Goal: Transaction & Acquisition: Purchase product/service

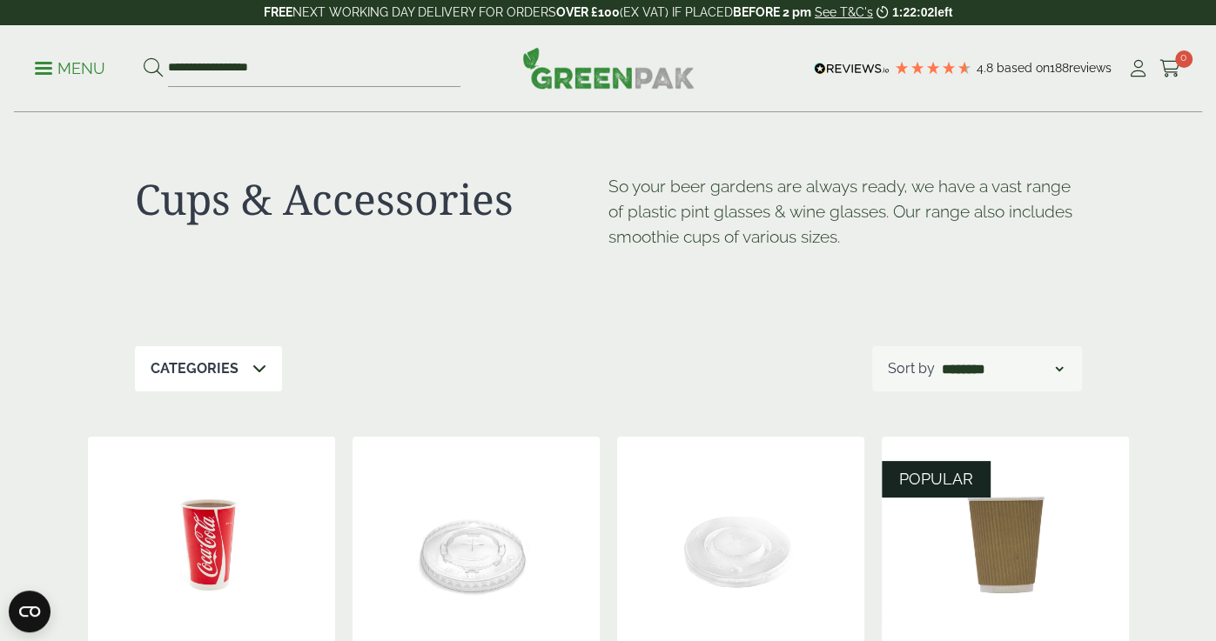
scroll to position [1, 0]
click at [245, 385] on div "Categories" at bounding box center [208, 367] width 147 height 45
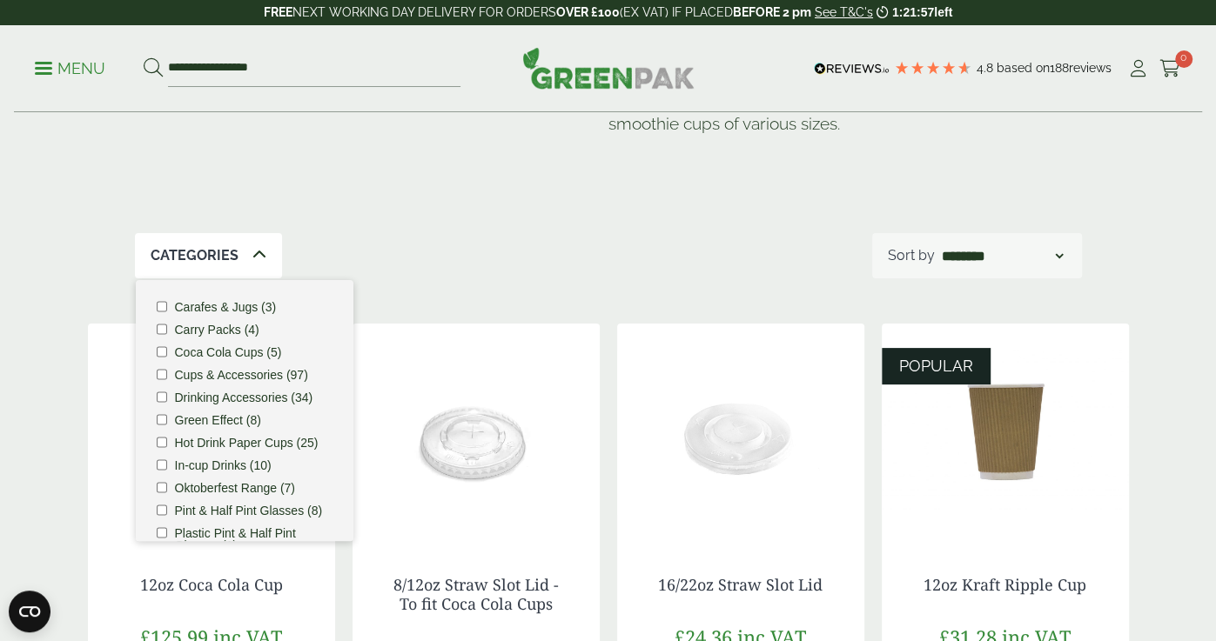
scroll to position [113, 0]
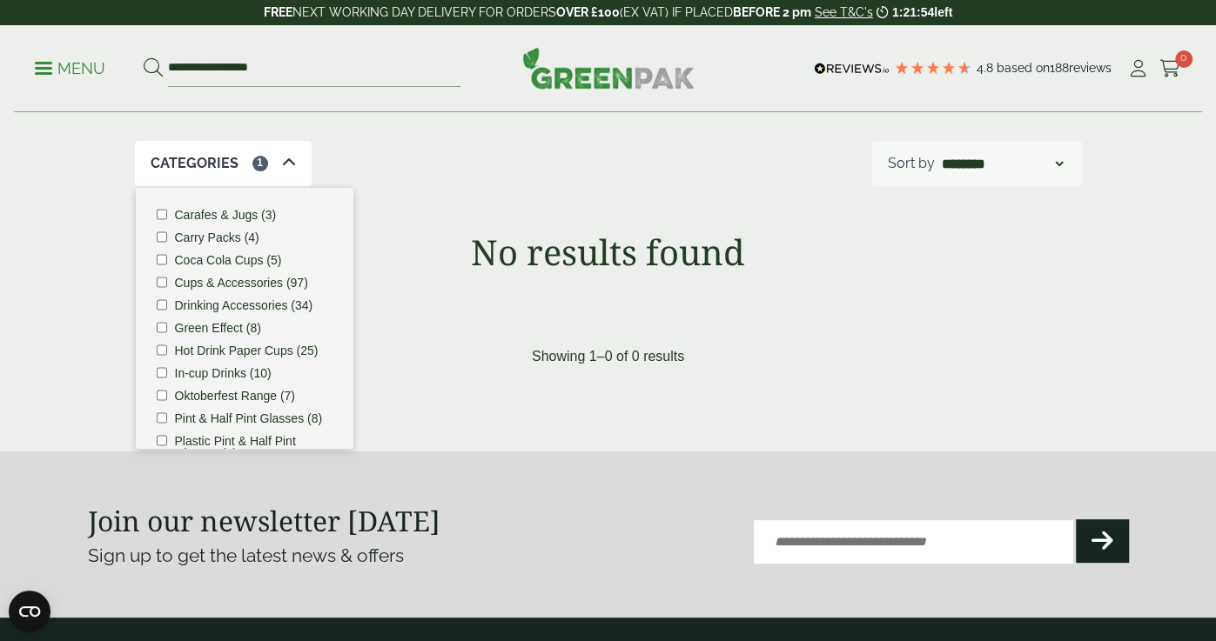
scroll to position [226, 0]
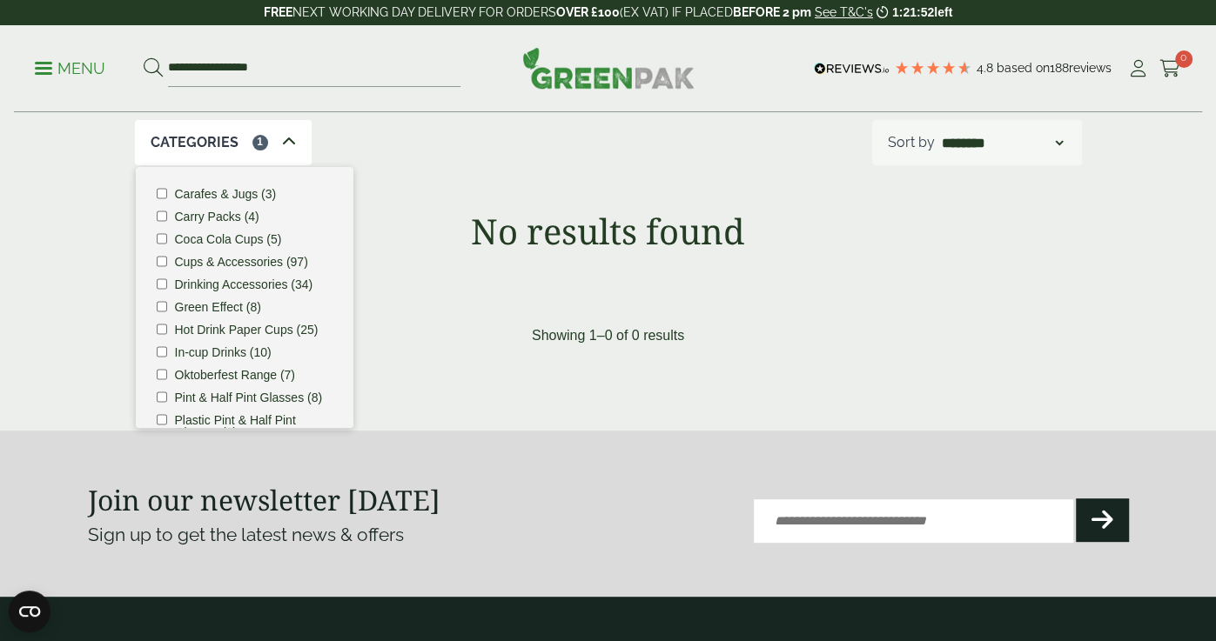
click at [251, 191] on label "Carafes & Jugs (3)" at bounding box center [225, 194] width 102 height 12
click at [720, 181] on div "Cups & Accessories So your beer gardens are always ready, we have a vast range …" at bounding box center [608, 130] width 1062 height 487
click at [314, 62] on input "**********" at bounding box center [314, 68] width 292 height 37
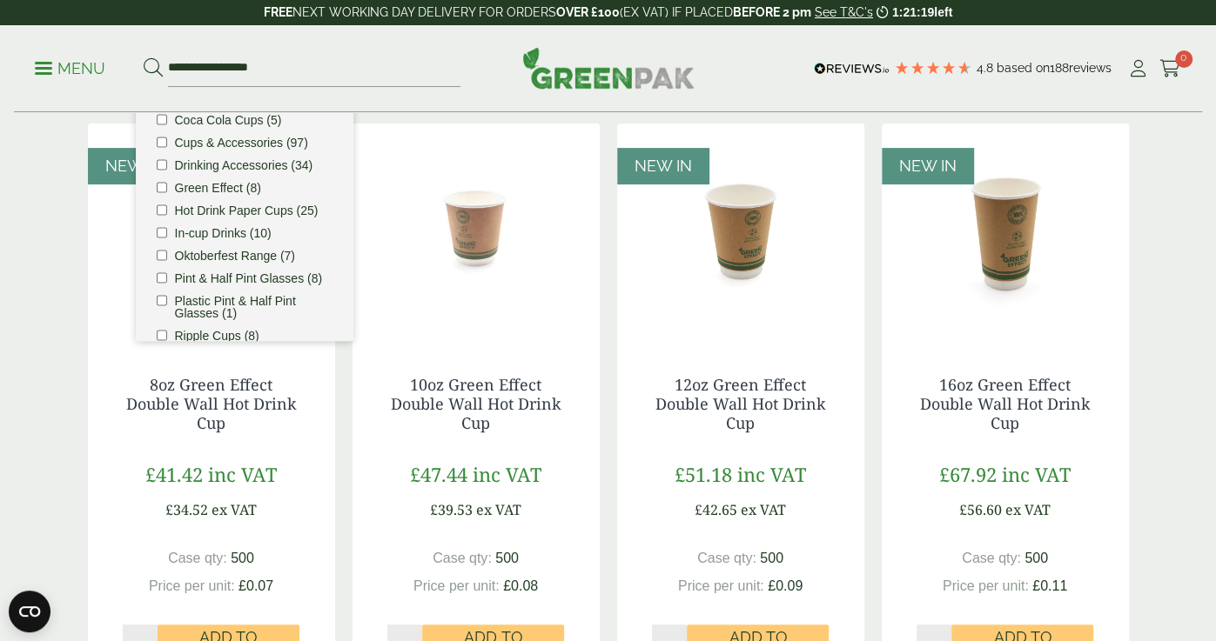
scroll to position [312, 0]
click at [16, 384] on div "Cups & Accessories So your beer gardens are always ready, we have a vast range …" at bounding box center [608, 592] width 1216 height 1582
click at [98, 293] on img at bounding box center [211, 233] width 247 height 218
click at [77, 297] on div "Cups & Accessories So your beer gardens are always ready, we have a vast range …" at bounding box center [608, 592] width 1062 height 1582
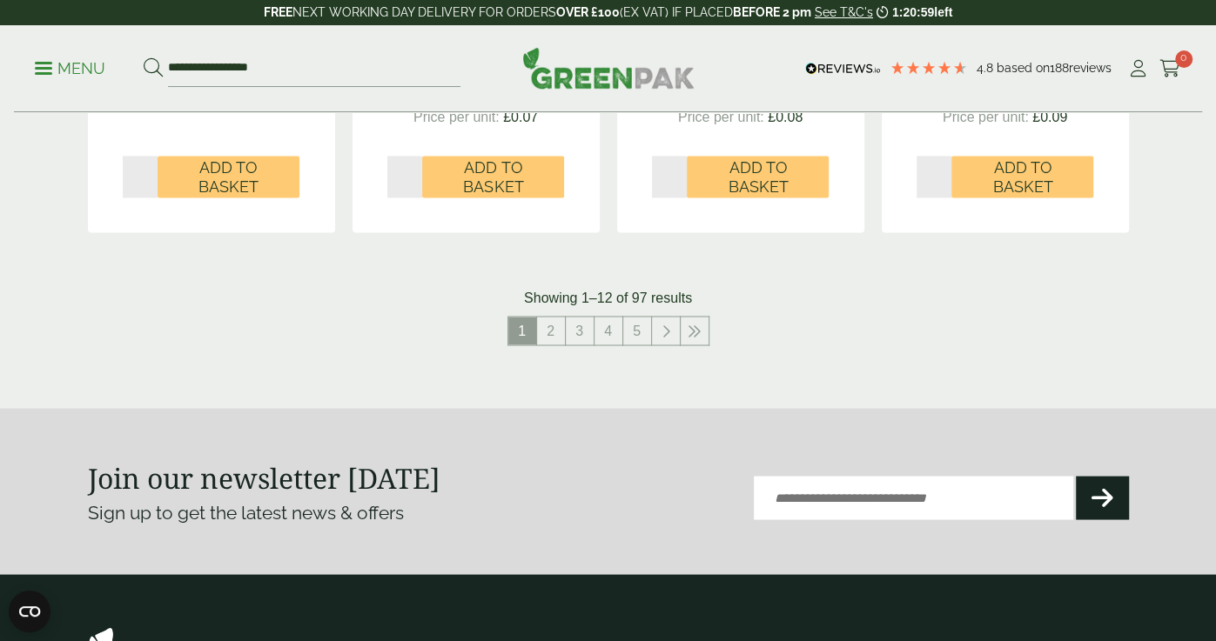
scroll to position [1917, 0]
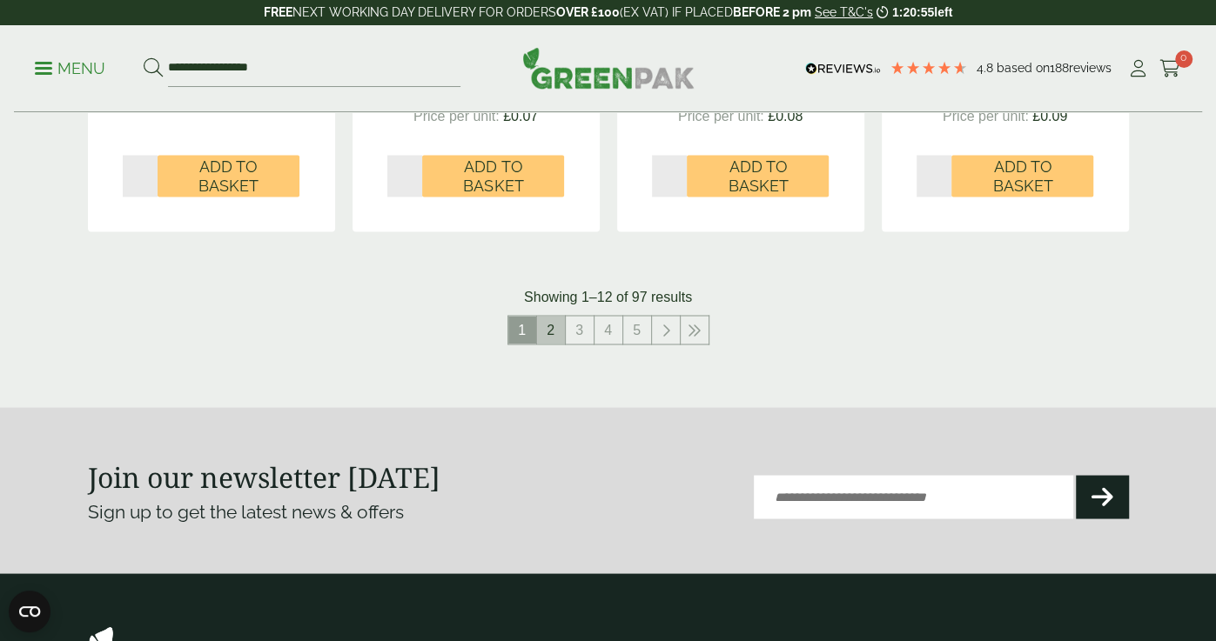
click at [559, 335] on link "2" at bounding box center [551, 330] width 28 height 28
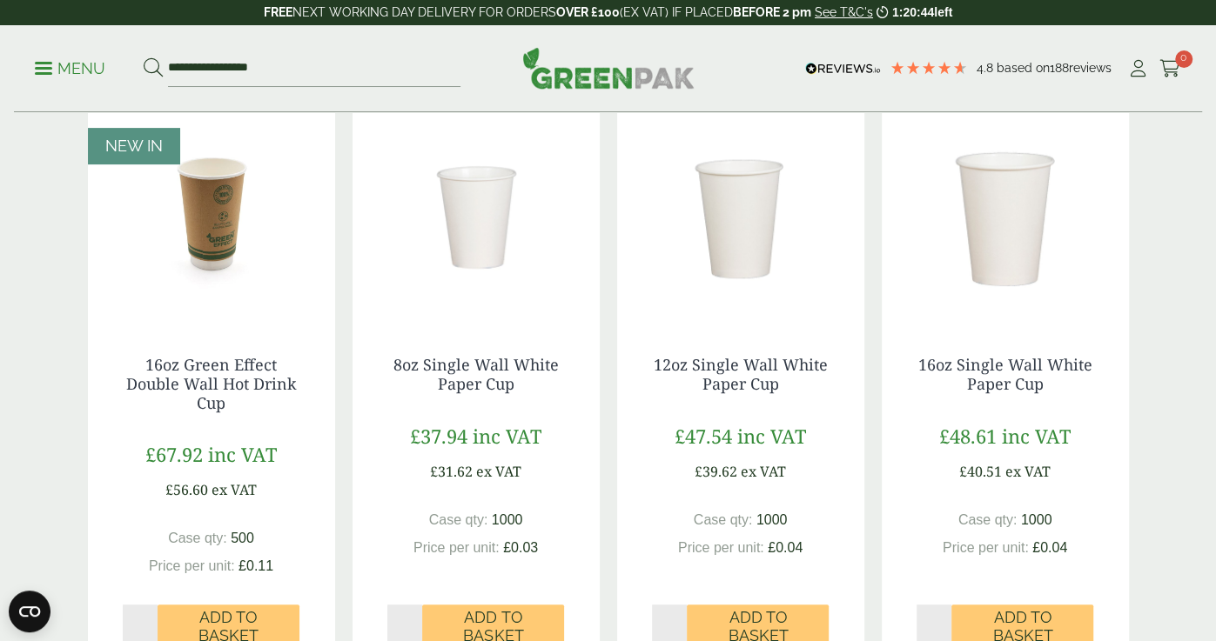
scroll to position [336, 0]
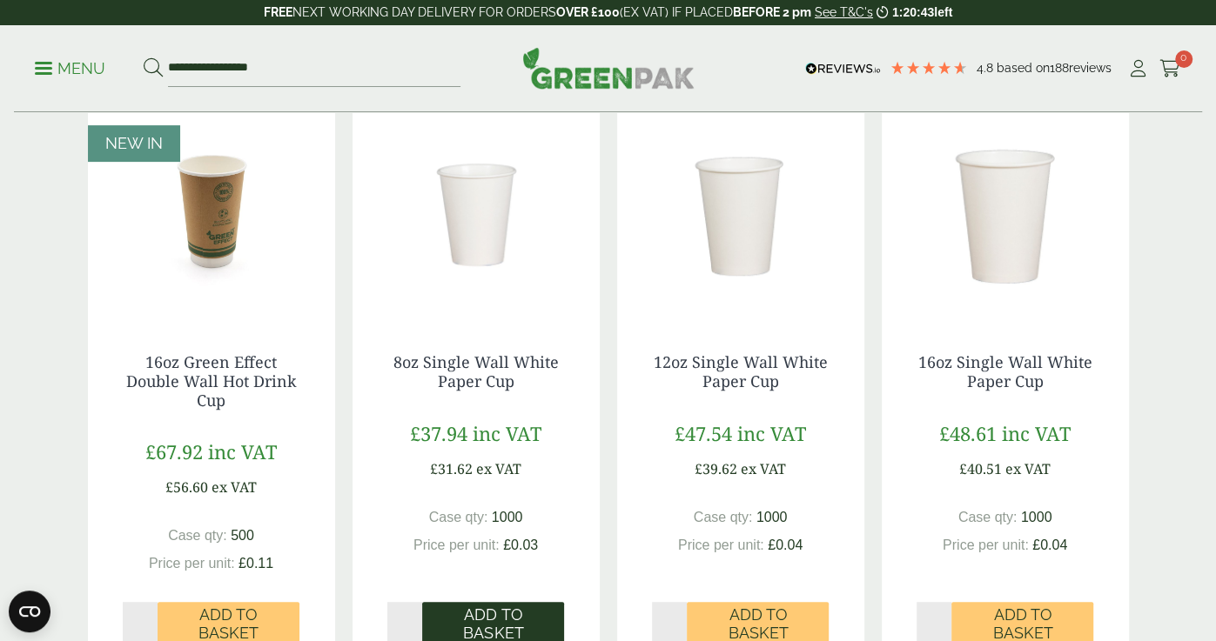
click at [508, 618] on span "Add to Basket" at bounding box center [492, 624] width 117 height 37
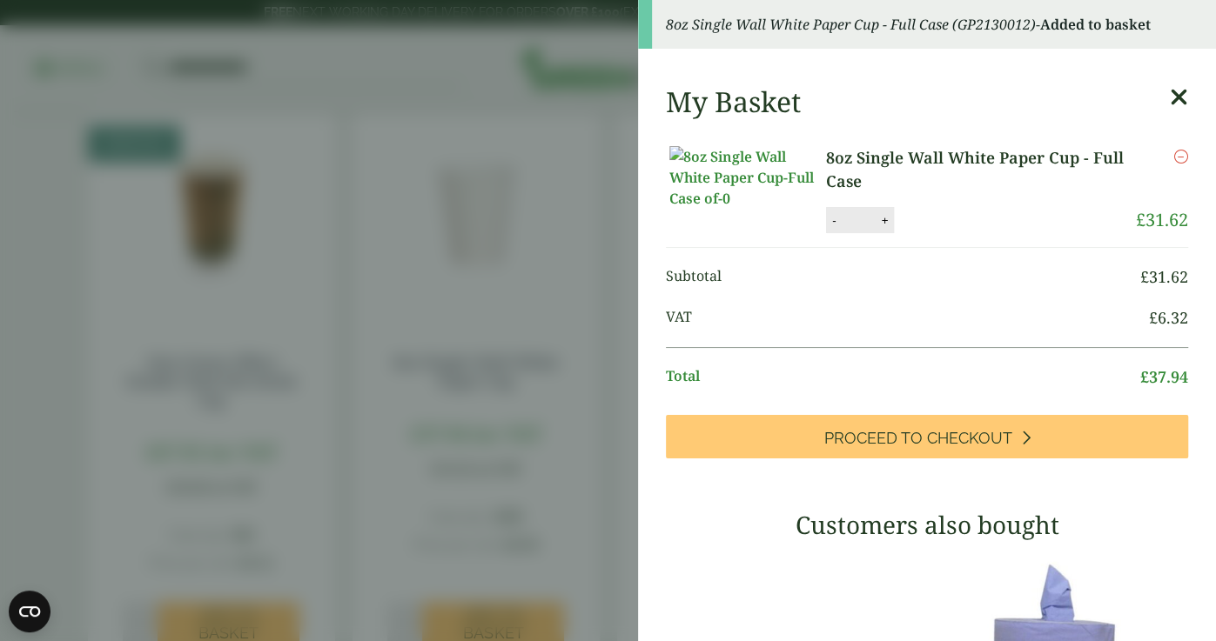
click at [401, 341] on aside "8oz Single Wall White Paper Cup - Full Case (GP2130012) - Added to basket My Ba…" at bounding box center [608, 320] width 1216 height 641
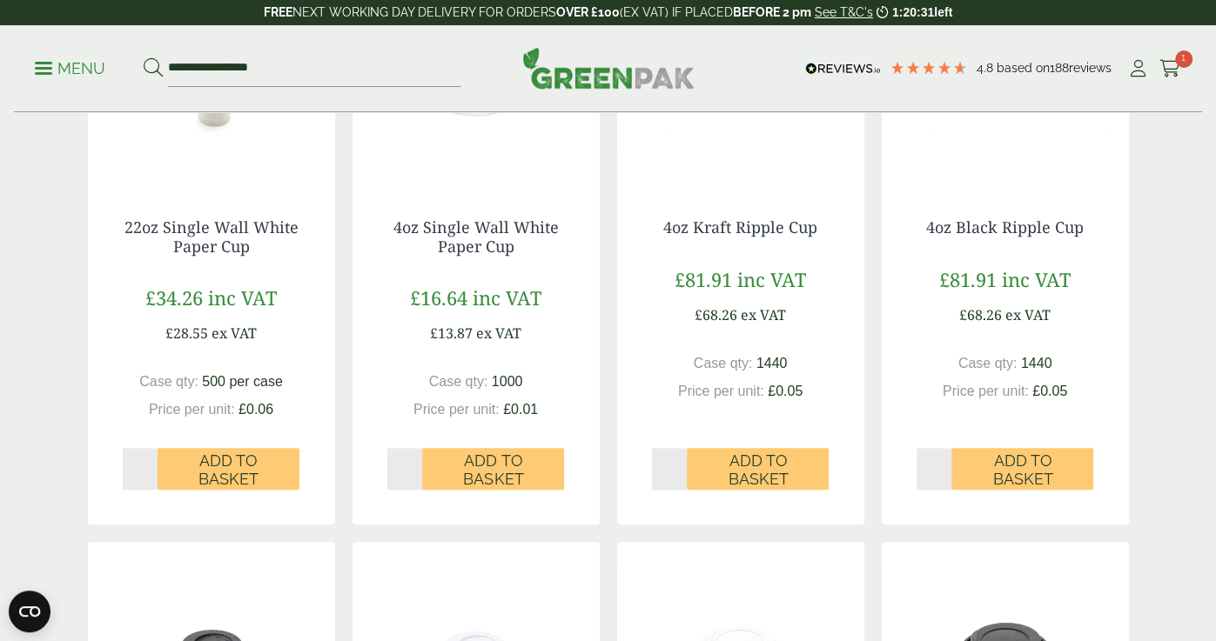
scroll to position [1074, 0]
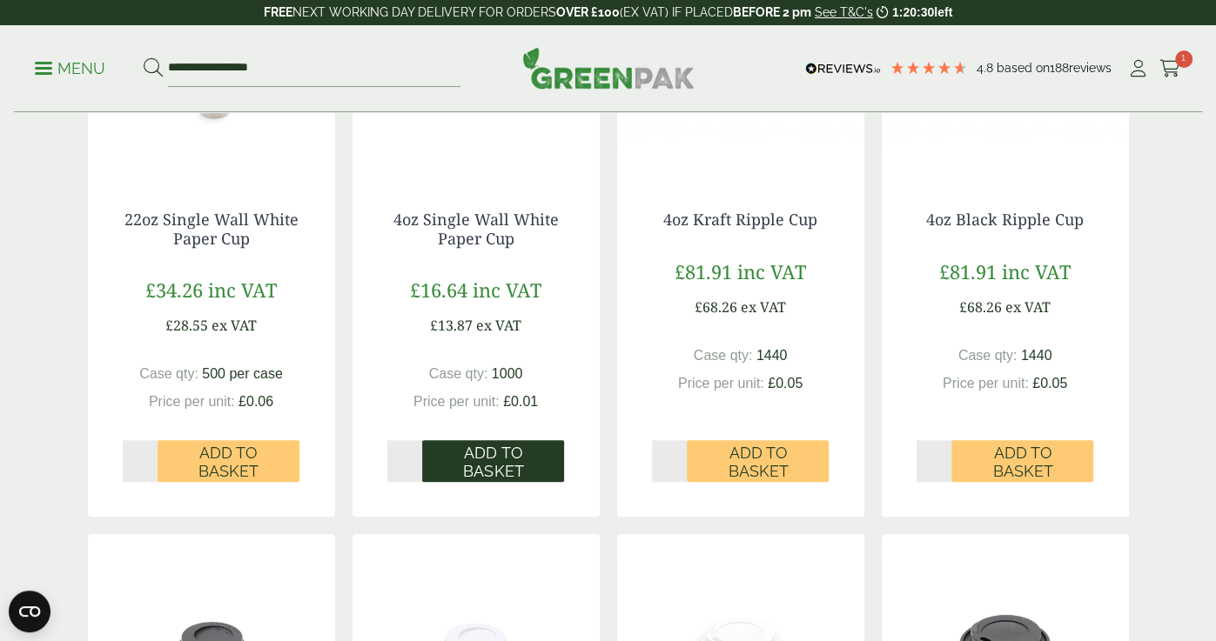
click at [461, 472] on span "Add to Basket" at bounding box center [492, 462] width 117 height 37
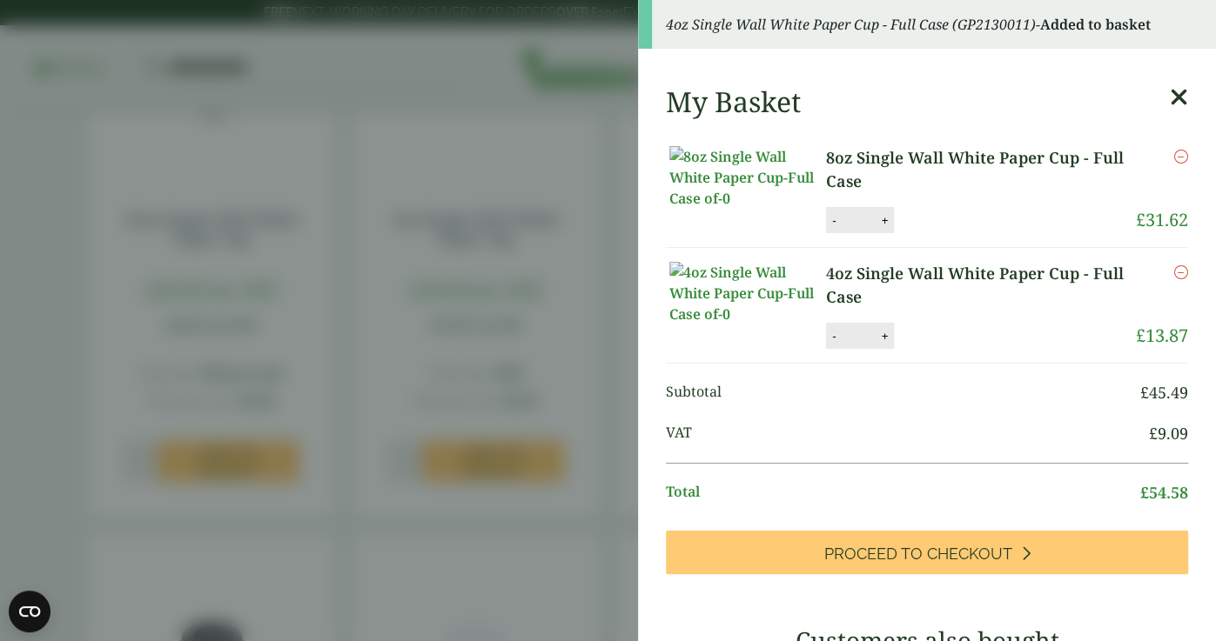
click at [430, 403] on aside "4oz Single Wall White Paper Cup - Full Case (GP2130011) - Added to basket My Ba…" at bounding box center [608, 320] width 1216 height 641
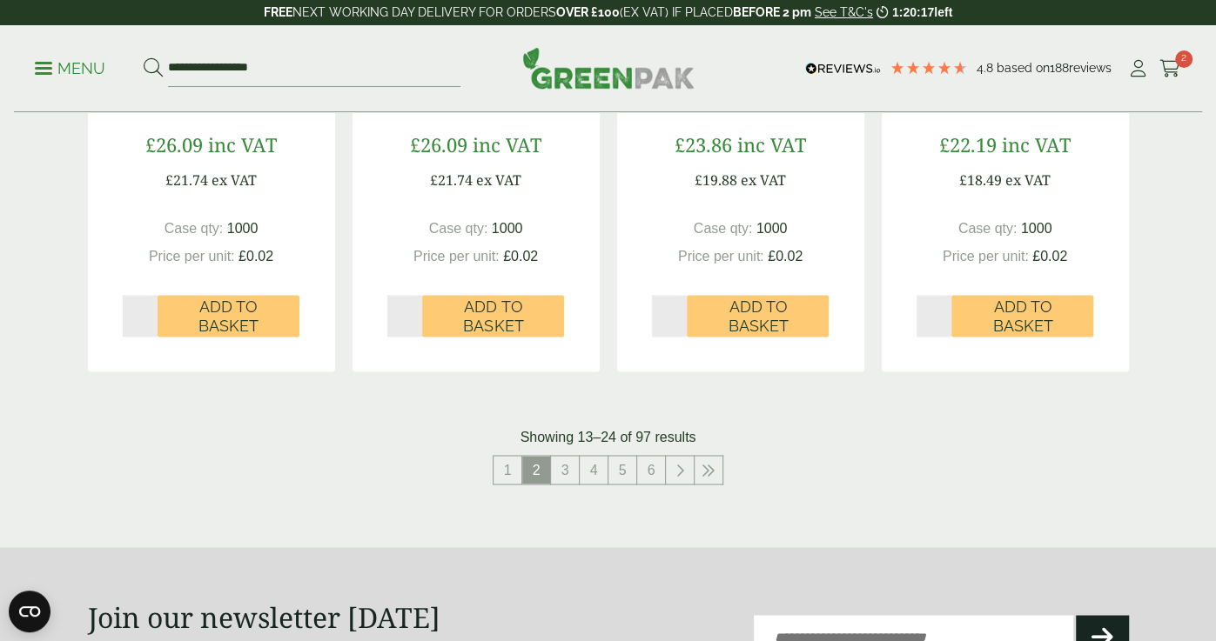
scroll to position [1794, 0]
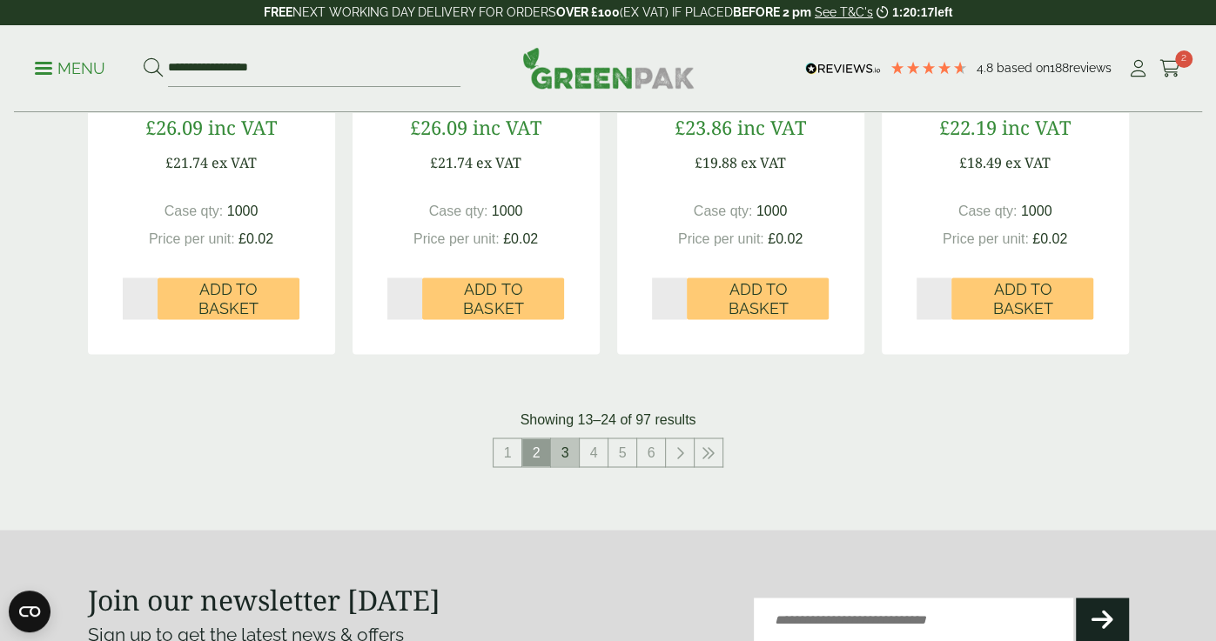
click at [566, 439] on link "3" at bounding box center [565, 453] width 28 height 28
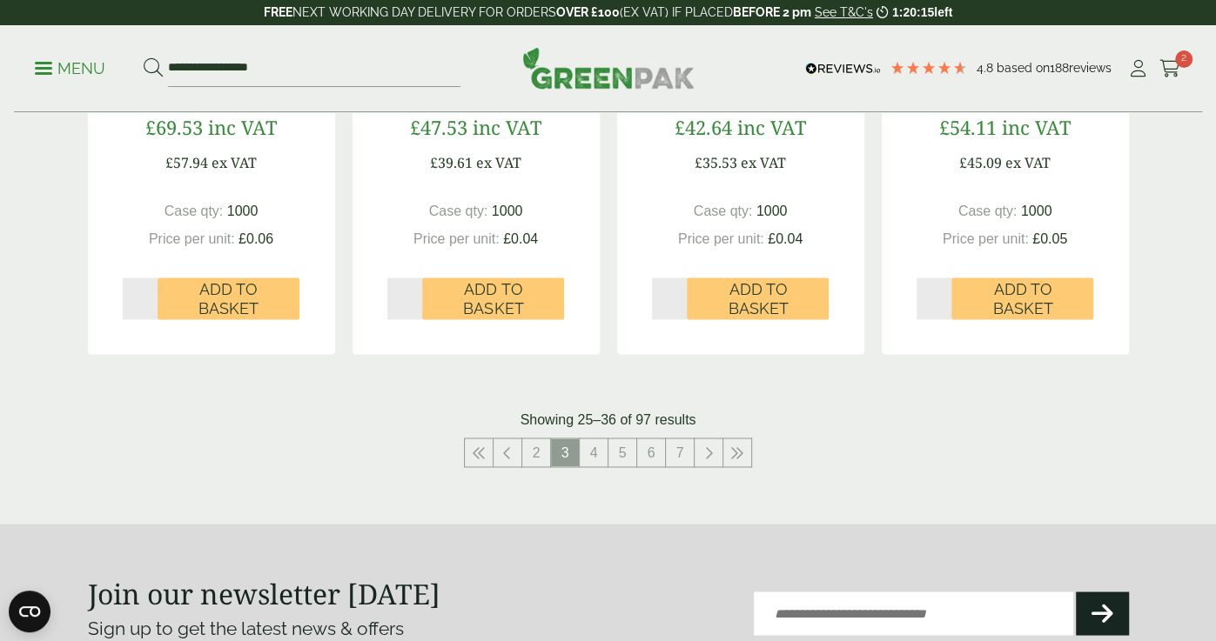
click at [566, 439] on span "3" at bounding box center [565, 453] width 28 height 28
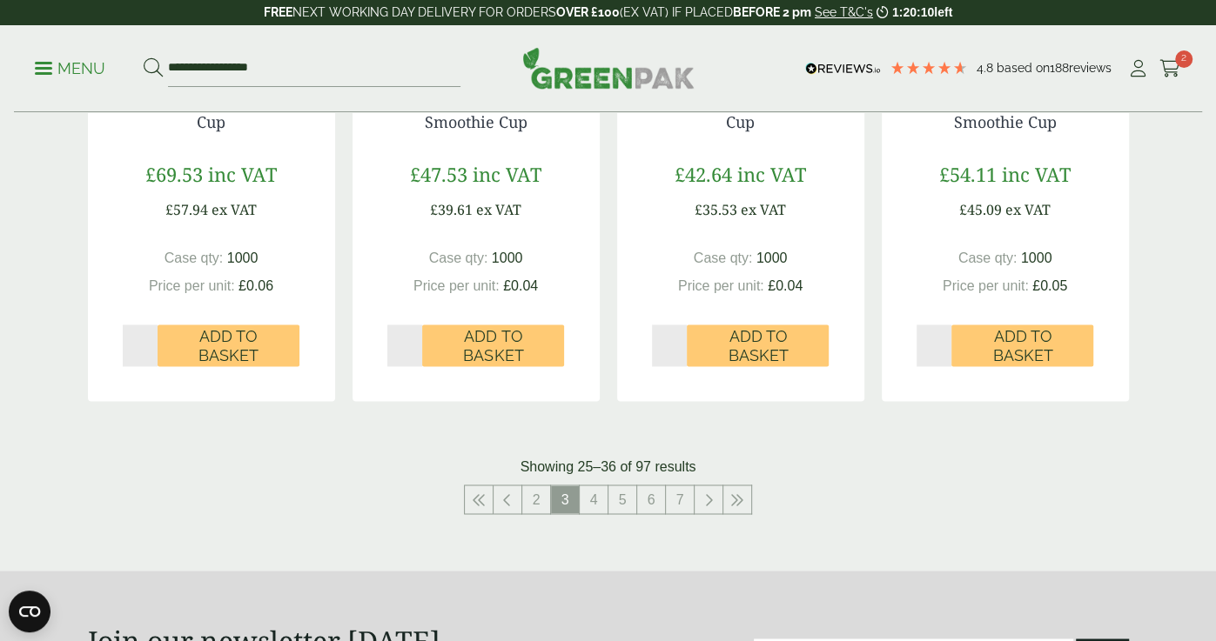
scroll to position [1742, 0]
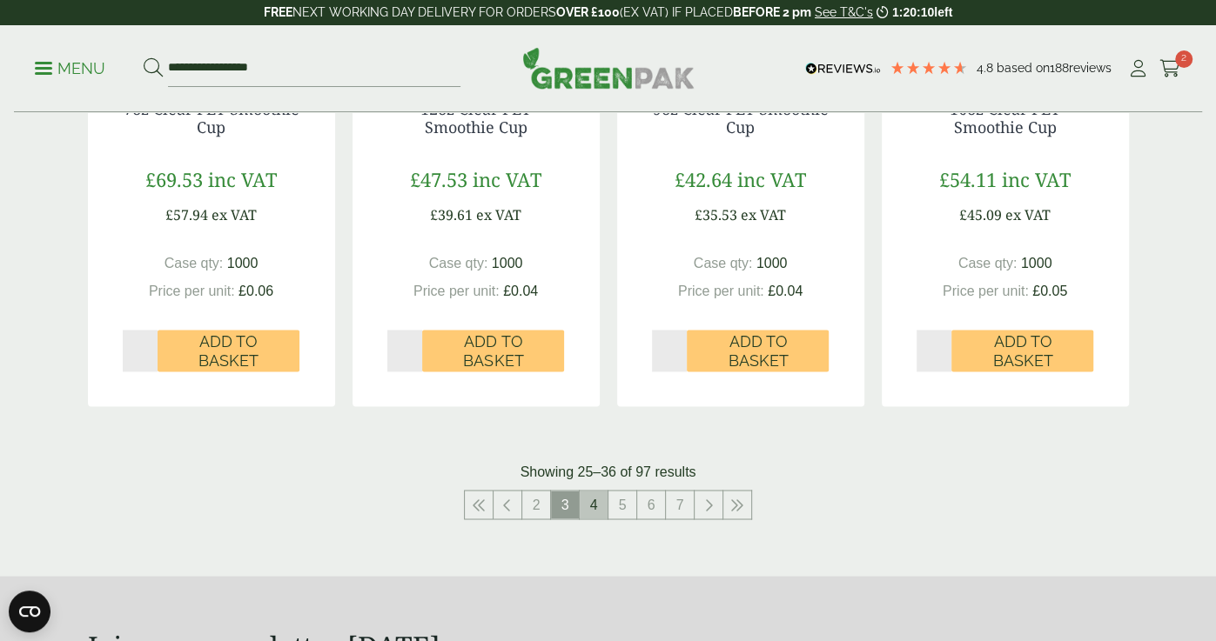
click at [592, 498] on link "4" at bounding box center [594, 505] width 28 height 28
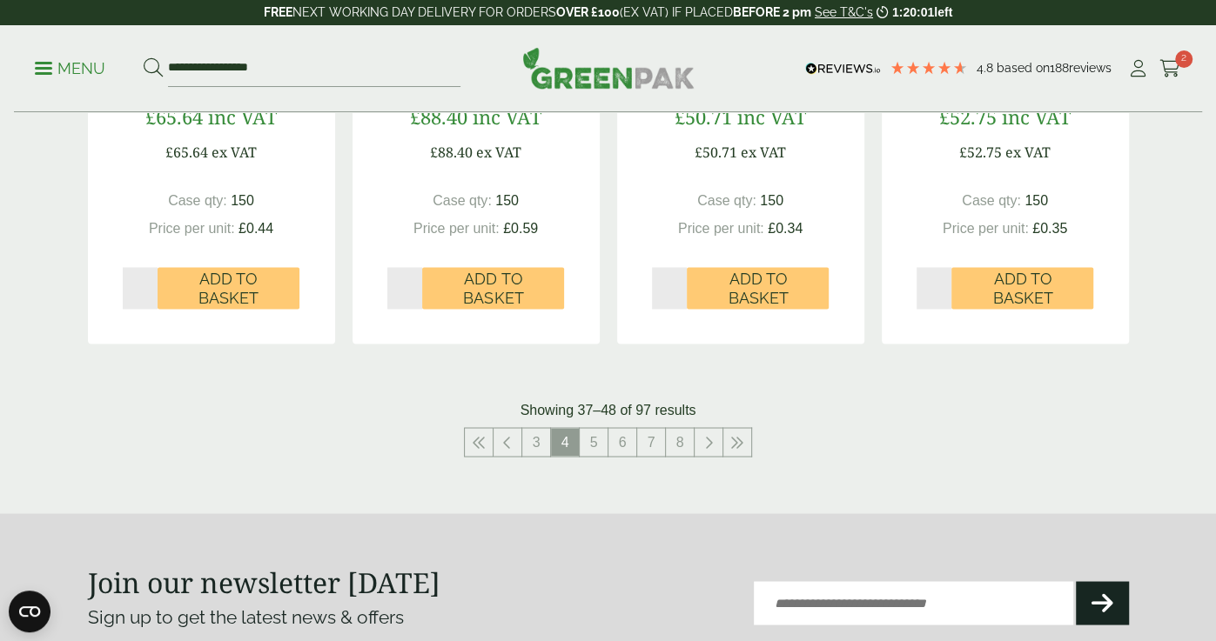
scroll to position [1872, 0]
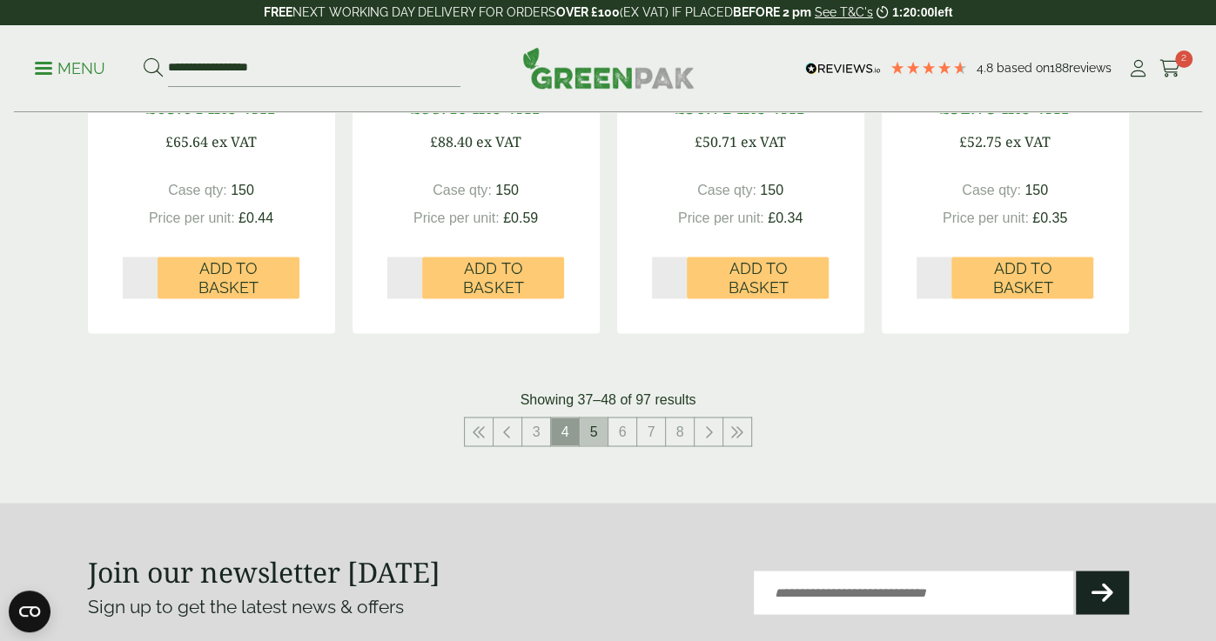
click at [603, 422] on link "5" at bounding box center [594, 432] width 28 height 28
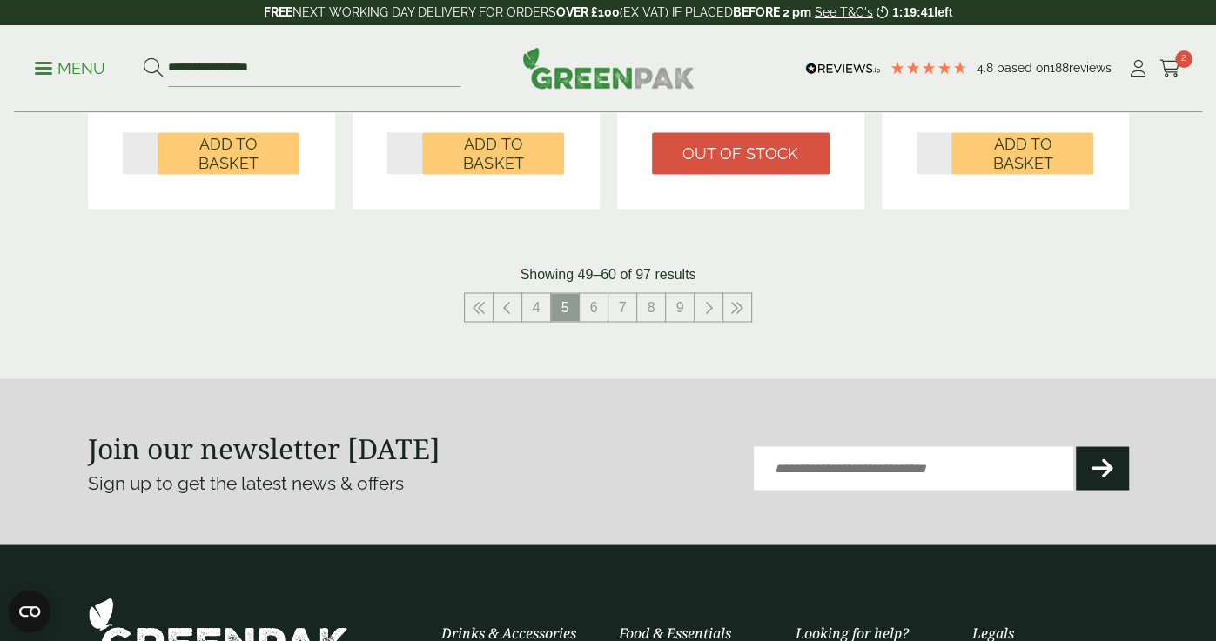
scroll to position [1940, 0]
click at [699, 310] on link at bounding box center [708, 307] width 28 height 28
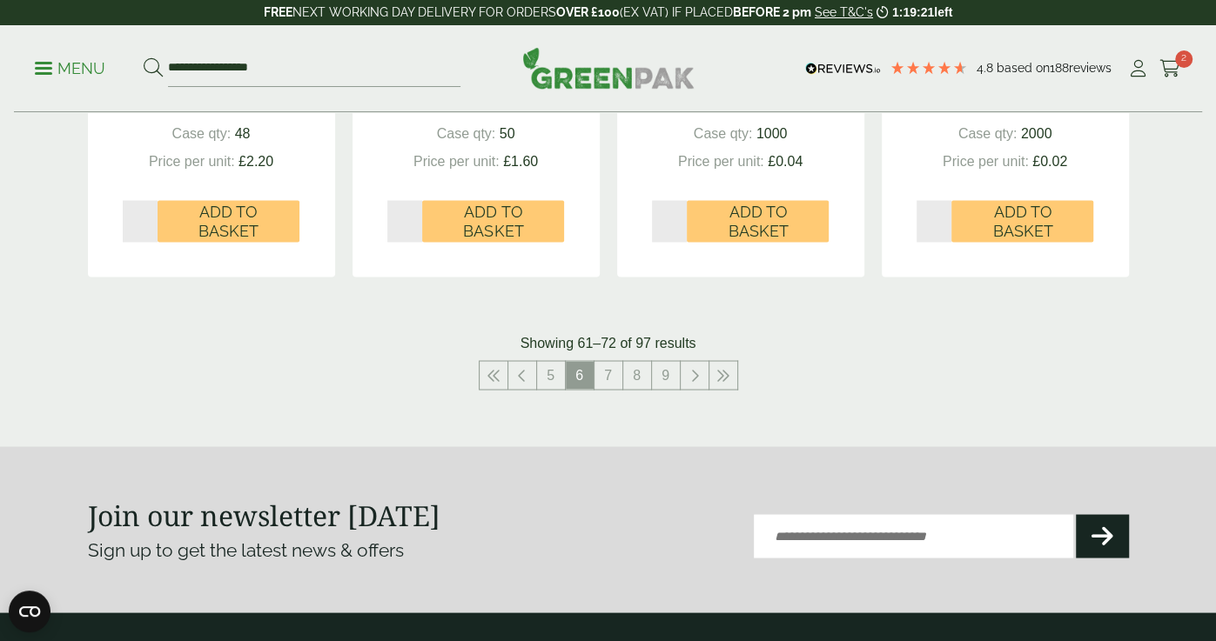
scroll to position [1931, 0]
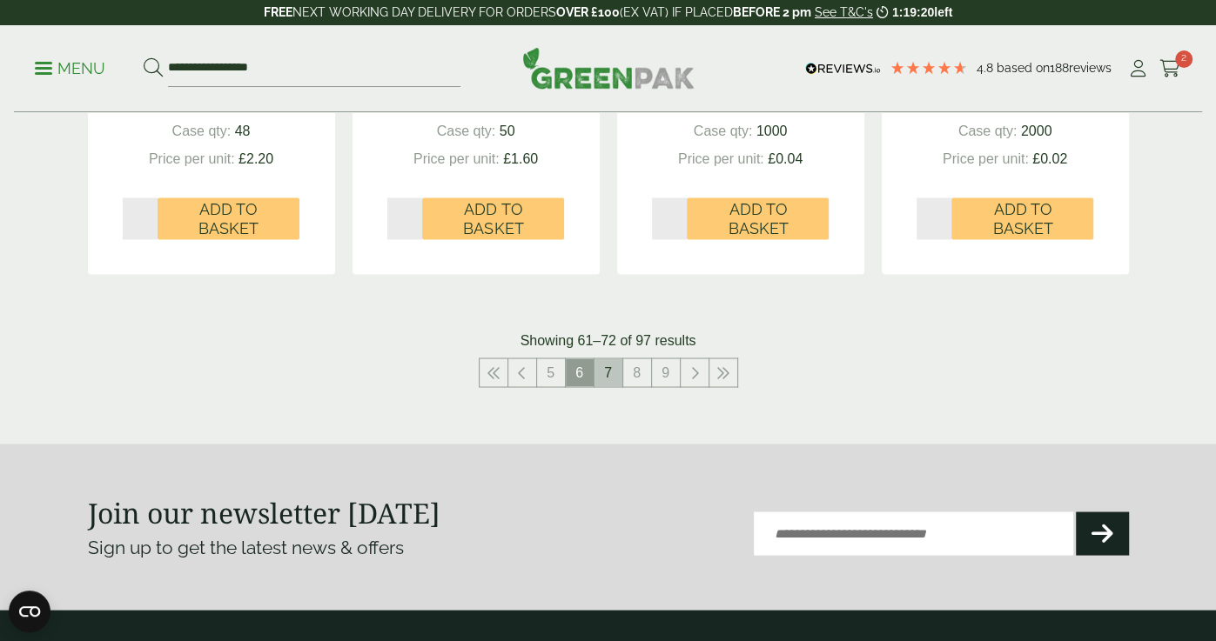
click at [606, 358] on link "7" at bounding box center [608, 372] width 28 height 28
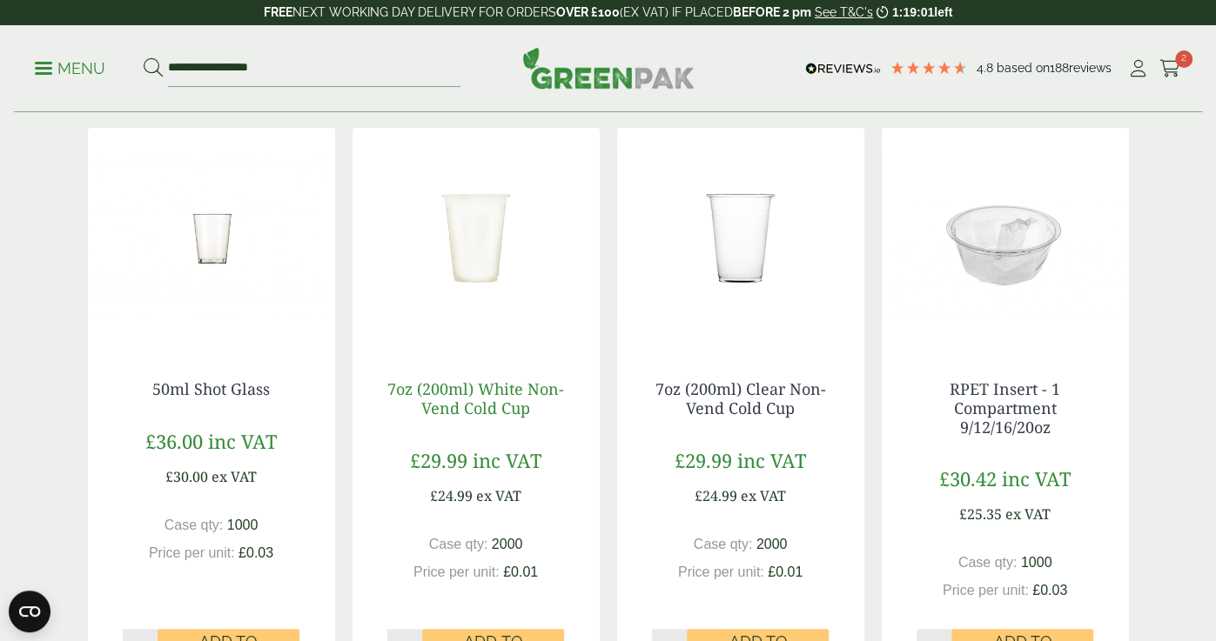
scroll to position [370, 0]
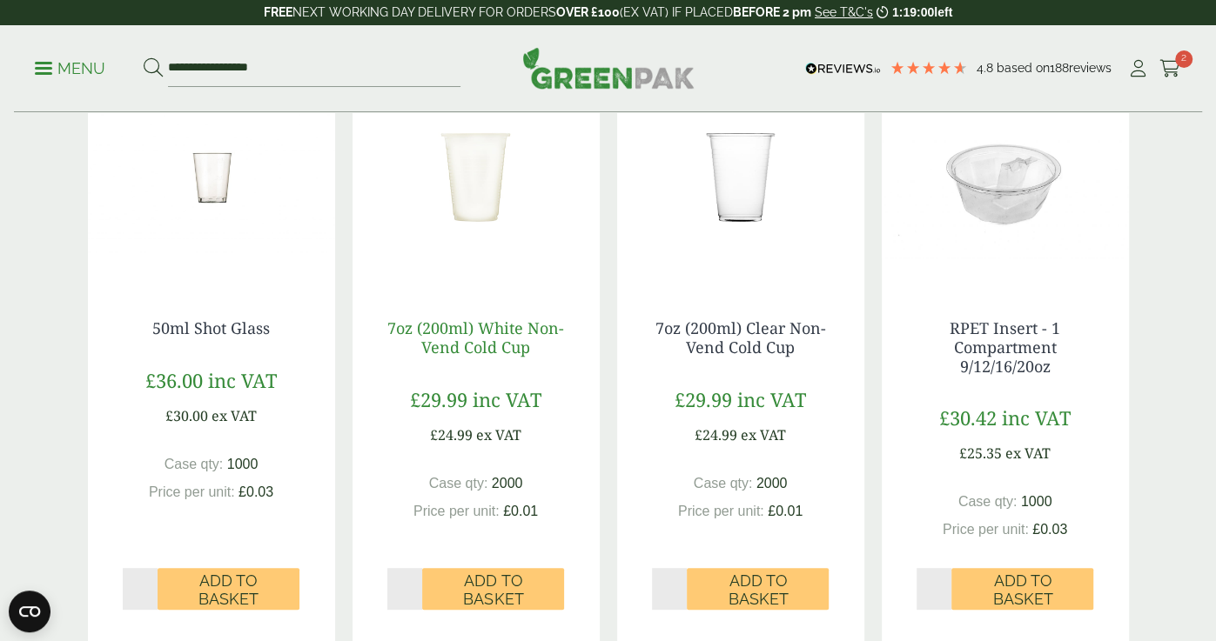
click at [493, 343] on link "7oz (200ml) White Non-Vend Cold Cup" at bounding box center [475, 338] width 177 height 40
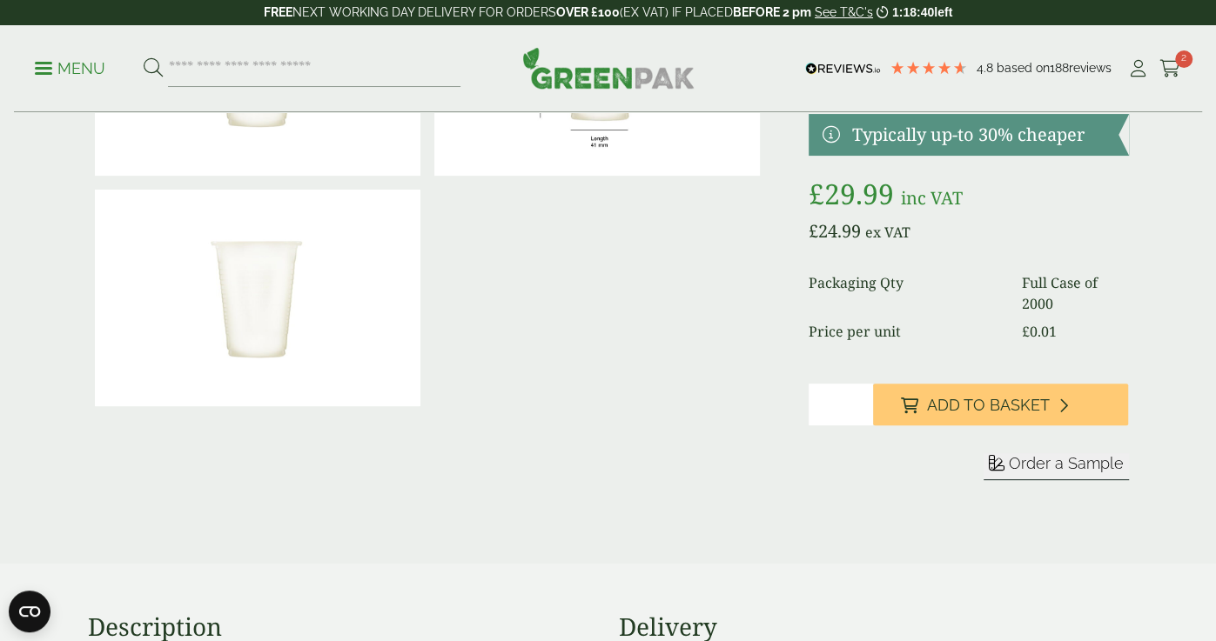
scroll to position [211, 0]
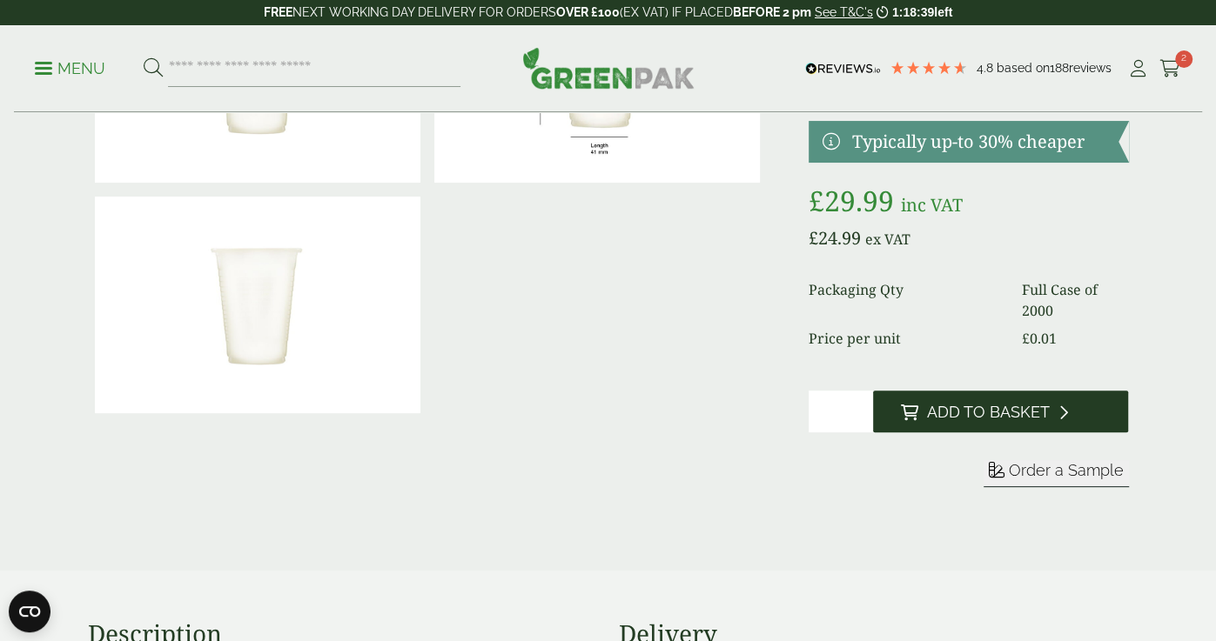
click at [981, 405] on span "Add to Basket" at bounding box center [988, 412] width 123 height 19
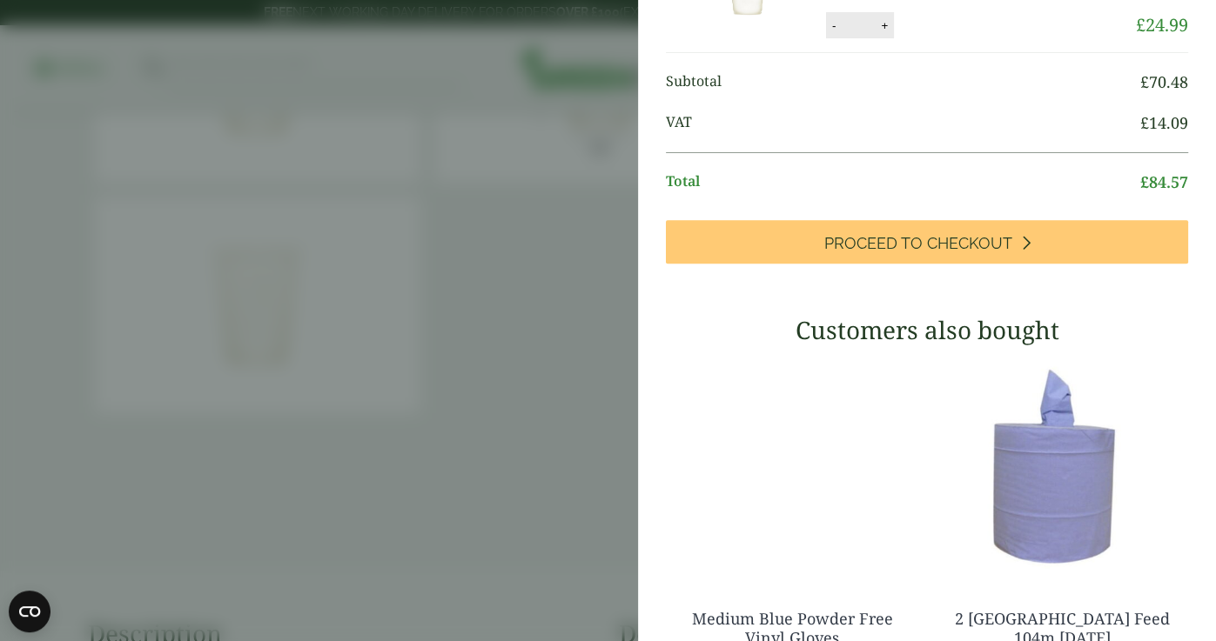
scroll to position [354, 0]
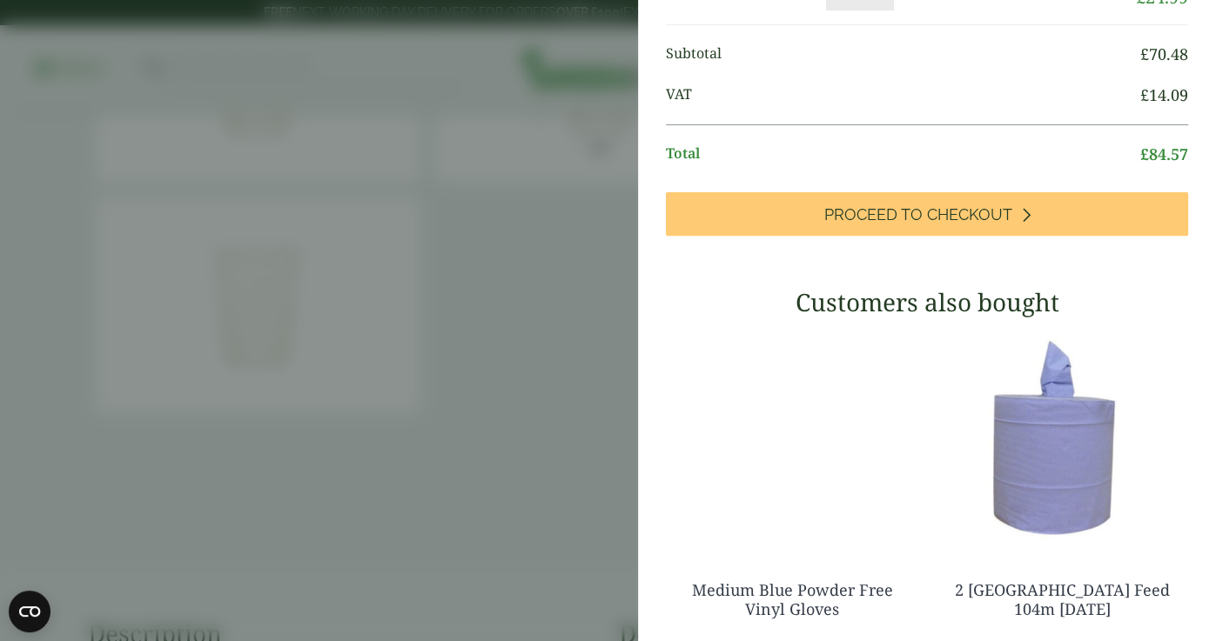
click at [345, 424] on aside "My Basket 8oz Single Wall White Paper Cup - Full Case 8oz Single Wall White Pap…" at bounding box center [608, 320] width 1216 height 641
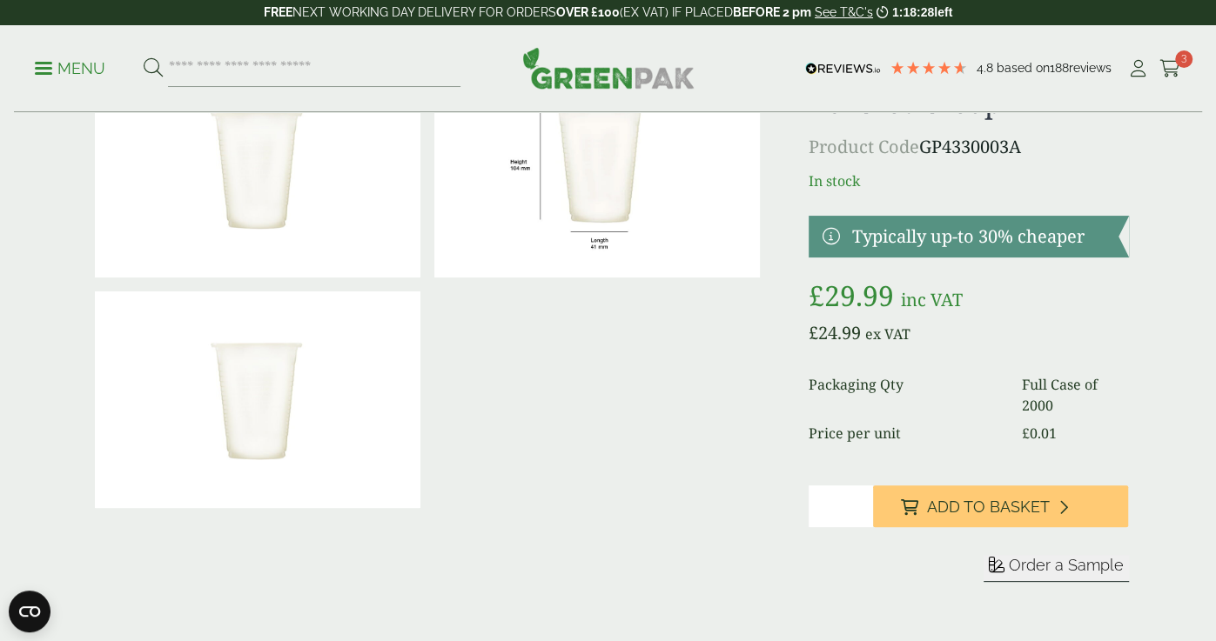
scroll to position [0, 0]
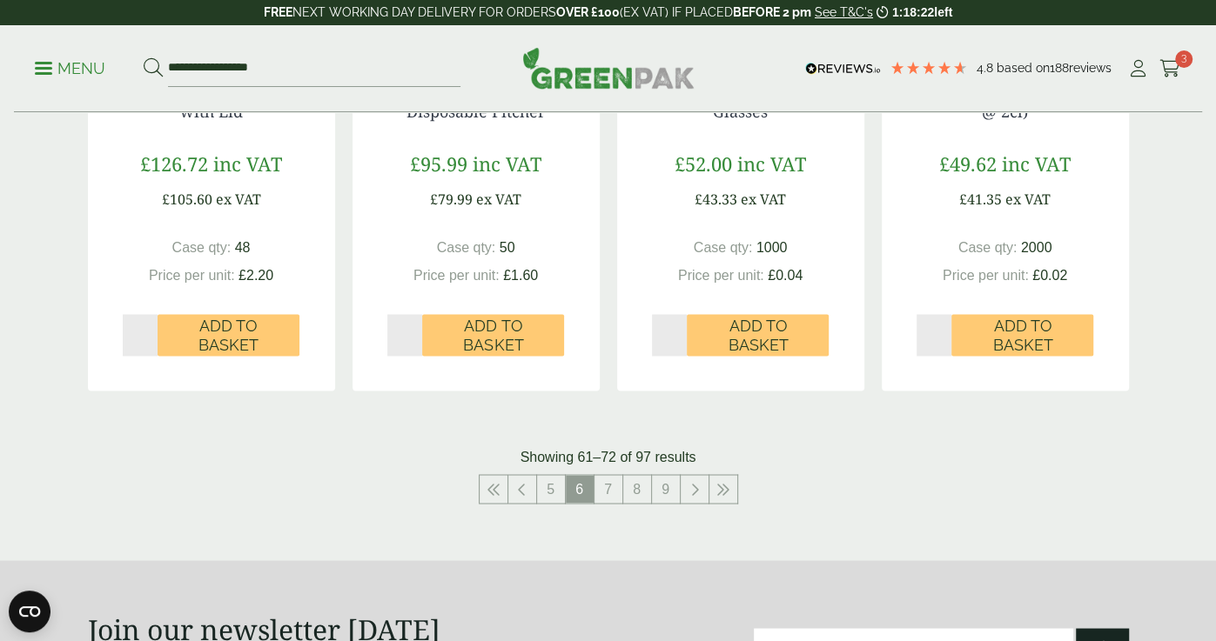
scroll to position [1806, 0]
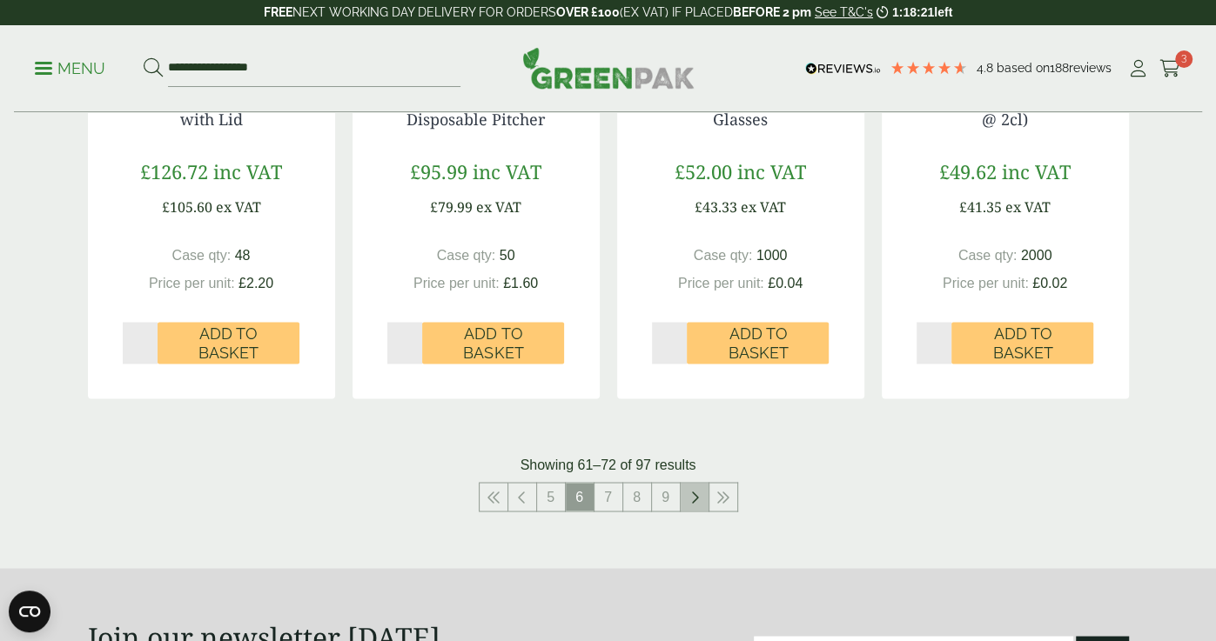
click at [687, 483] on link at bounding box center [694, 497] width 28 height 28
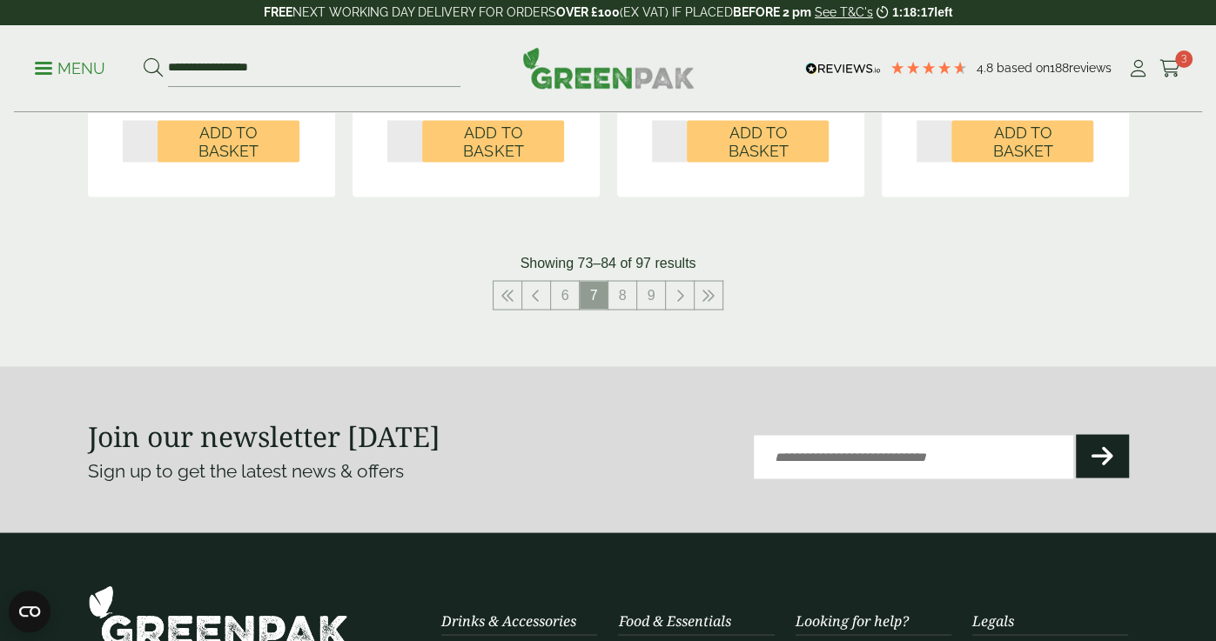
scroll to position [1988, 0]
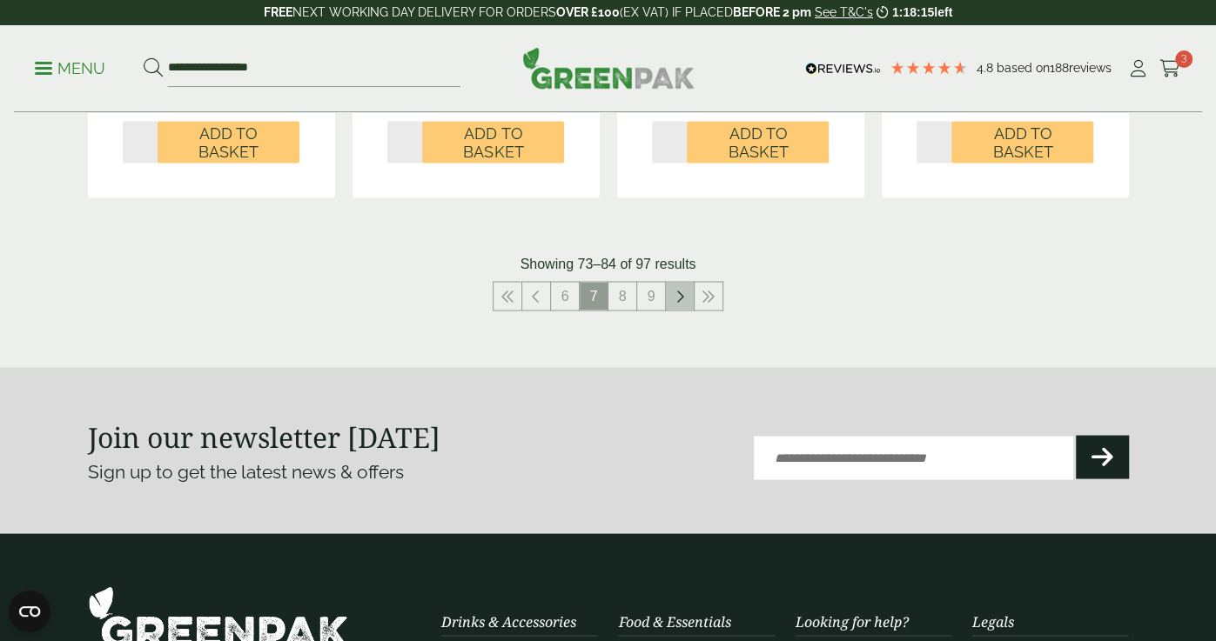
click at [686, 286] on link at bounding box center [680, 296] width 28 height 28
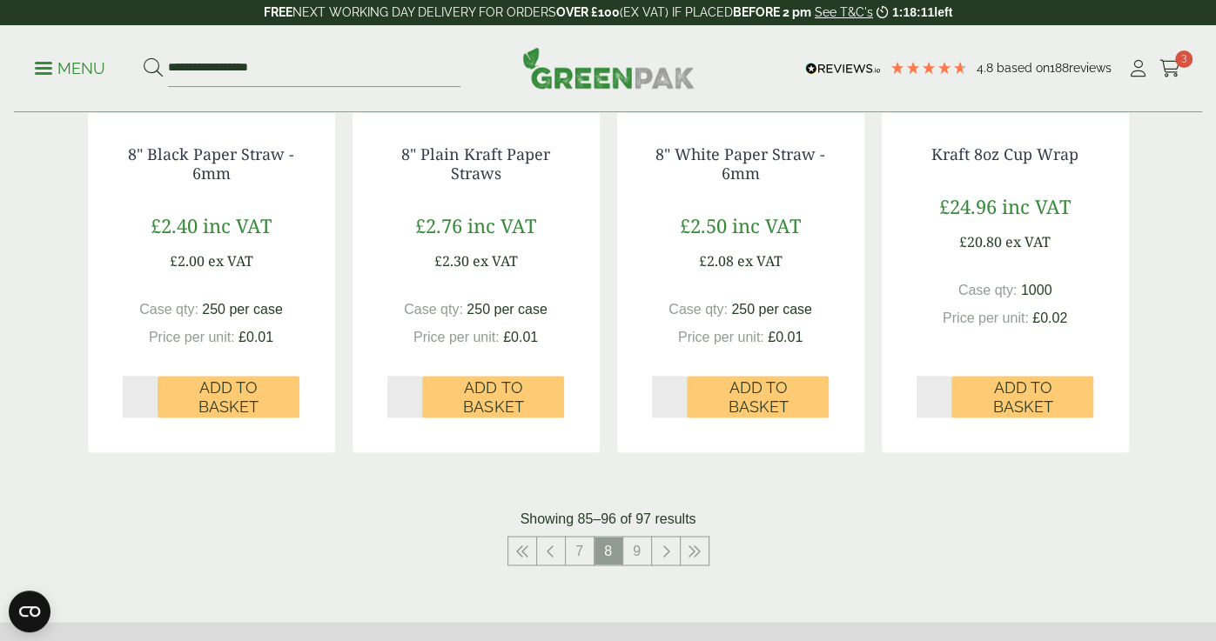
scroll to position [1719, 0]
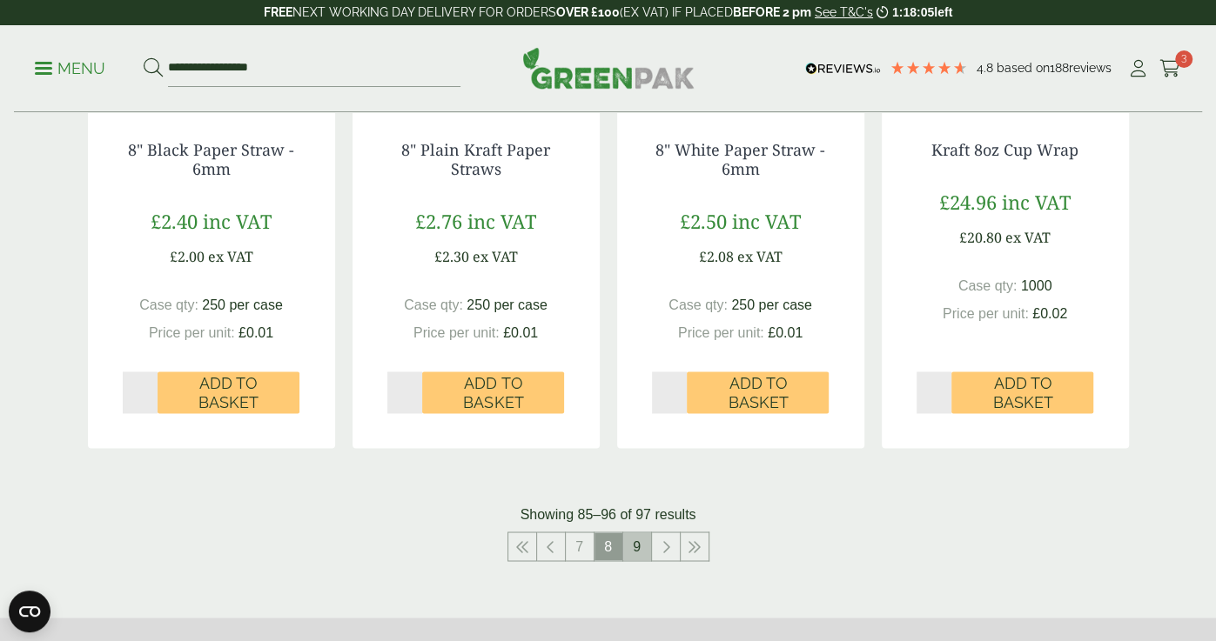
click at [630, 553] on link "9" at bounding box center [637, 547] width 28 height 28
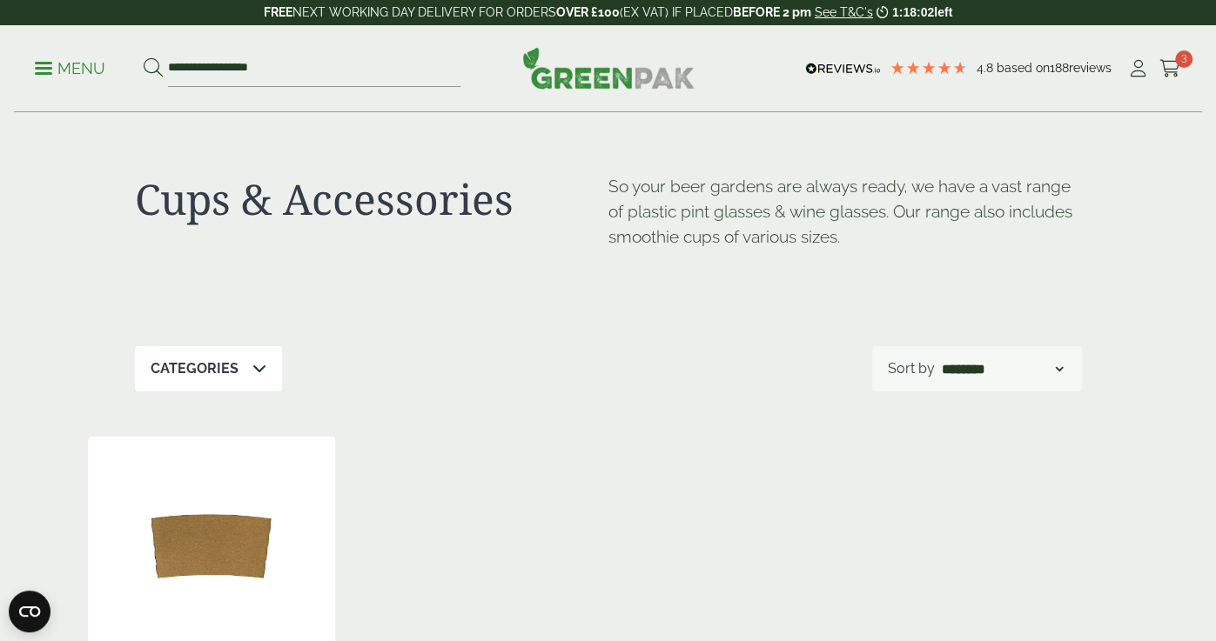
scroll to position [1, 0]
click at [45, 77] on p "Menu" at bounding box center [70, 68] width 70 height 21
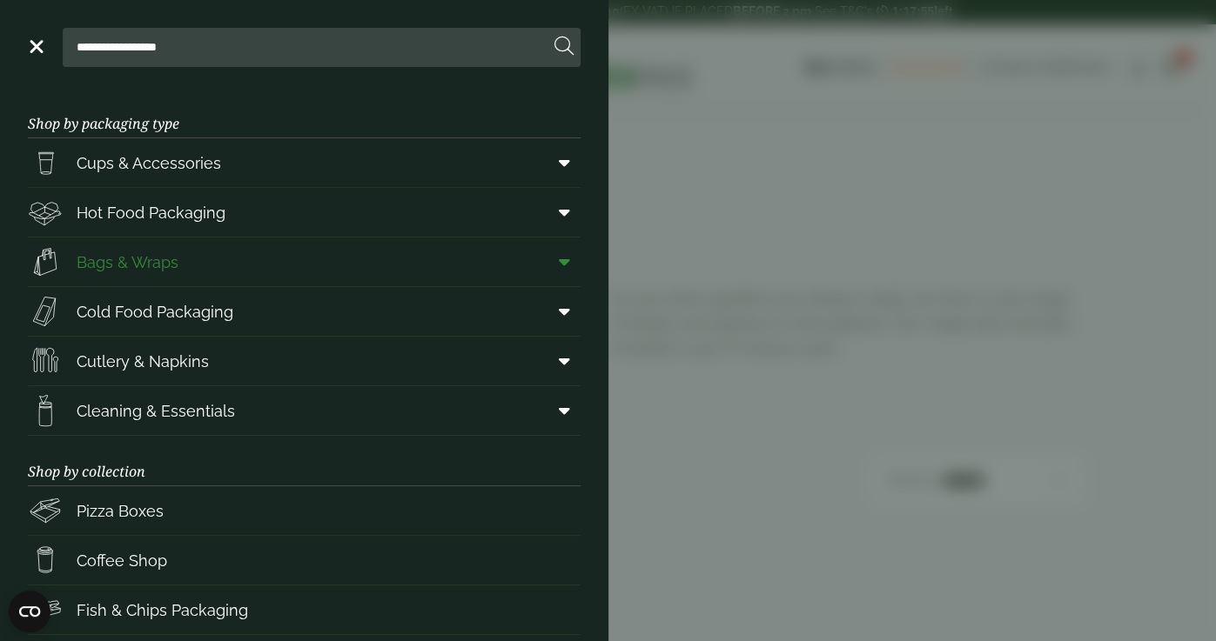
click at [108, 258] on span "Bags & Wraps" at bounding box center [128, 262] width 102 height 23
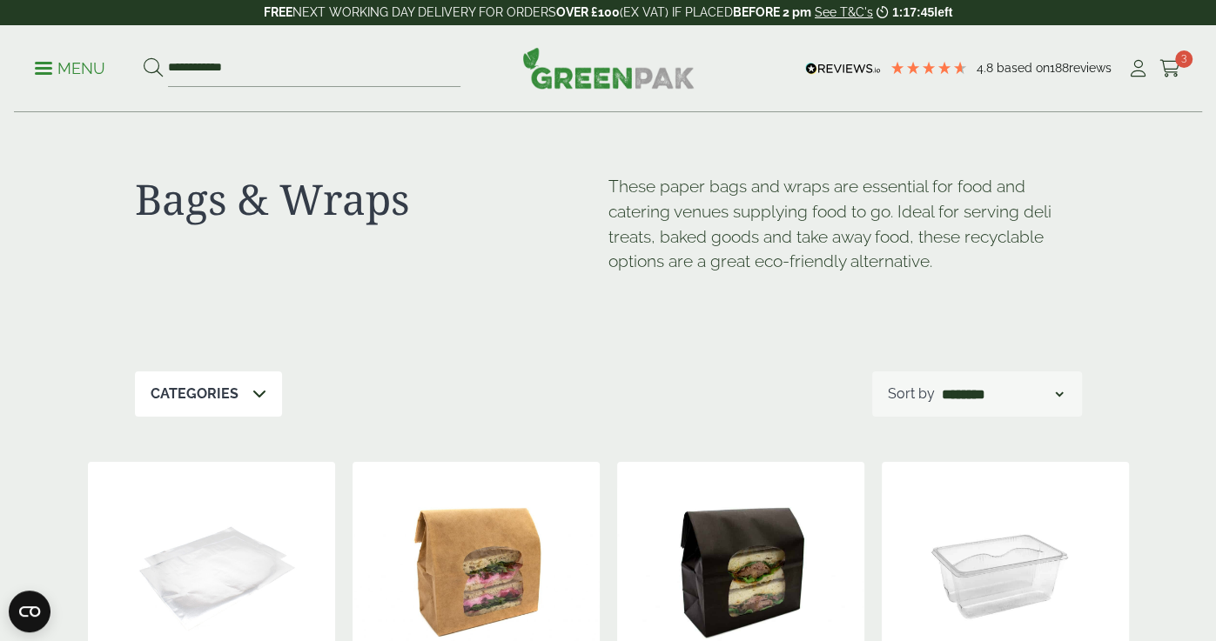
click at [240, 390] on div "Categories" at bounding box center [208, 394] width 147 height 45
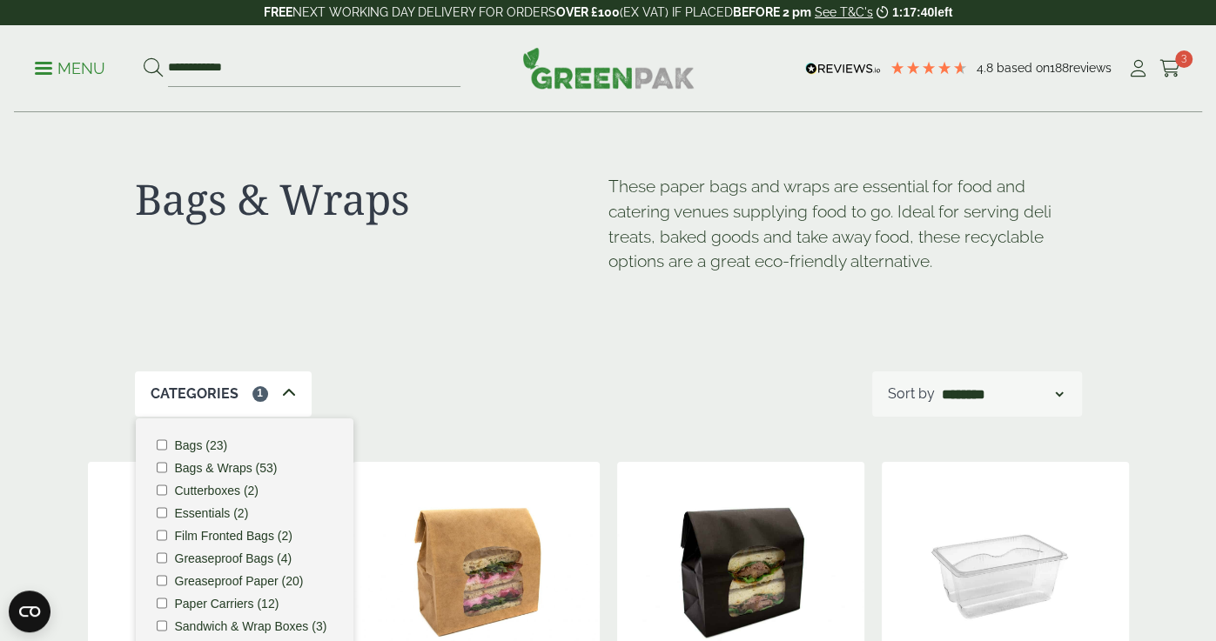
click at [201, 439] on label "Bags (23)" at bounding box center [200, 445] width 53 height 12
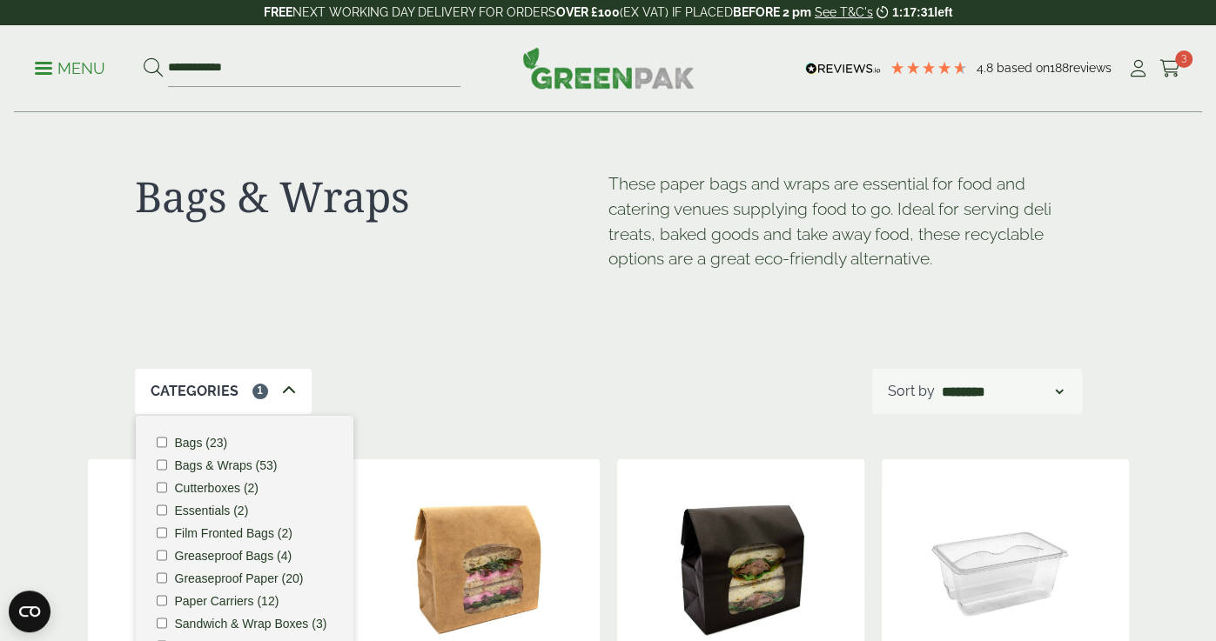
click at [199, 437] on label "Bags (23)" at bounding box center [200, 443] width 53 height 12
click at [293, 55] on input "**********" at bounding box center [314, 68] width 292 height 37
type input "****"
click at [144, 57] on button at bounding box center [153, 68] width 19 height 23
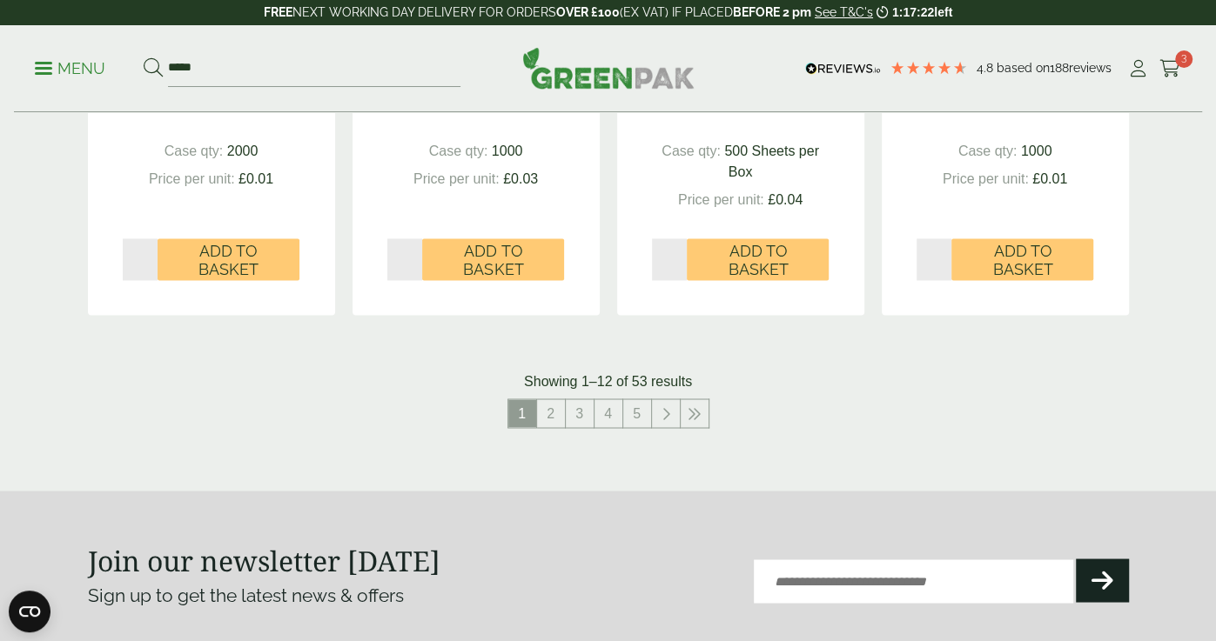
scroll to position [1847, 0]
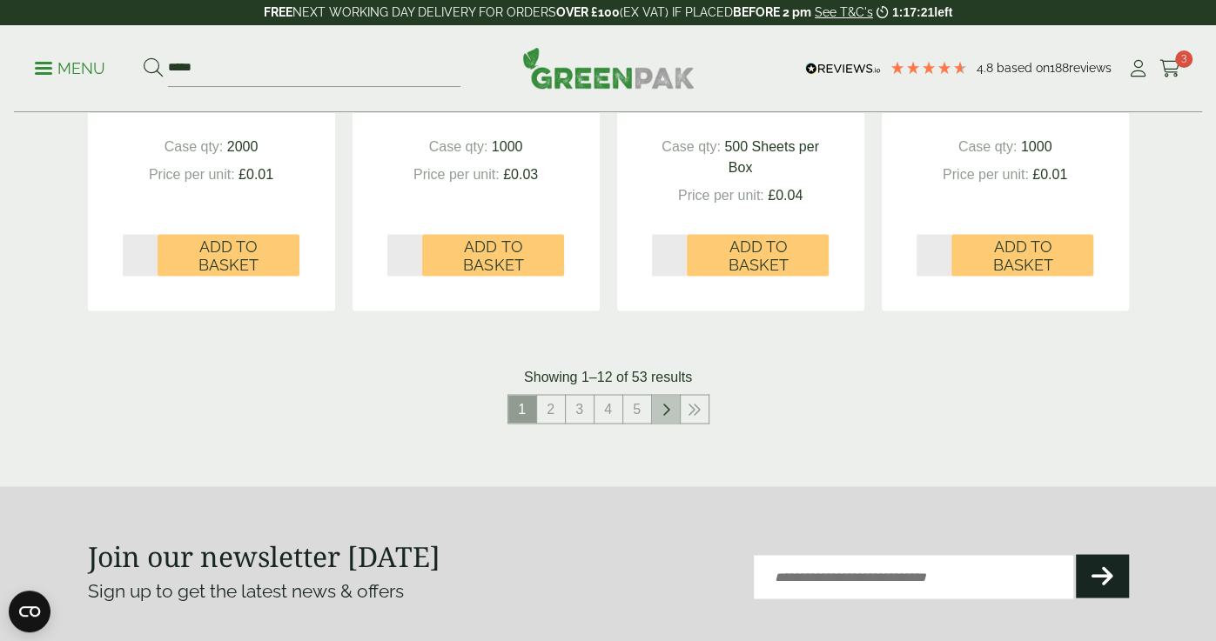
click at [671, 399] on link at bounding box center [666, 409] width 28 height 28
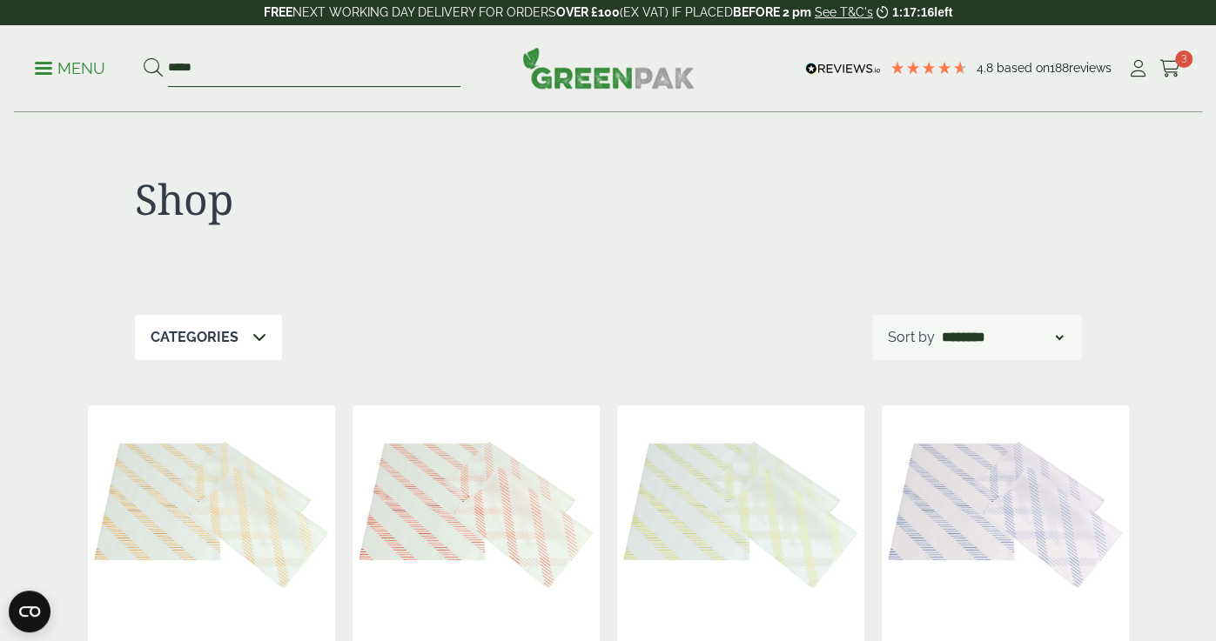
click at [353, 64] on input "****" at bounding box center [314, 68] width 292 height 37
type input "*"
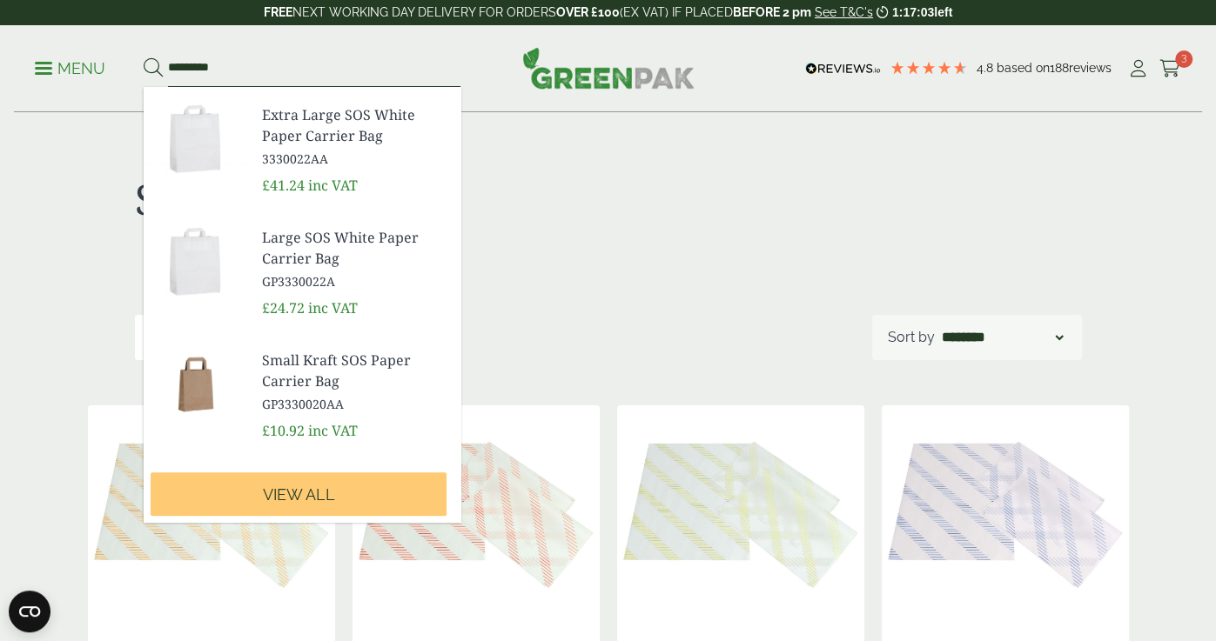
scroll to position [602, 0]
type input "*********"
click at [278, 364] on span "Small Kraft SOS Paper Carrier Bag" at bounding box center [354, 372] width 184 height 42
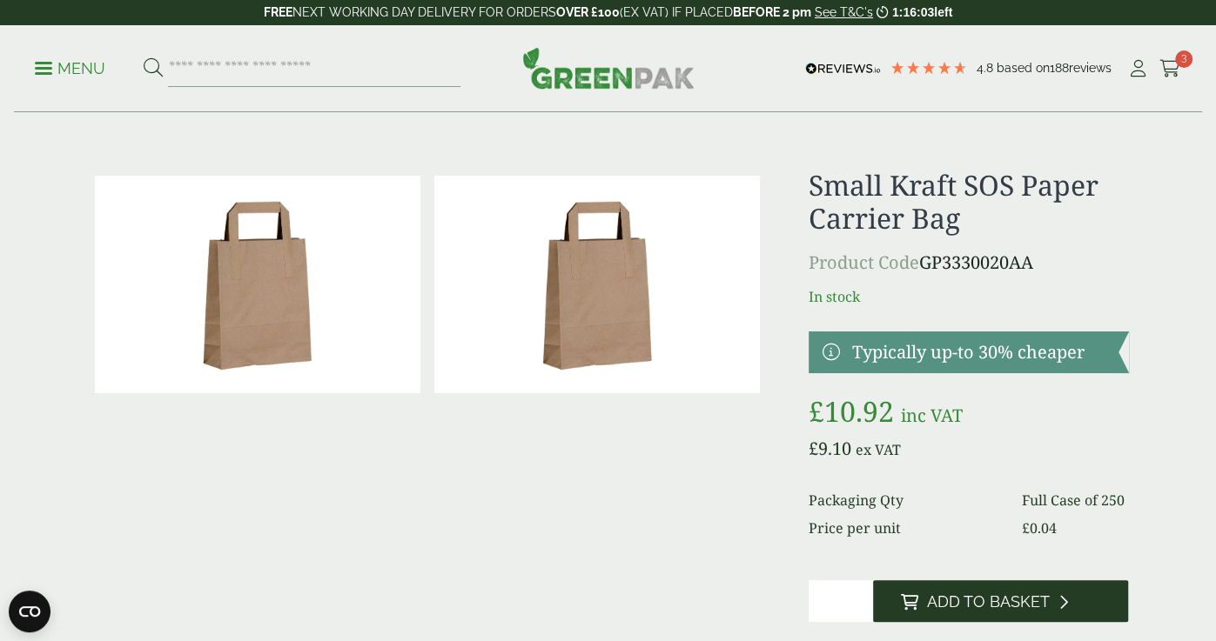
click at [941, 605] on span "Add to Basket" at bounding box center [988, 602] width 123 height 19
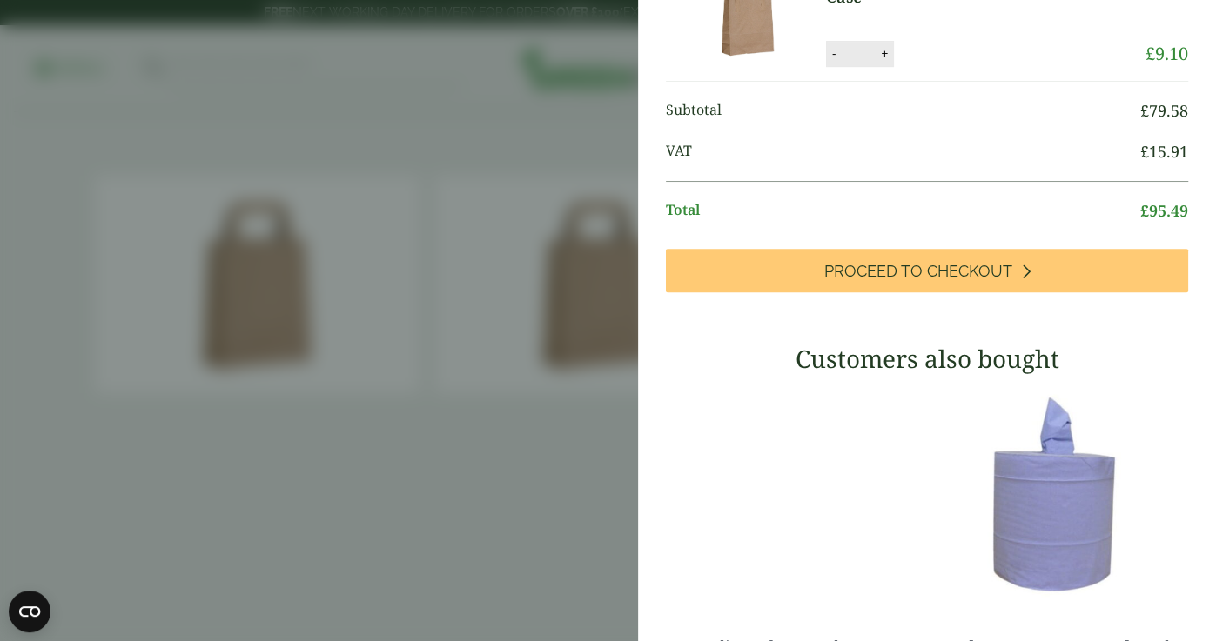
scroll to position [517, 0]
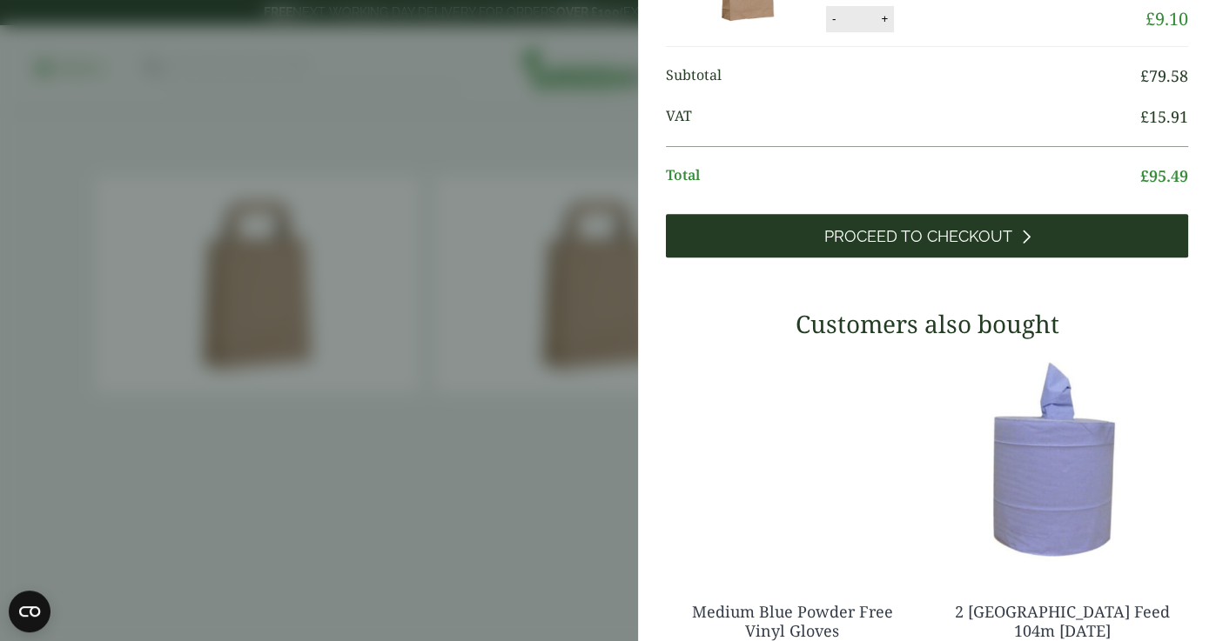
click at [920, 246] on span "Proceed to Checkout" at bounding box center [918, 236] width 188 height 19
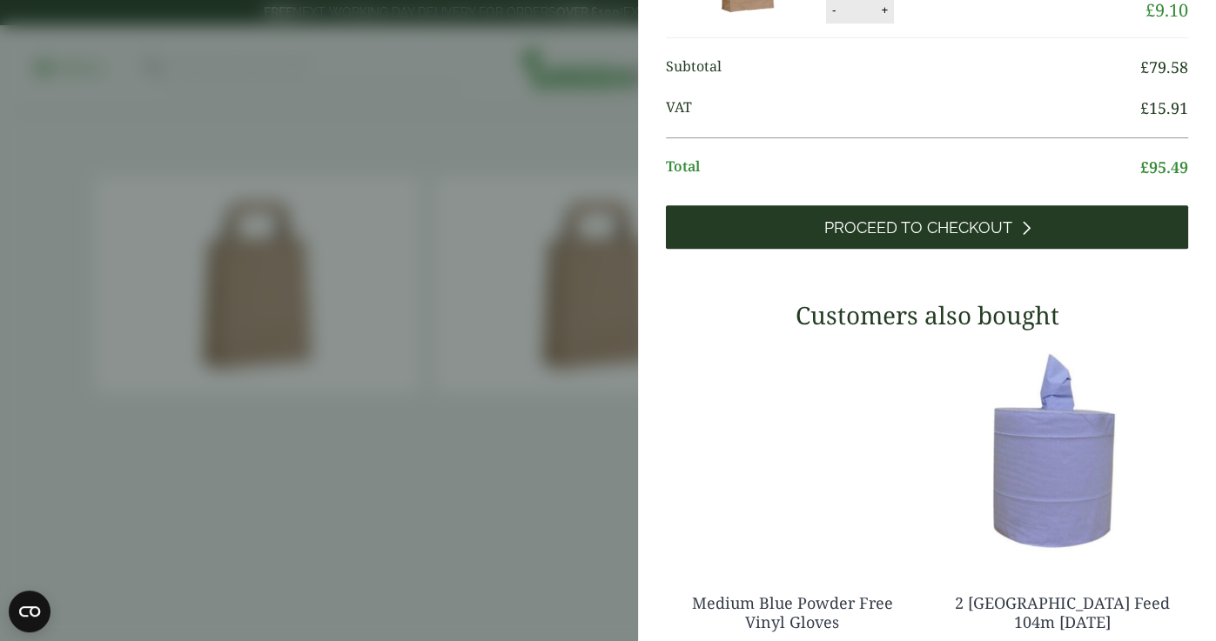
scroll to position [425, 0]
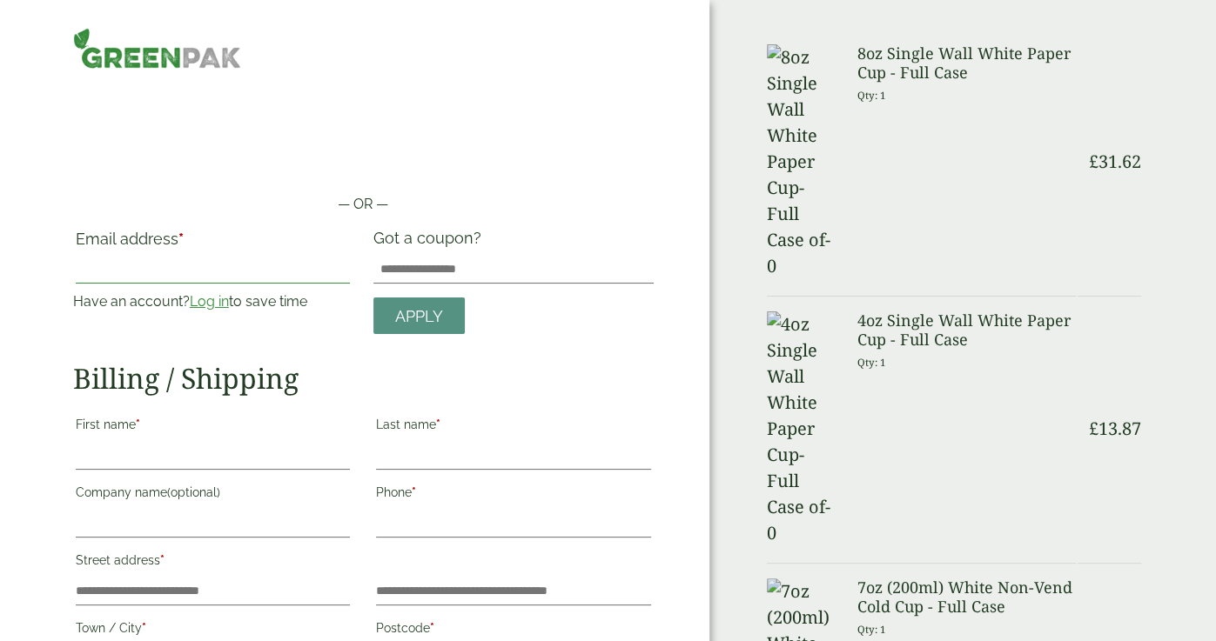
click at [312, 276] on input "Email address *" at bounding box center [213, 270] width 275 height 28
type input "**********"
type input "*****"
type input "*******"
type input "**********"
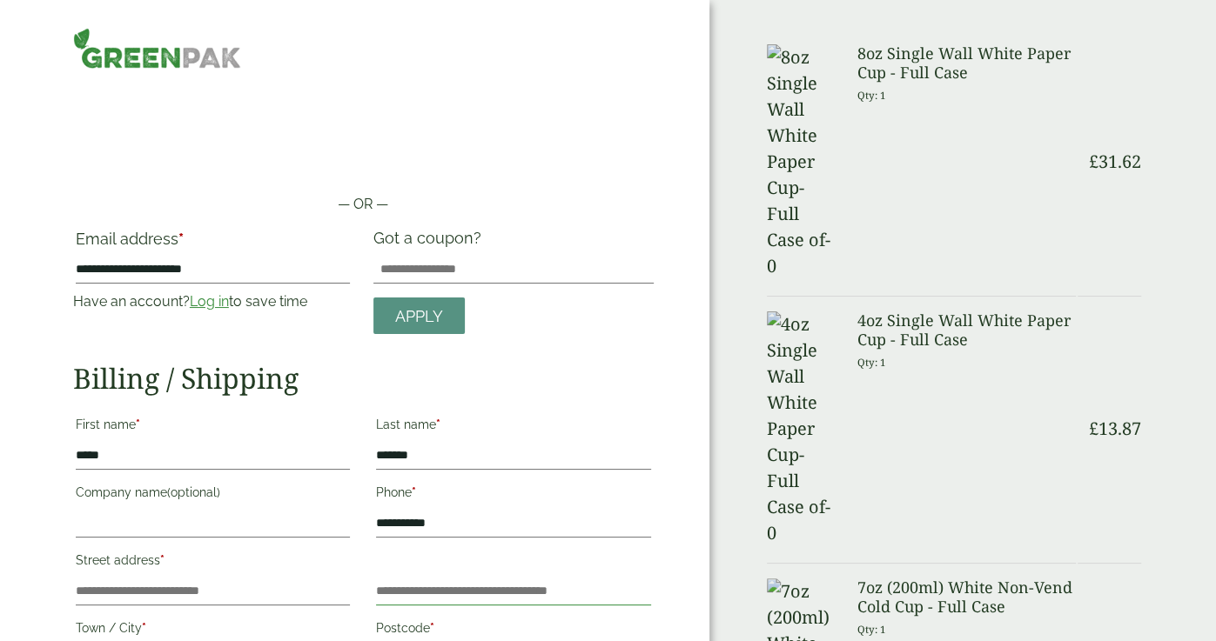
type input "**********"
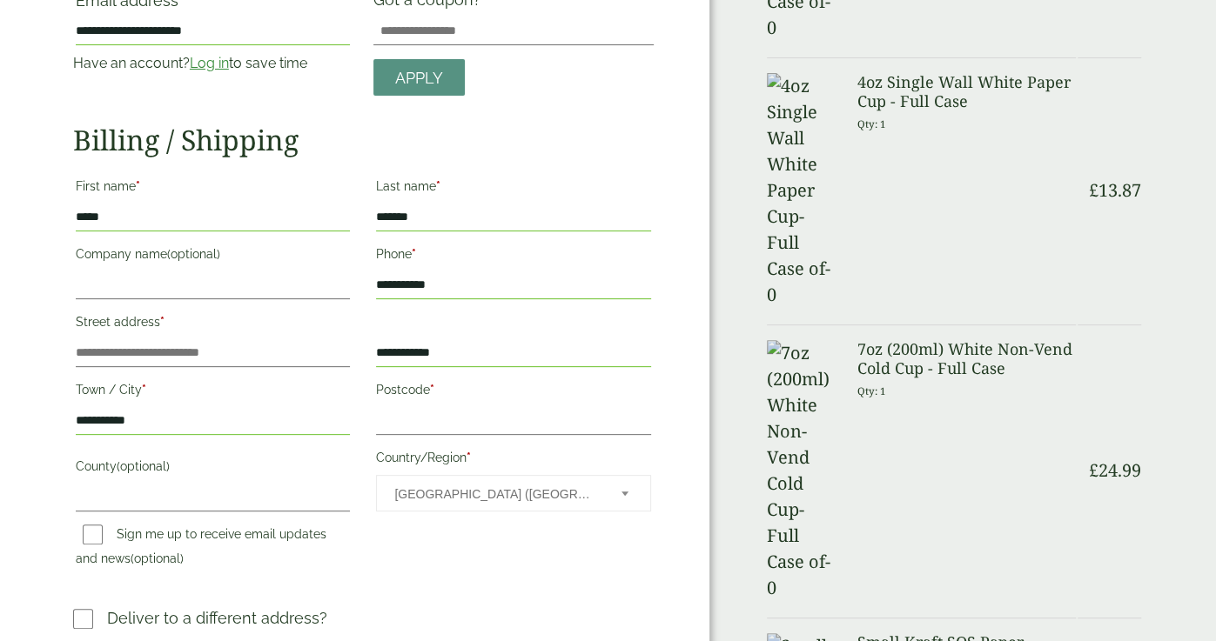
scroll to position [238, 0]
click at [231, 286] on input "Company name (optional)" at bounding box center [213, 285] width 275 height 28
type input "**********"
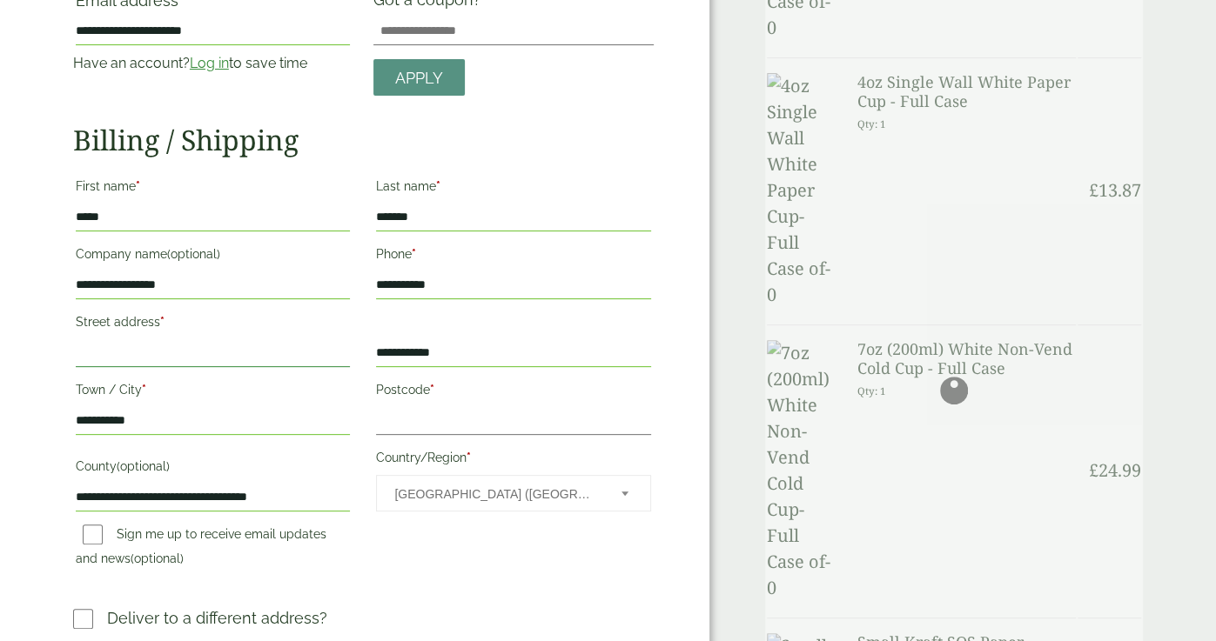
click at [208, 356] on input "Street address *" at bounding box center [213, 353] width 275 height 28
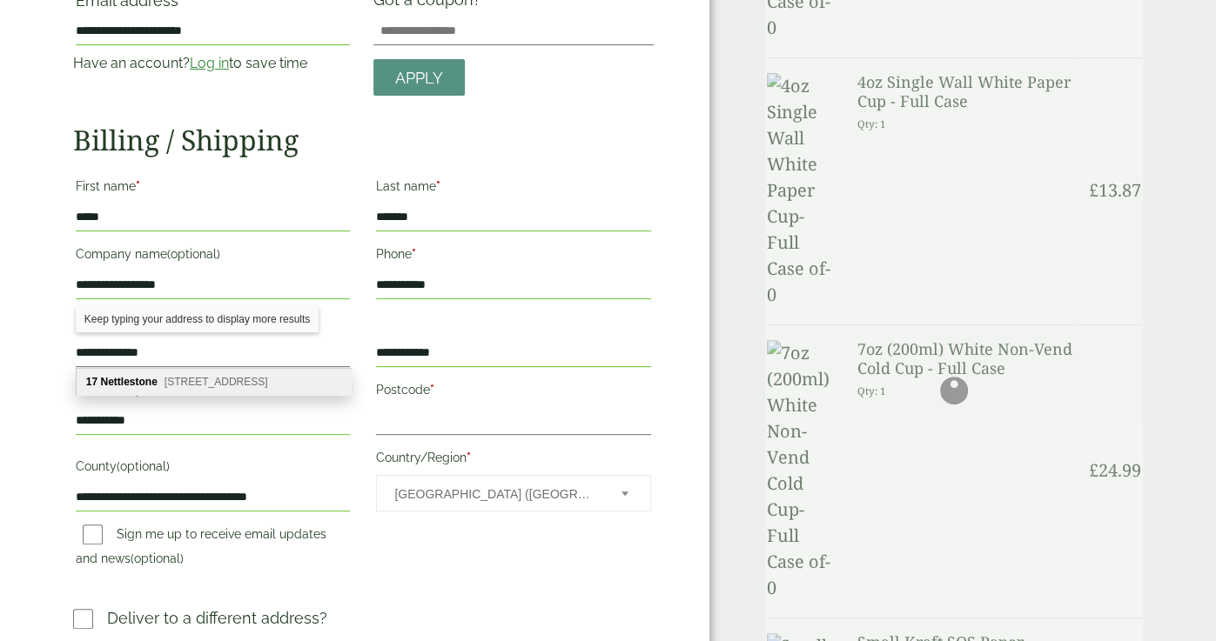
click at [239, 385] on span "Netley Abbey, Southampton, SO31 5GF" at bounding box center [216, 382] width 104 height 12
type input "**********"
type input "********"
type input "*********"
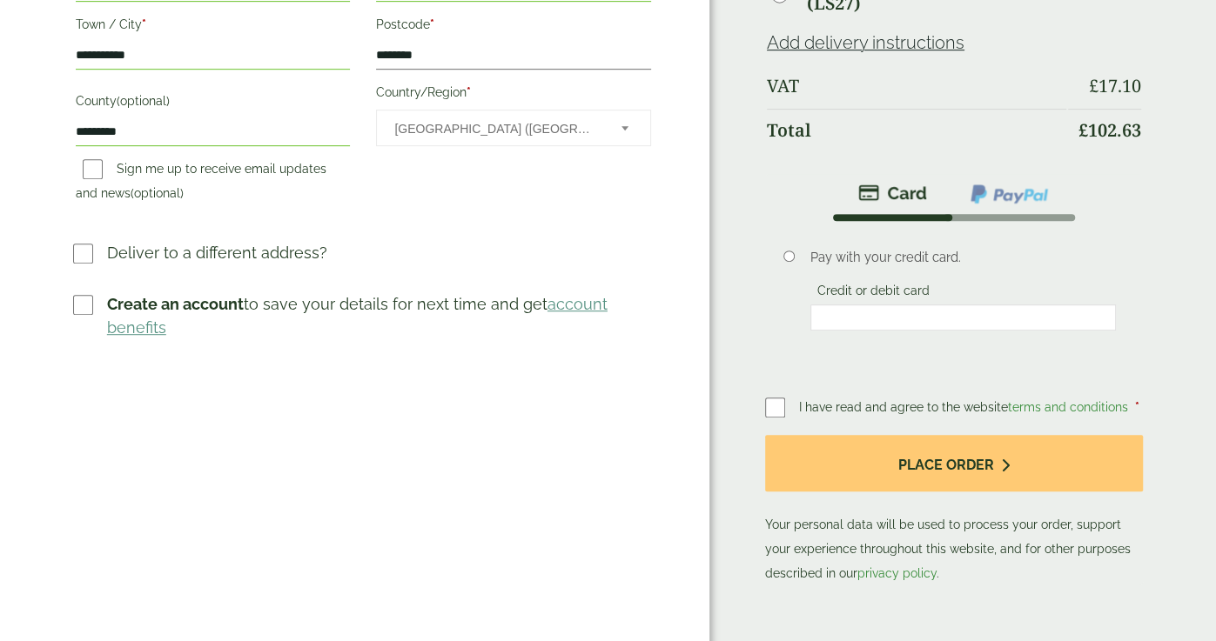
scroll to position [612, 0]
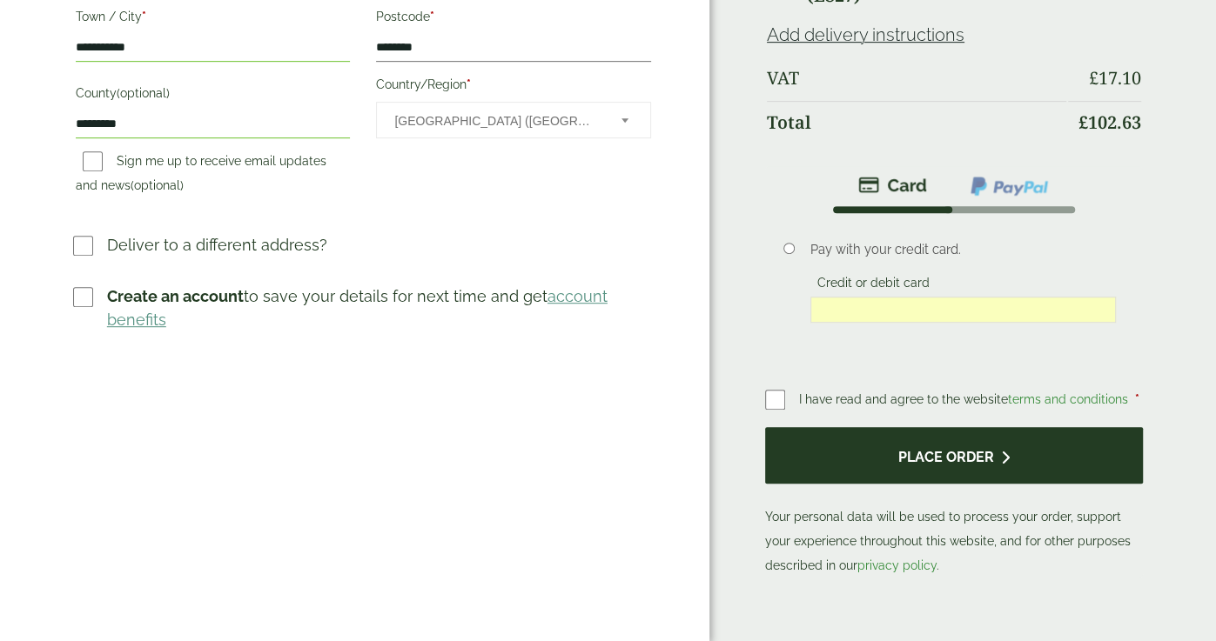
click at [861, 467] on button "Place order" at bounding box center [954, 455] width 378 height 57
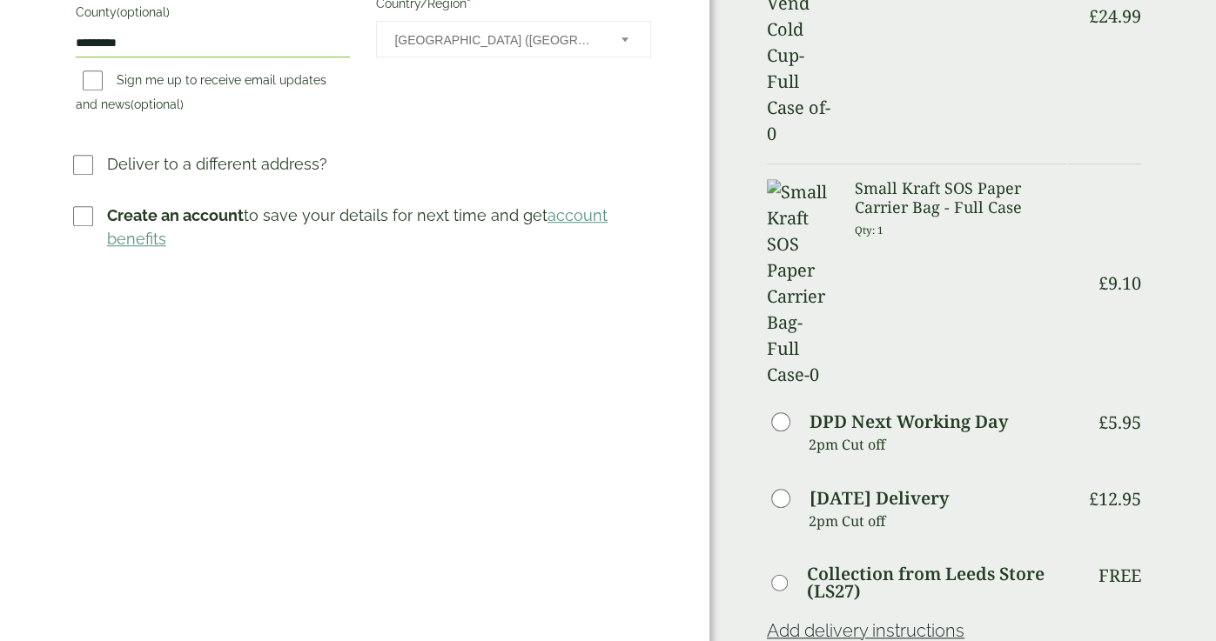
scroll to position [779, 0]
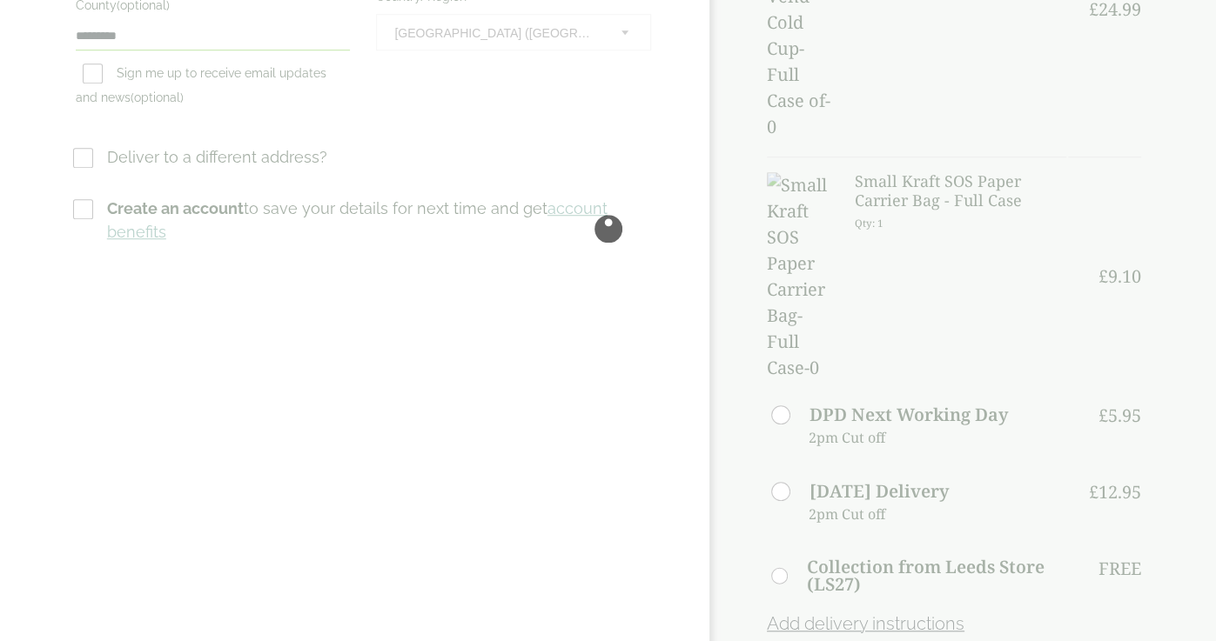
scroll to position [0, 0]
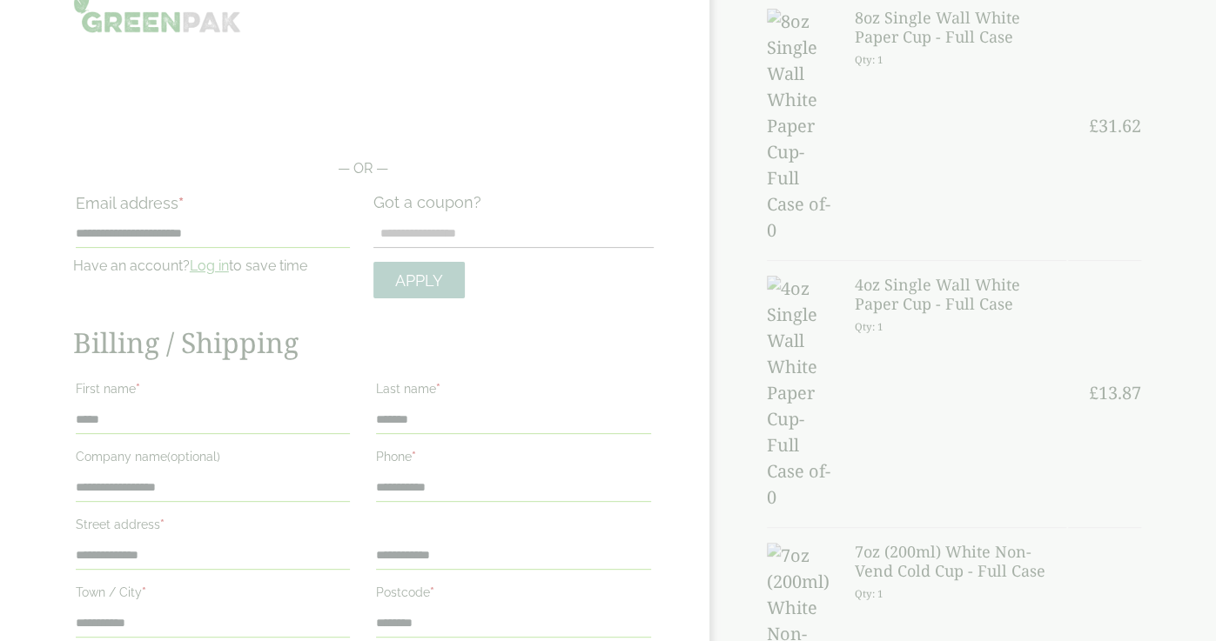
scroll to position [165, 0]
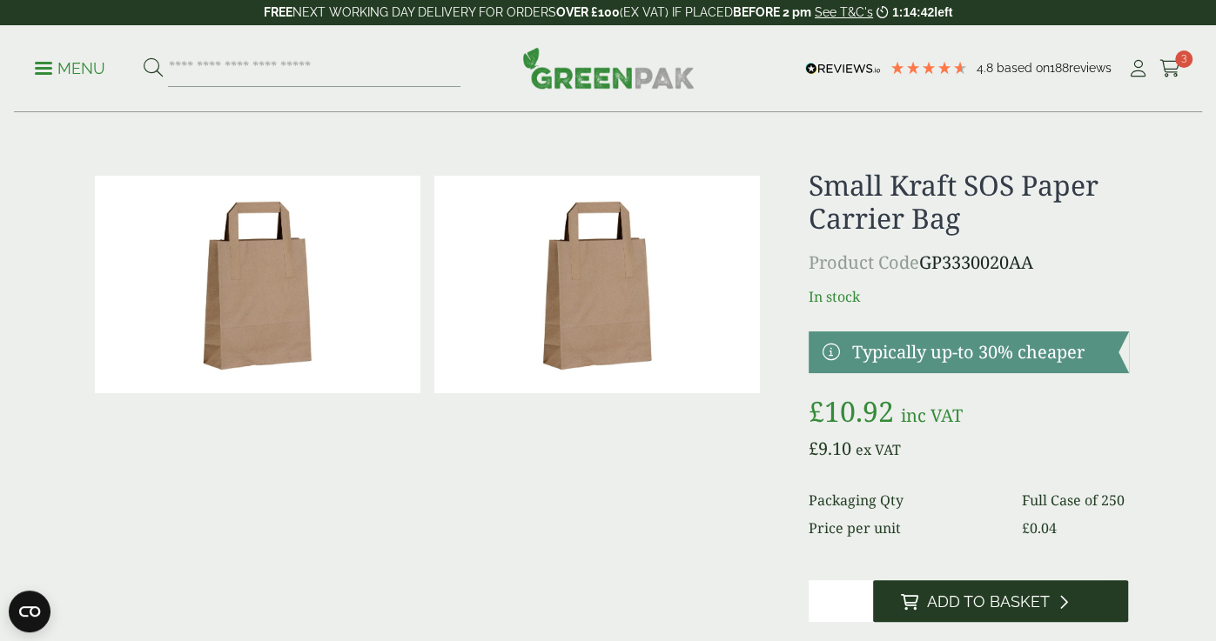
click at [992, 612] on button "Add to Basket" at bounding box center [1001, 601] width 256 height 42
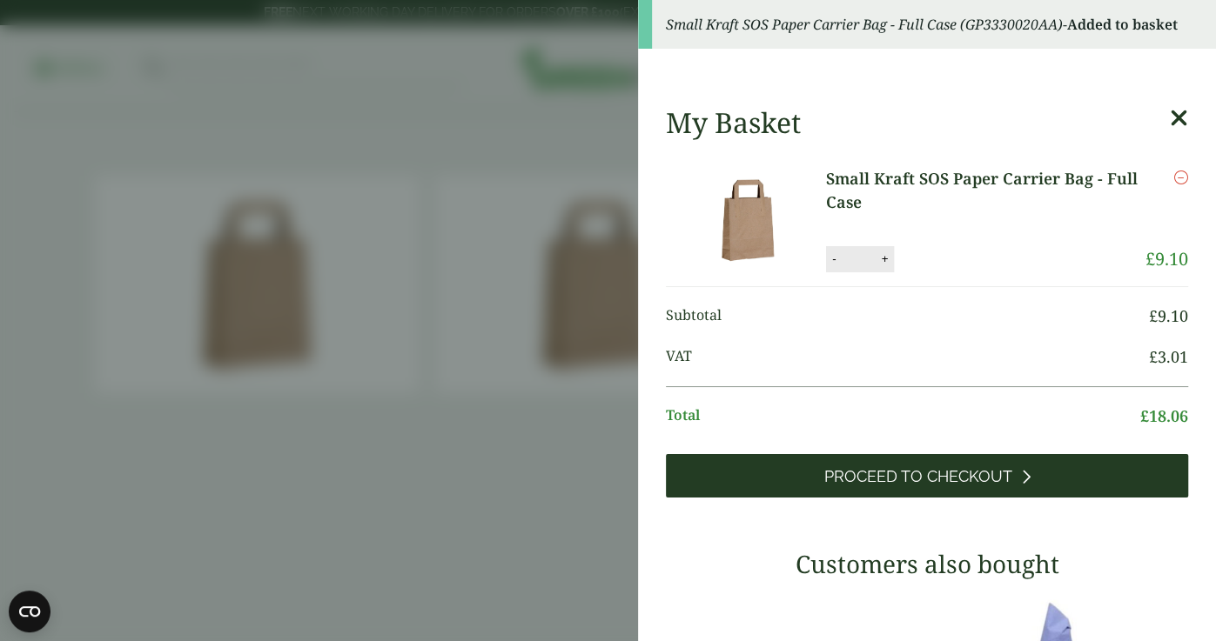
click at [918, 482] on span "Proceed to Checkout" at bounding box center [918, 476] width 188 height 19
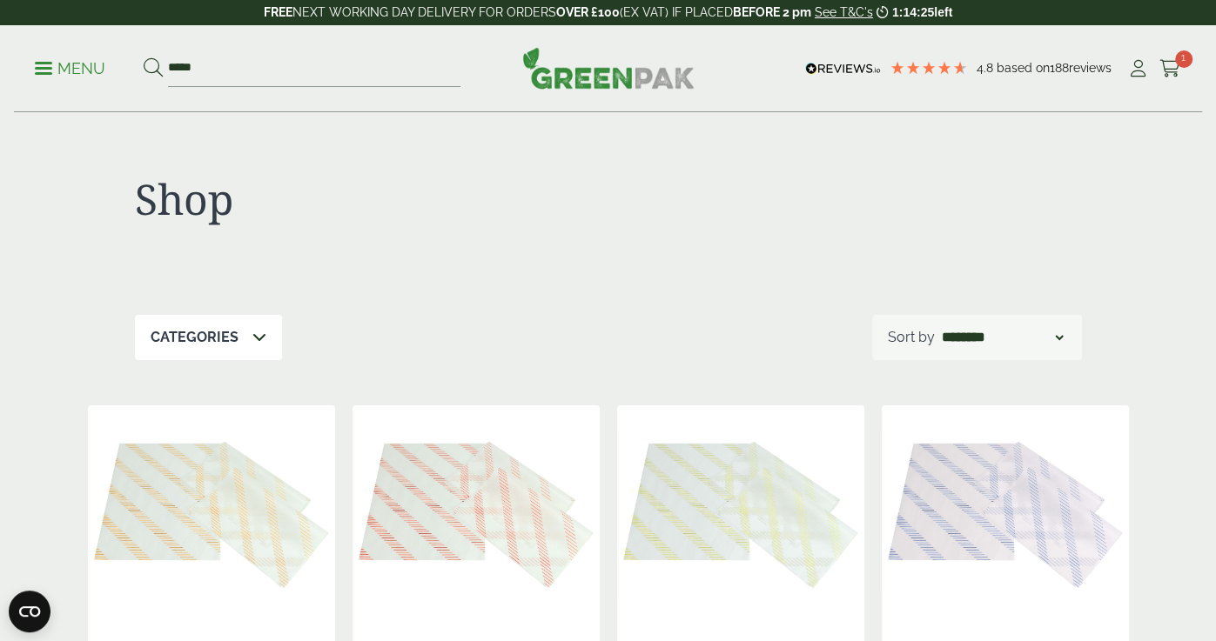
scroll to position [1847, 0]
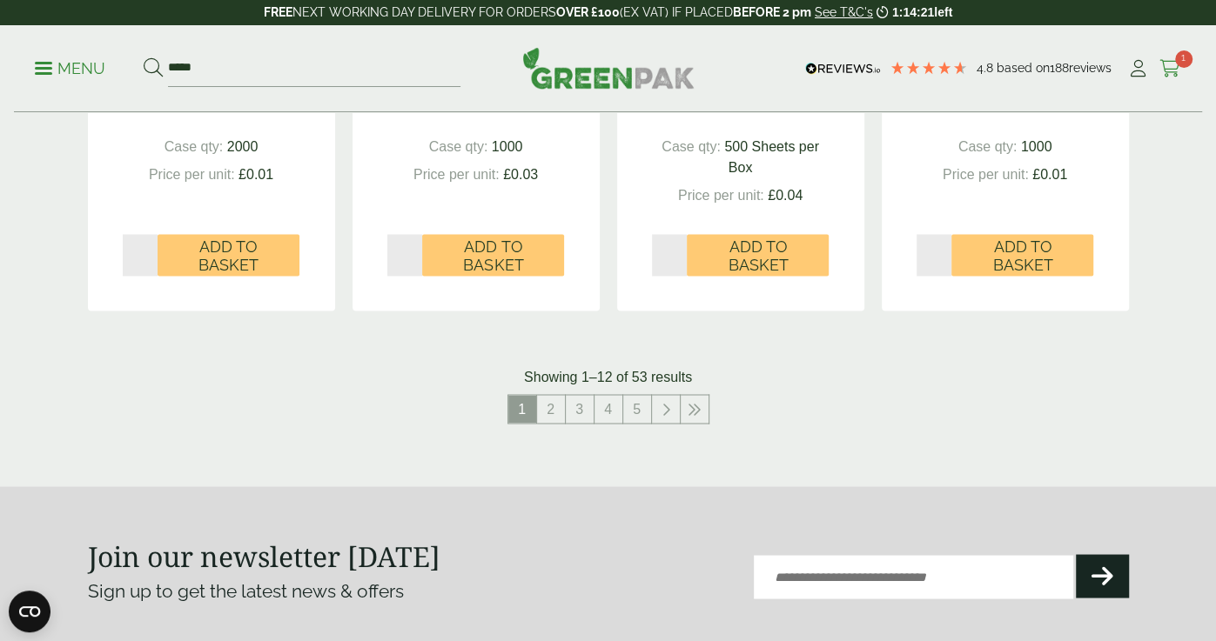
click at [1175, 70] on icon at bounding box center [1170, 68] width 22 height 17
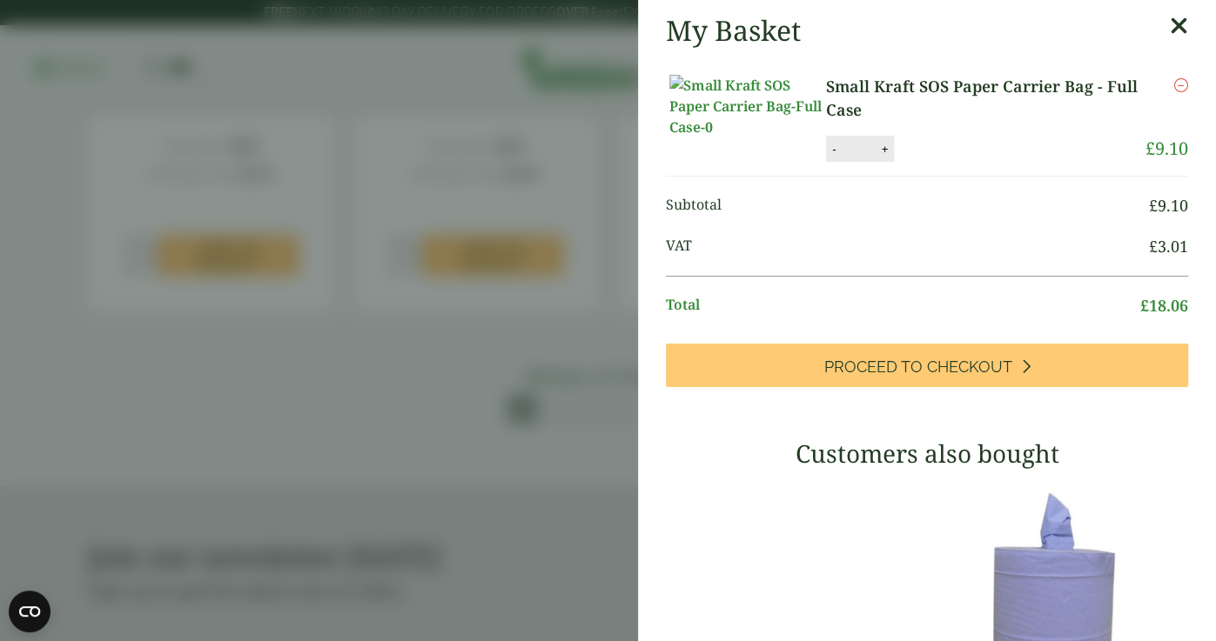
click at [420, 330] on aside "My Basket Small Kraft SOS Paper Carrier Bag - Full Case Small Kraft SOS Paper C…" at bounding box center [608, 320] width 1216 height 641
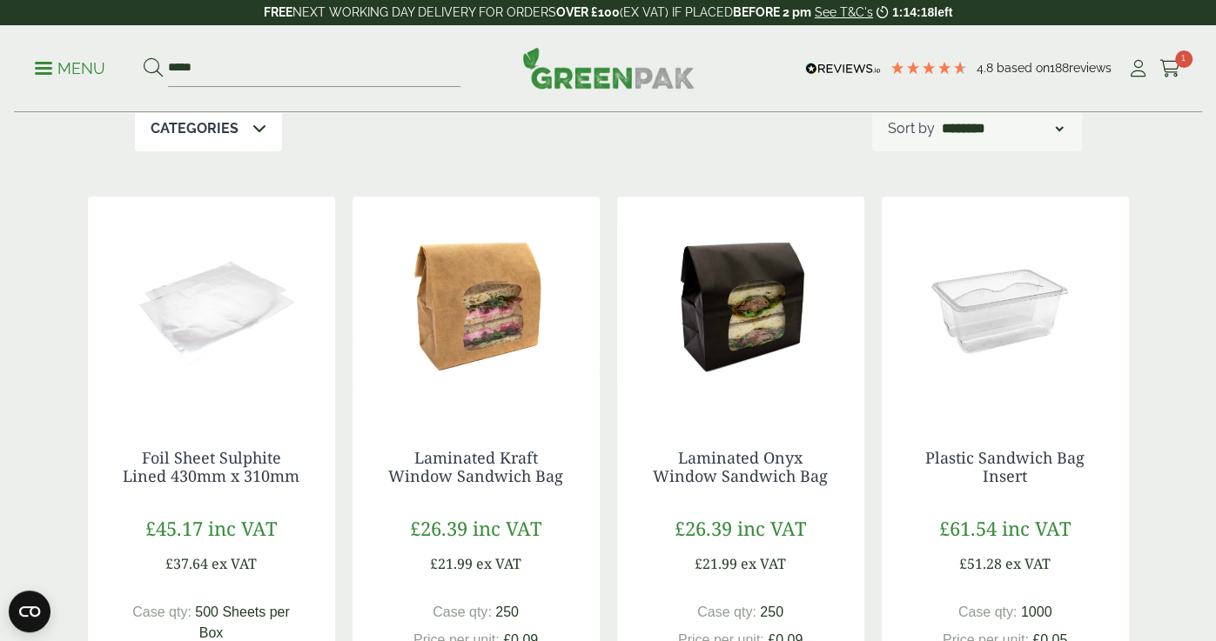
scroll to position [0, 0]
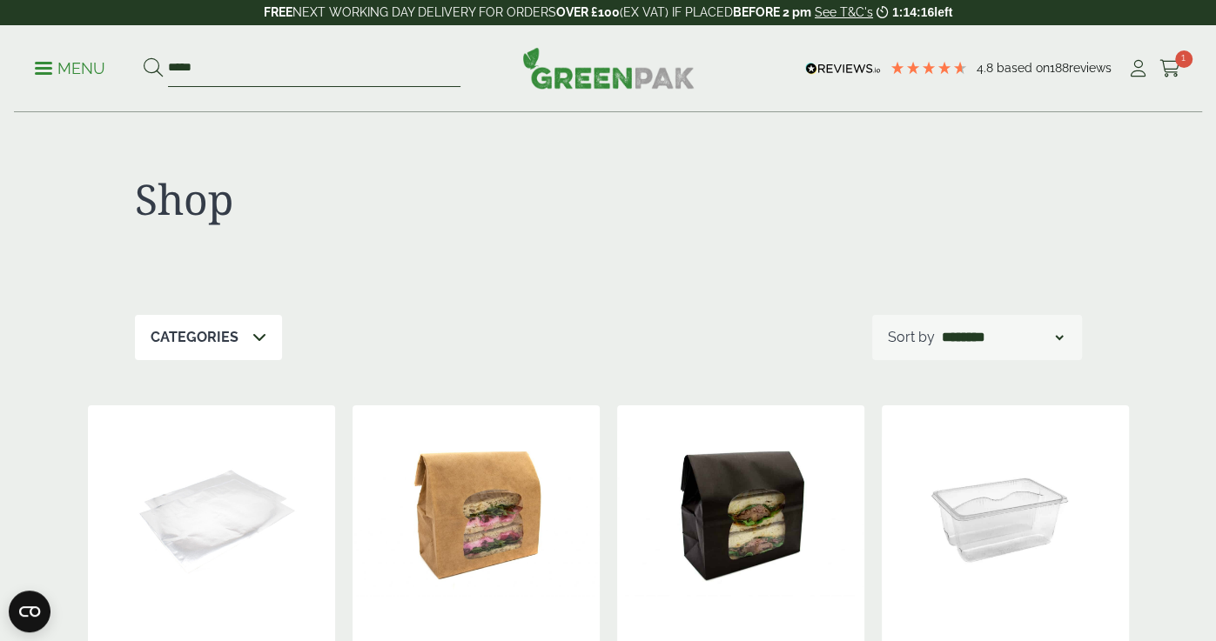
drag, startPoint x: 295, startPoint y: 70, endPoint x: 57, endPoint y: 80, distance: 238.6
click at [57, 80] on ul "Menu ****" at bounding box center [247, 68] width 425 height 37
type input "**********"
click at [144, 57] on button at bounding box center [153, 68] width 19 height 23
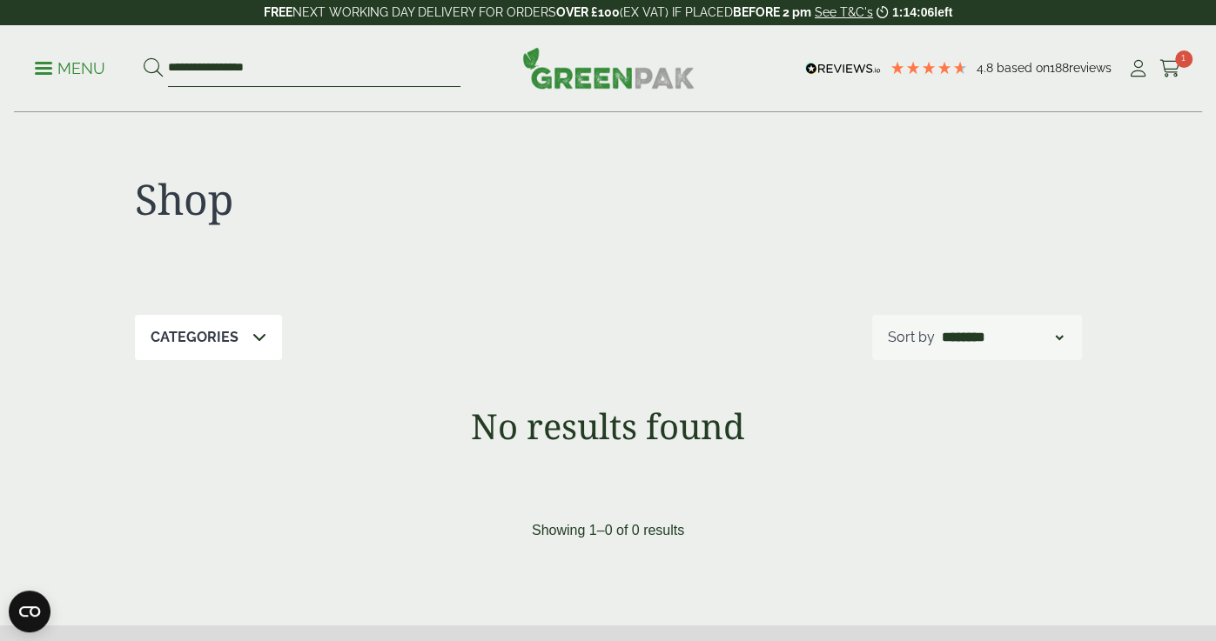
drag, startPoint x: 236, startPoint y: 67, endPoint x: 200, endPoint y: 64, distance: 35.8
click at [200, 64] on input "**********" at bounding box center [314, 68] width 292 height 37
type input "**********"
click at [144, 57] on button at bounding box center [153, 68] width 19 height 23
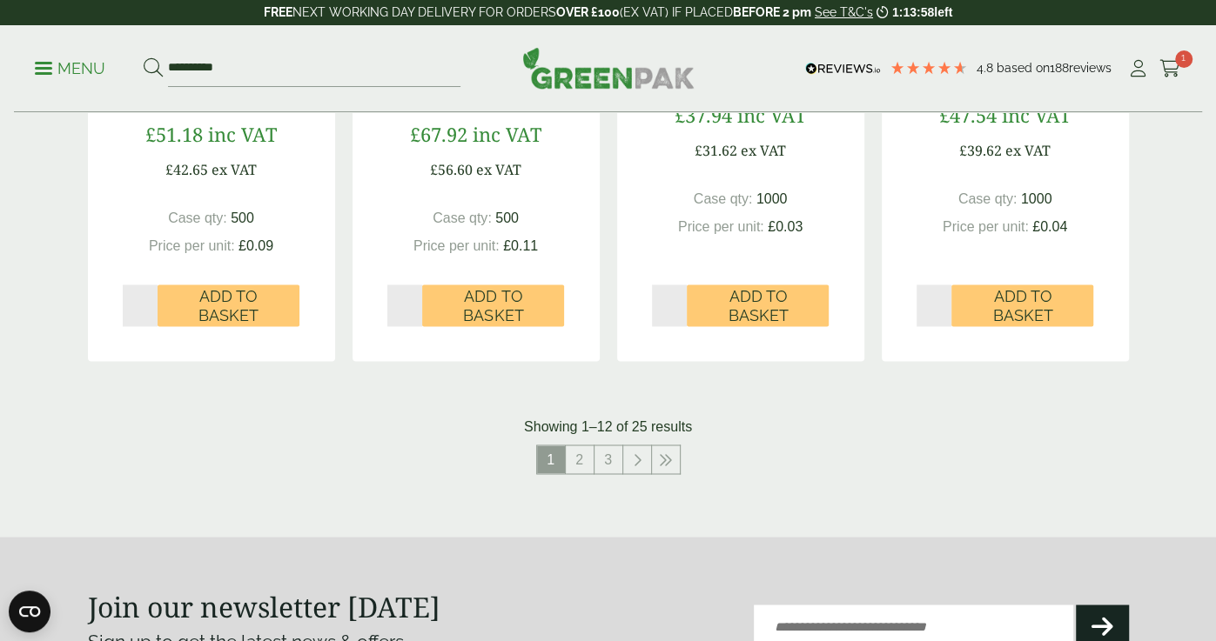
scroll to position [1764, 0]
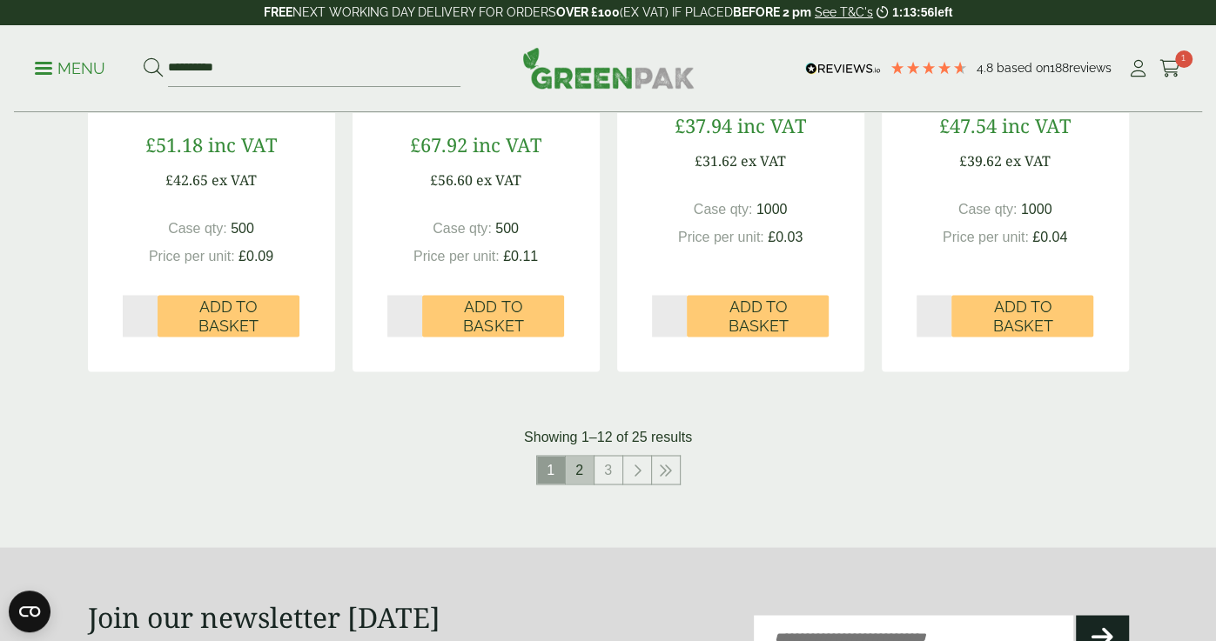
click at [580, 464] on link "2" at bounding box center [580, 470] width 28 height 28
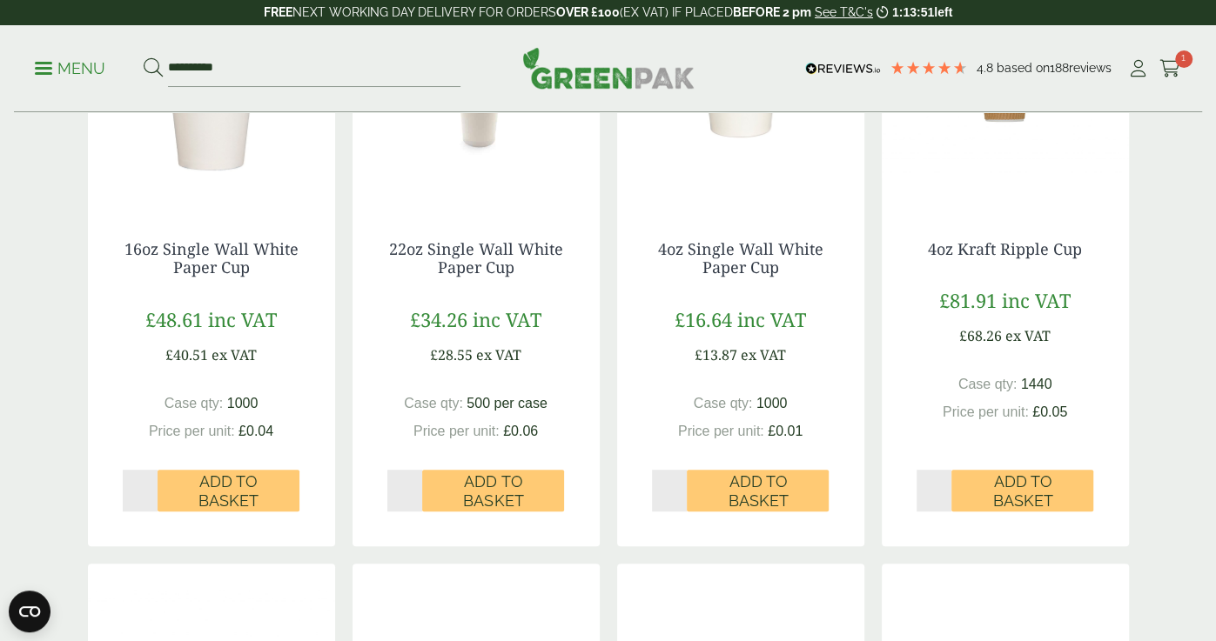
scroll to position [421, 0]
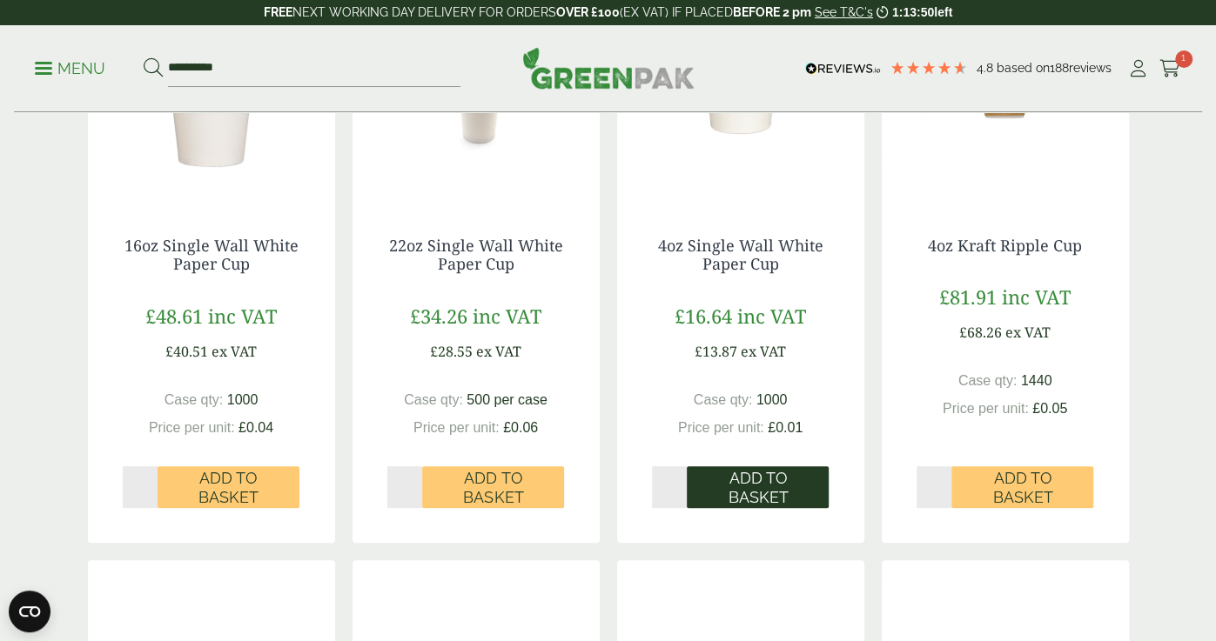
click at [766, 486] on span "Add to Basket" at bounding box center [757, 487] width 117 height 37
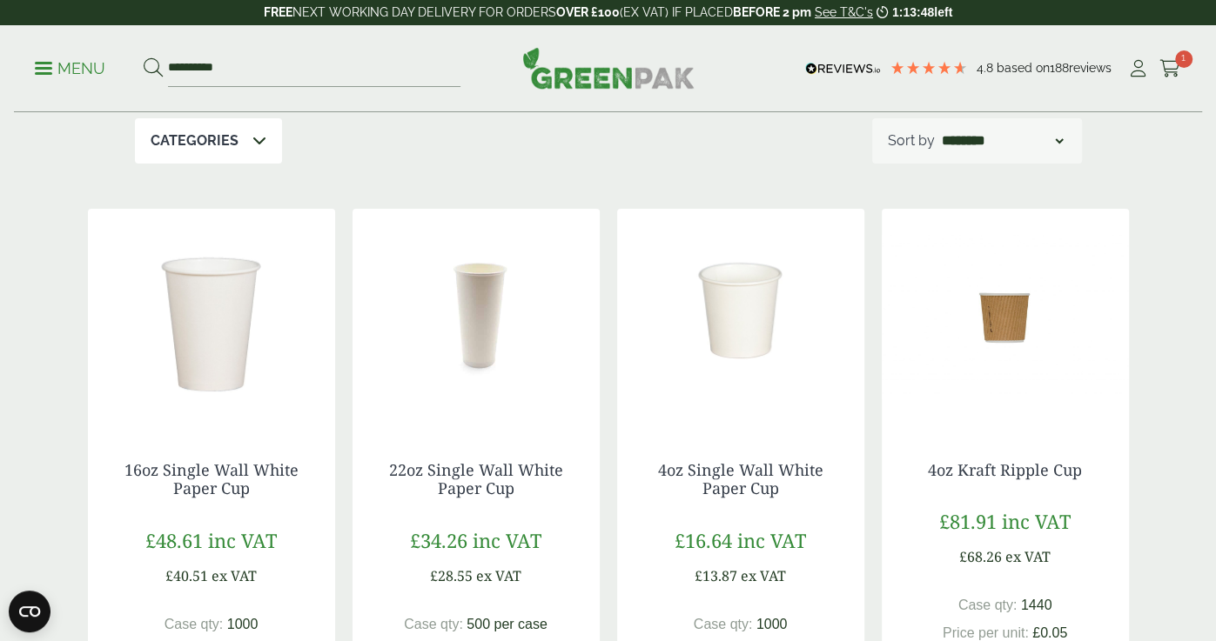
scroll to position [197, 0]
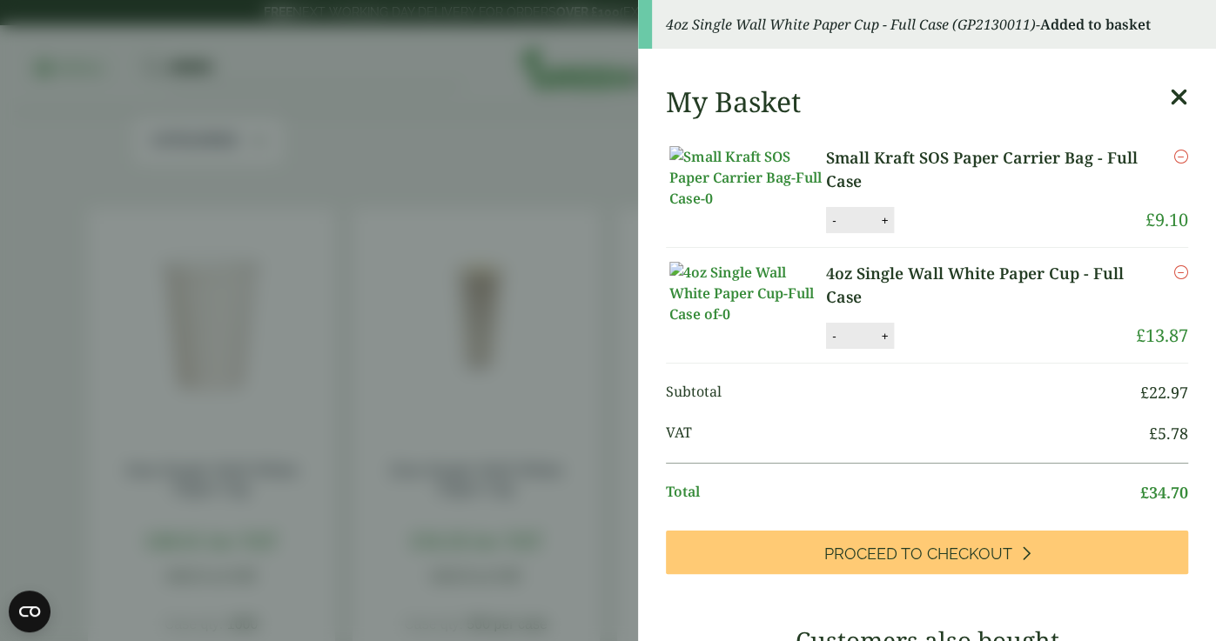
click at [484, 421] on aside "4oz Single Wall White Paper Cup - Full Case (GP2130011) - Added to basket My Ba…" at bounding box center [608, 320] width 1216 height 641
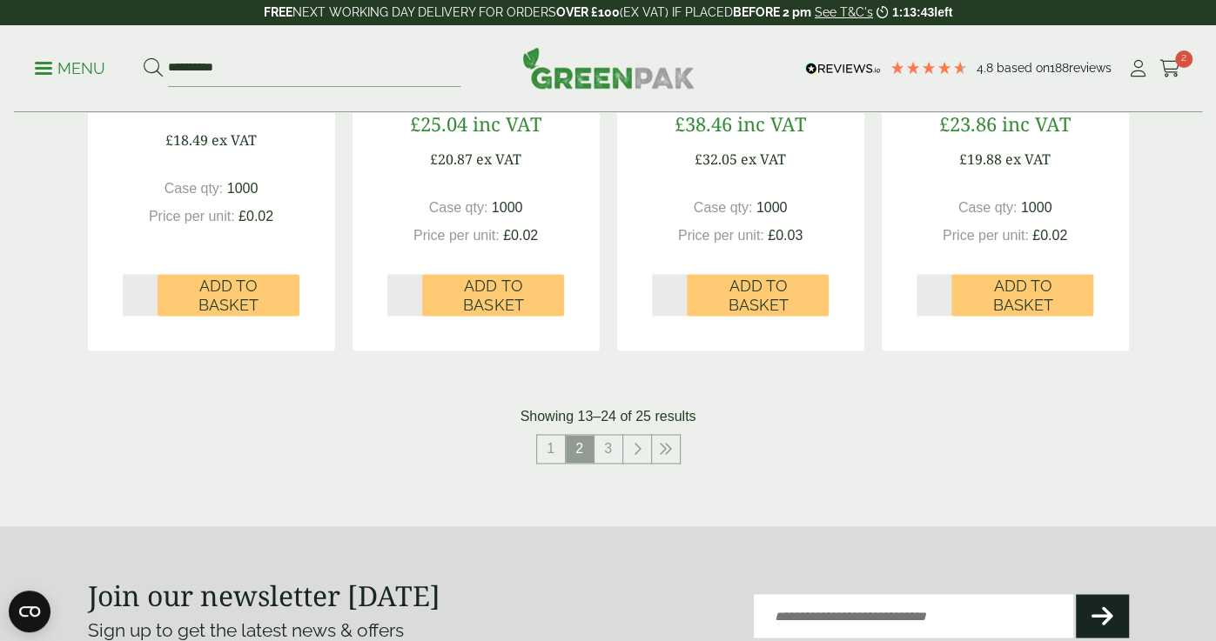
scroll to position [1745, 0]
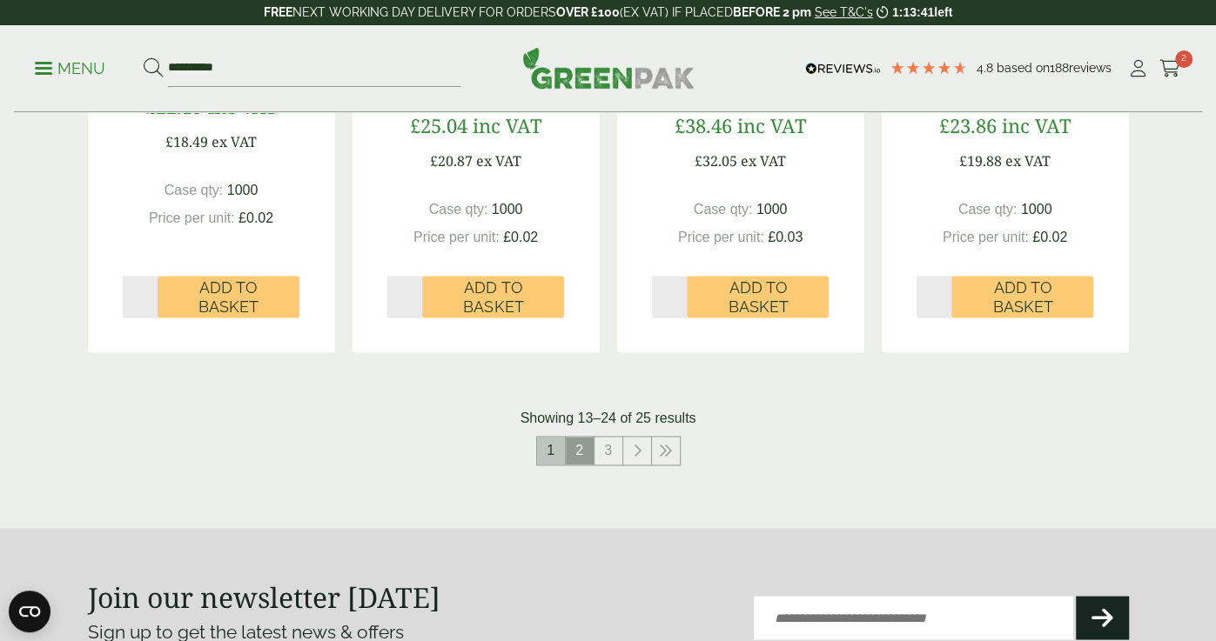
click at [546, 446] on link "1" at bounding box center [551, 451] width 28 height 28
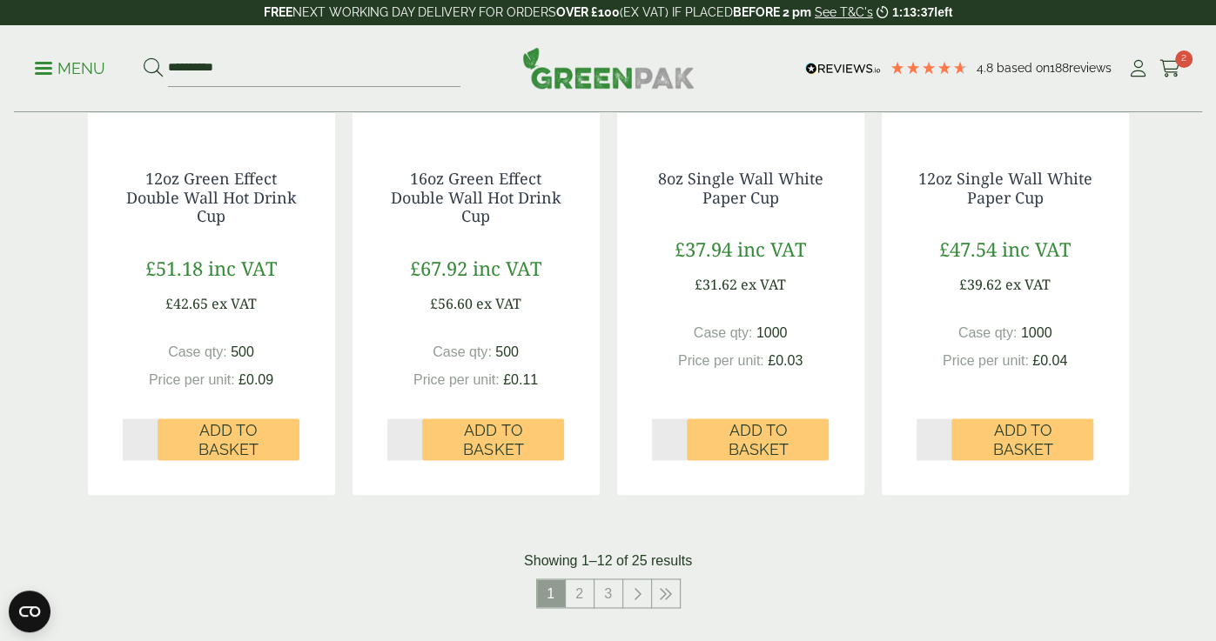
scroll to position [1632, 0]
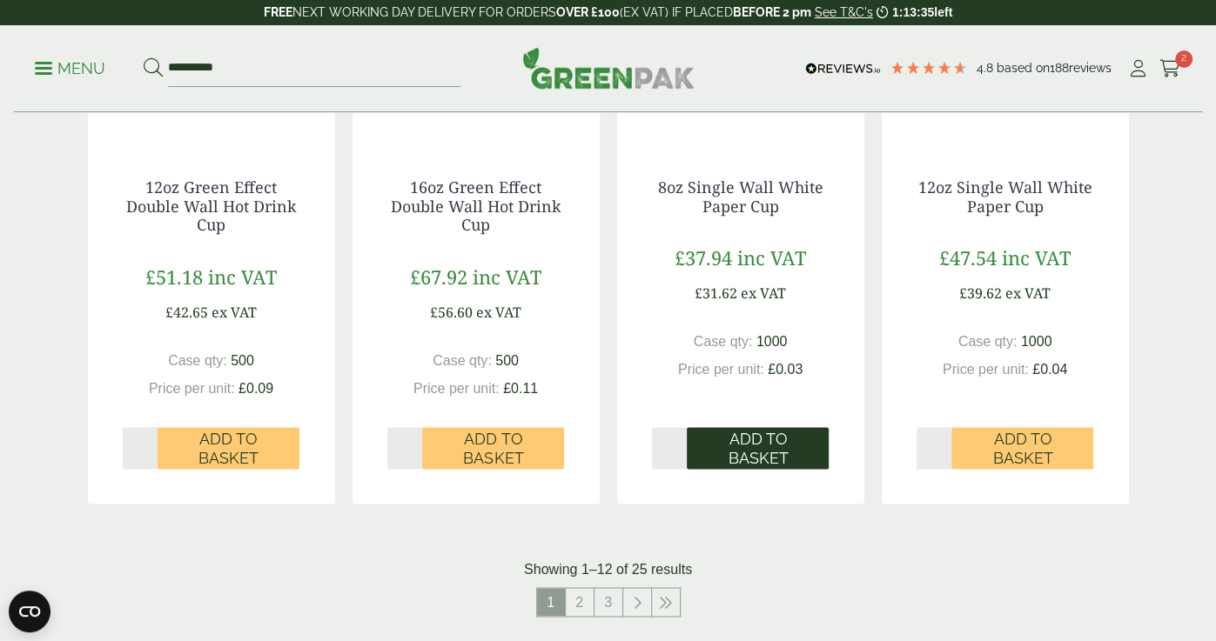
click at [764, 452] on span "Add to Basket" at bounding box center [757, 448] width 117 height 37
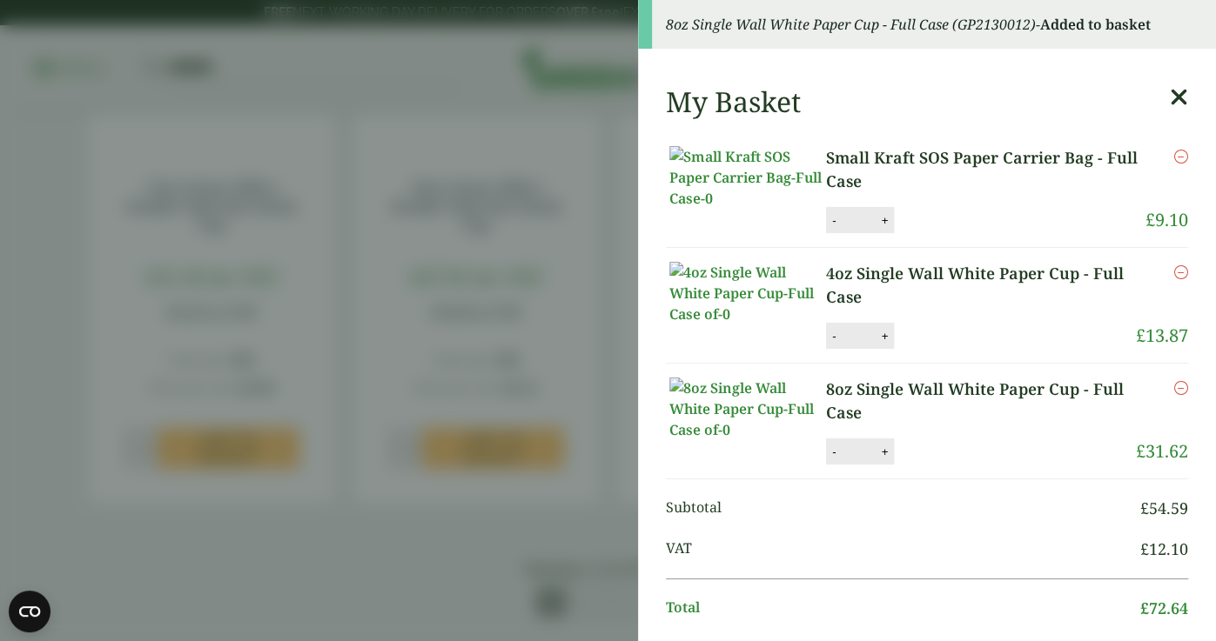
click at [523, 371] on aside "8oz Single Wall White Paper Cup - Full Case (GP2130012) - Added to basket My Ba…" at bounding box center [608, 320] width 1216 height 641
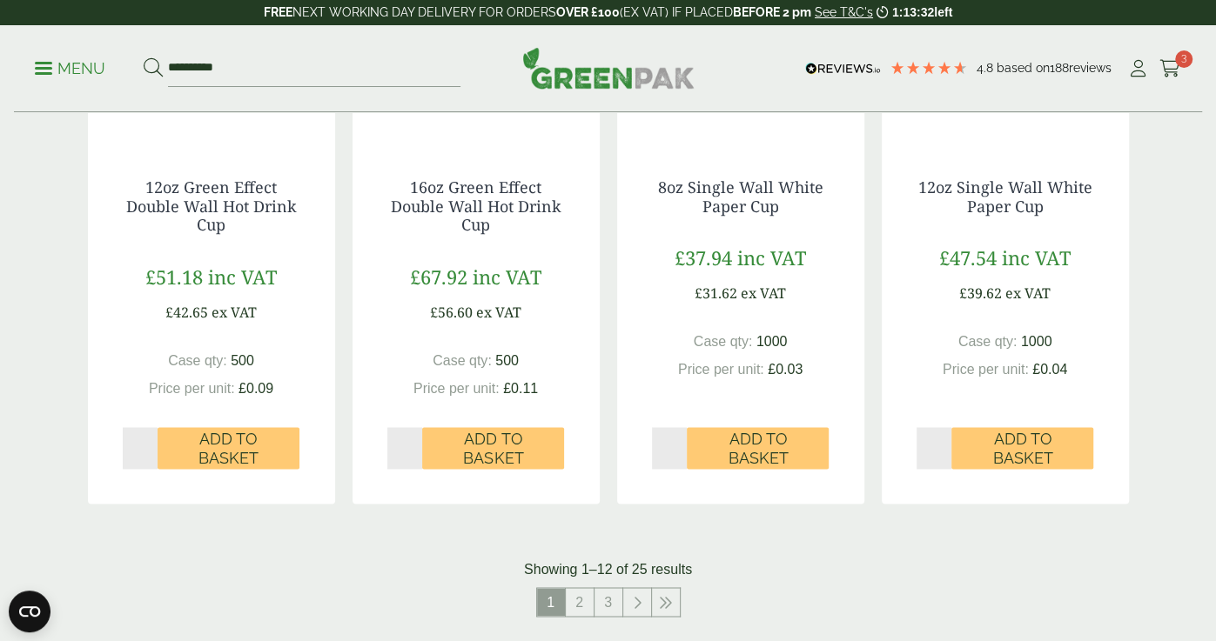
scroll to position [0, 0]
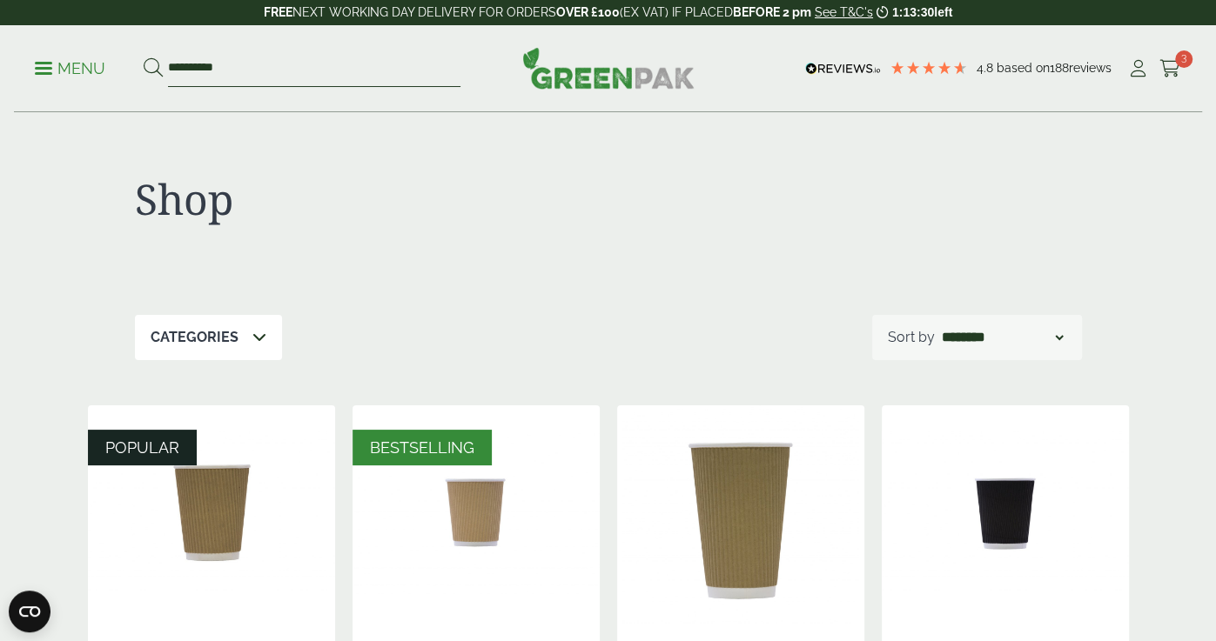
click at [312, 55] on input "**********" at bounding box center [314, 68] width 292 height 37
drag, startPoint x: 299, startPoint y: 53, endPoint x: 162, endPoint y: 52, distance: 137.5
click at [162, 52] on form "**********" at bounding box center [302, 68] width 317 height 37
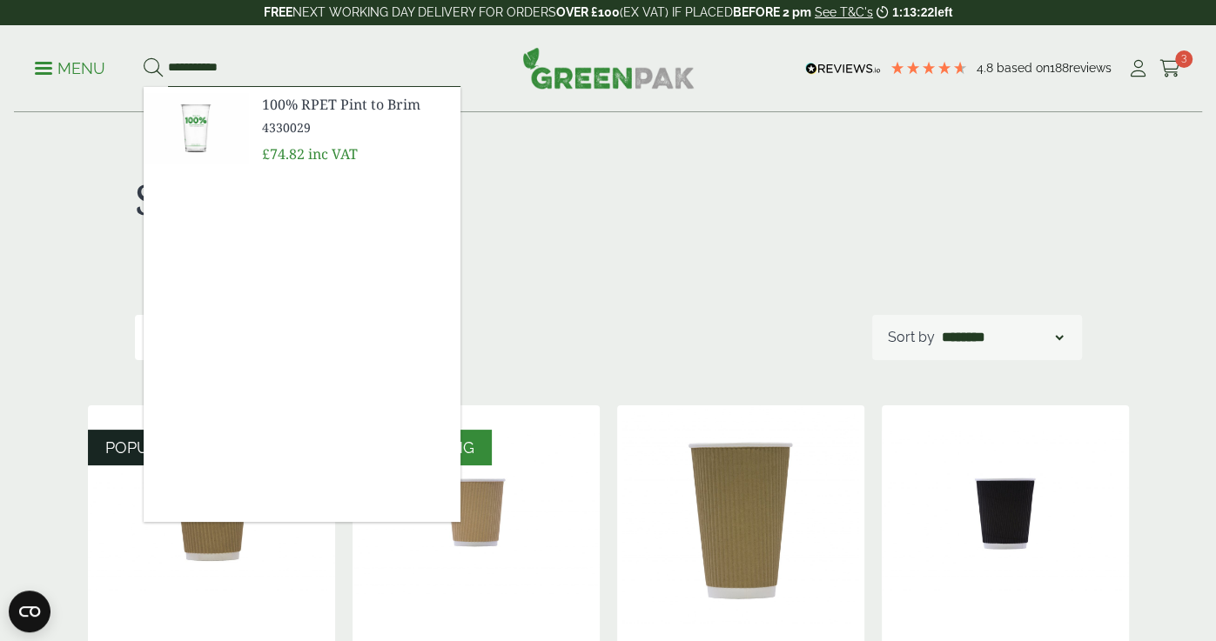
type input "**********"
click at [144, 57] on button at bounding box center [153, 68] width 19 height 23
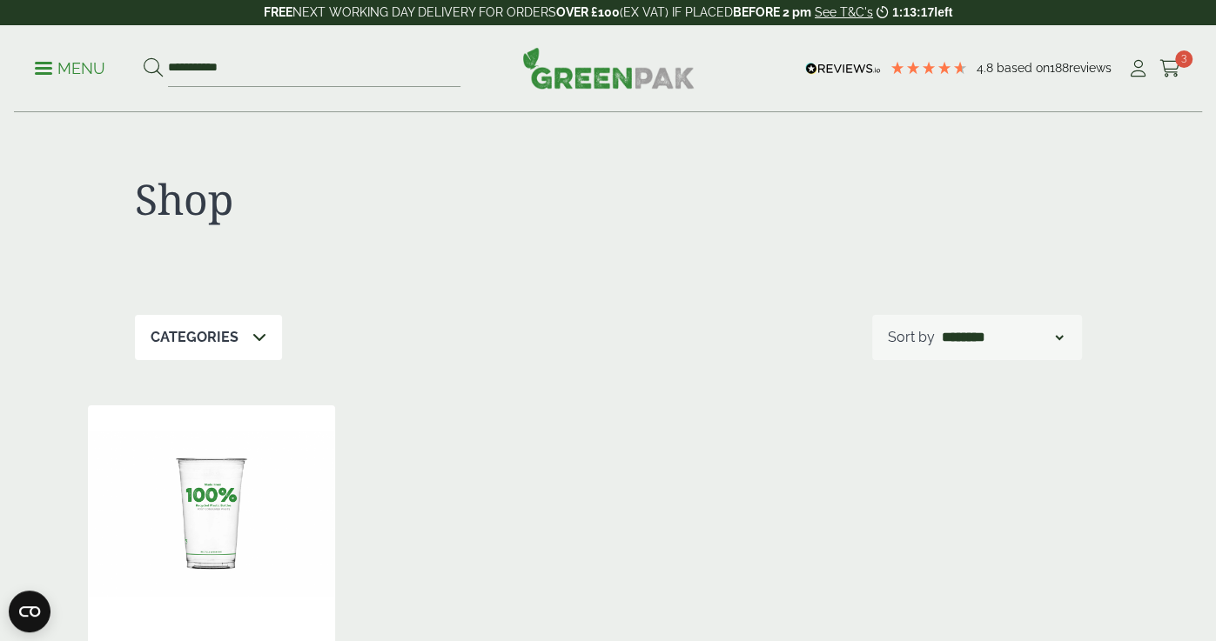
click at [91, 71] on p "Menu" at bounding box center [70, 68] width 70 height 21
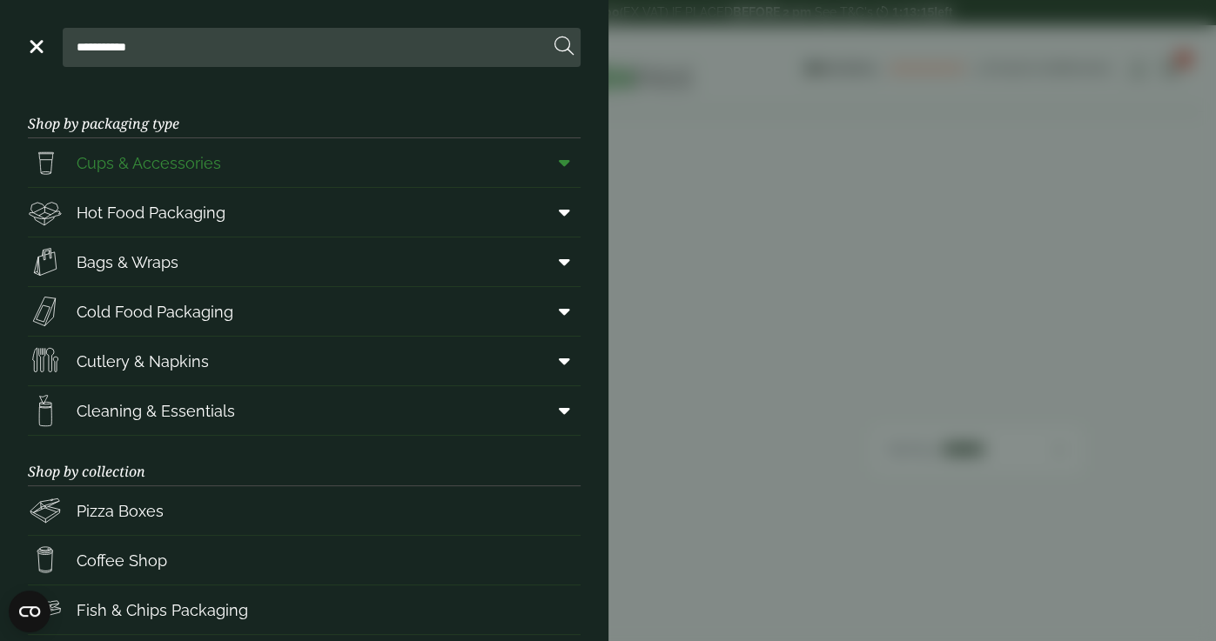
click at [104, 162] on span "Cups & Accessories" at bounding box center [149, 162] width 144 height 23
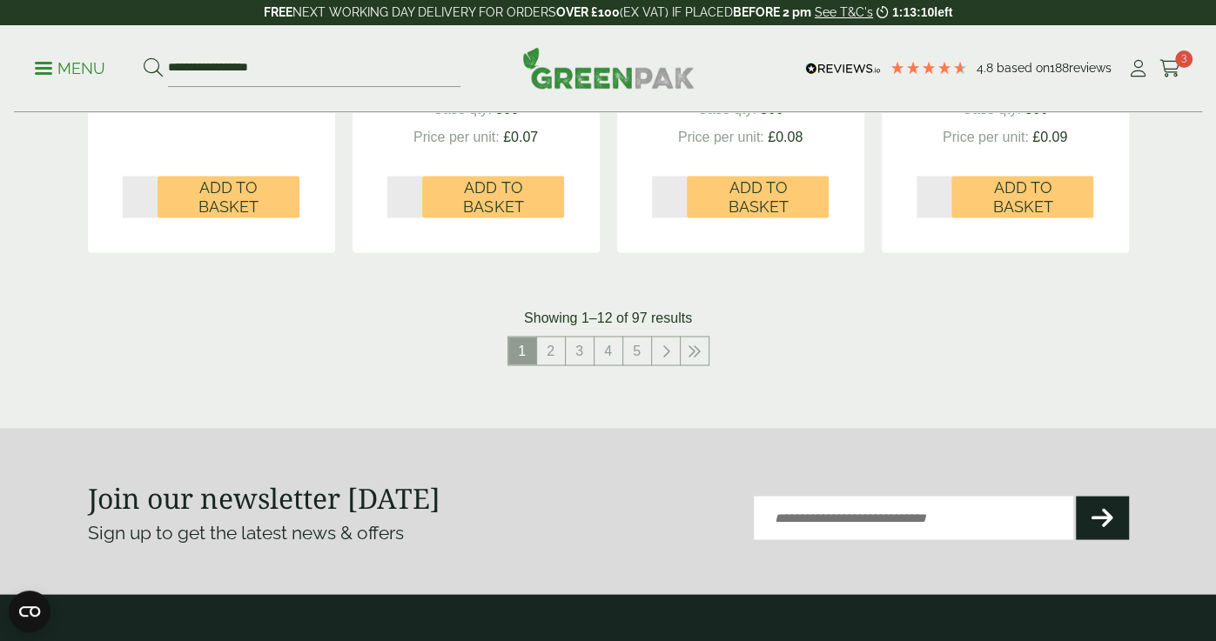
scroll to position [1880, 0]
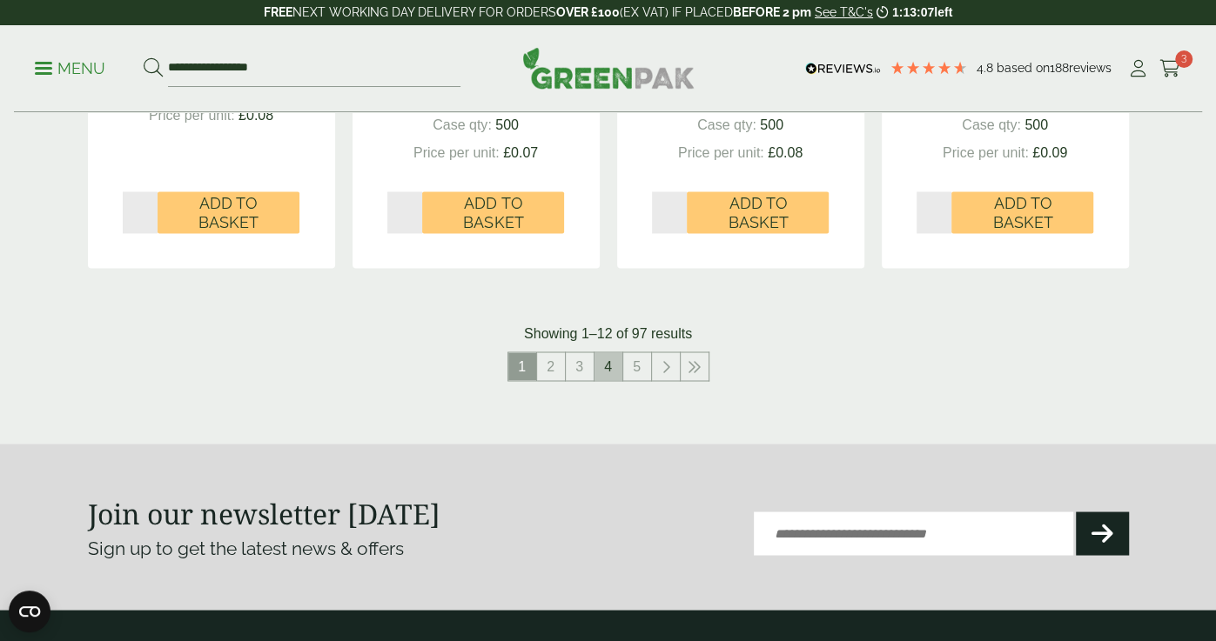
click at [603, 370] on link "4" at bounding box center [608, 366] width 28 height 28
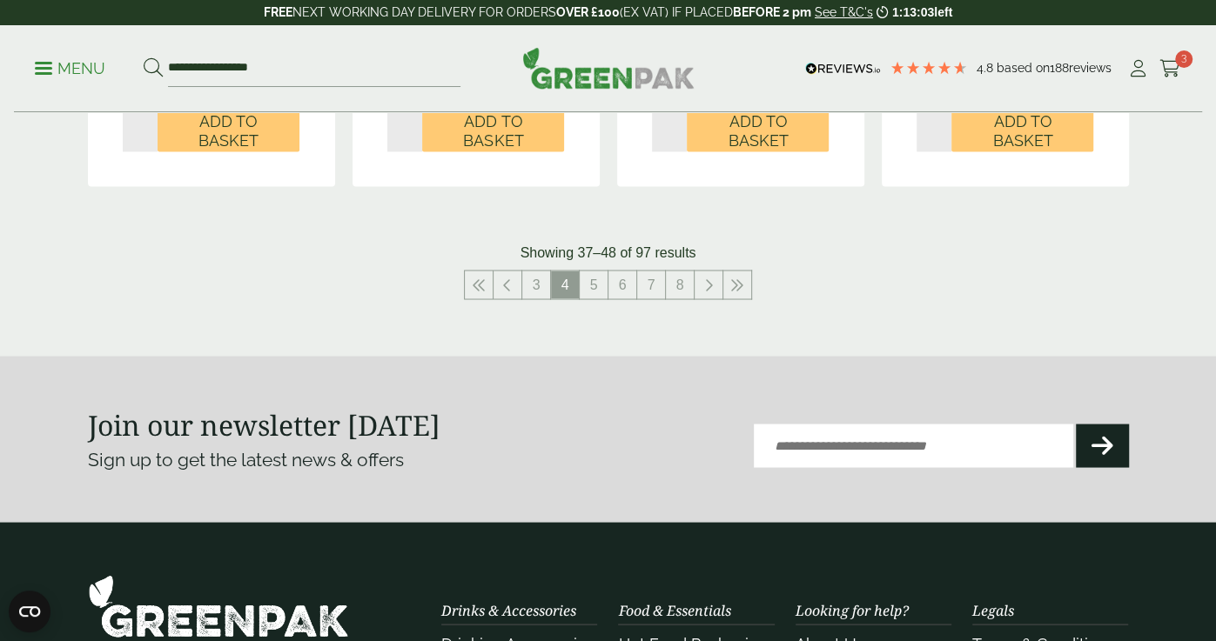
scroll to position [2034, 0]
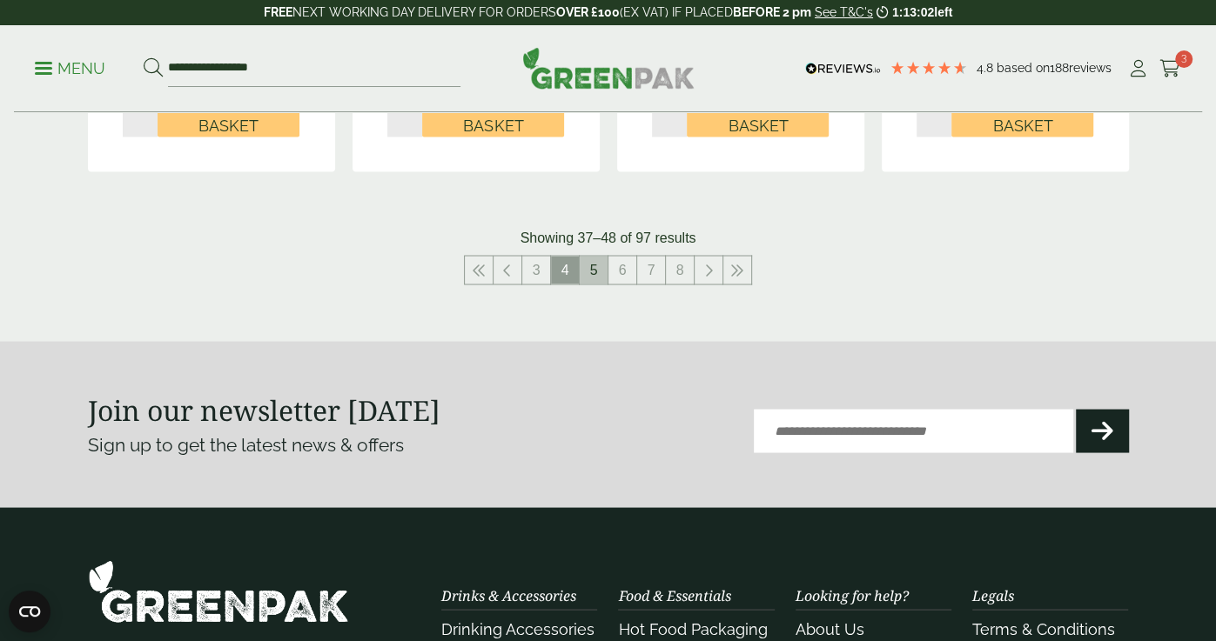
click at [603, 272] on link "5" at bounding box center [594, 270] width 28 height 28
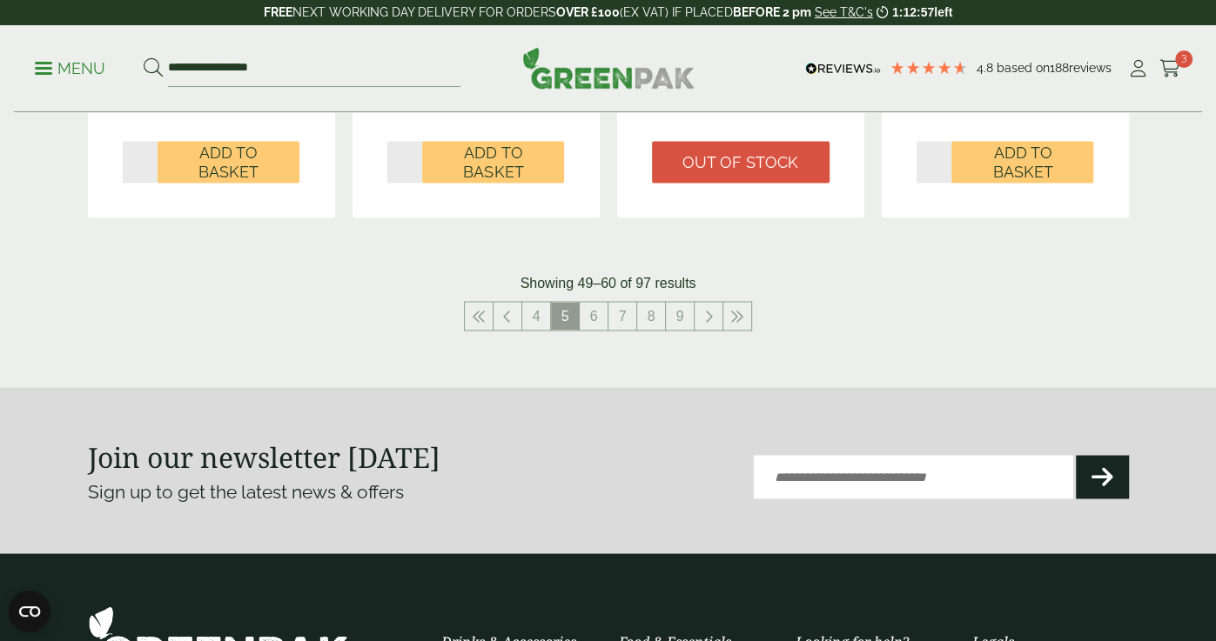
scroll to position [1930, 0]
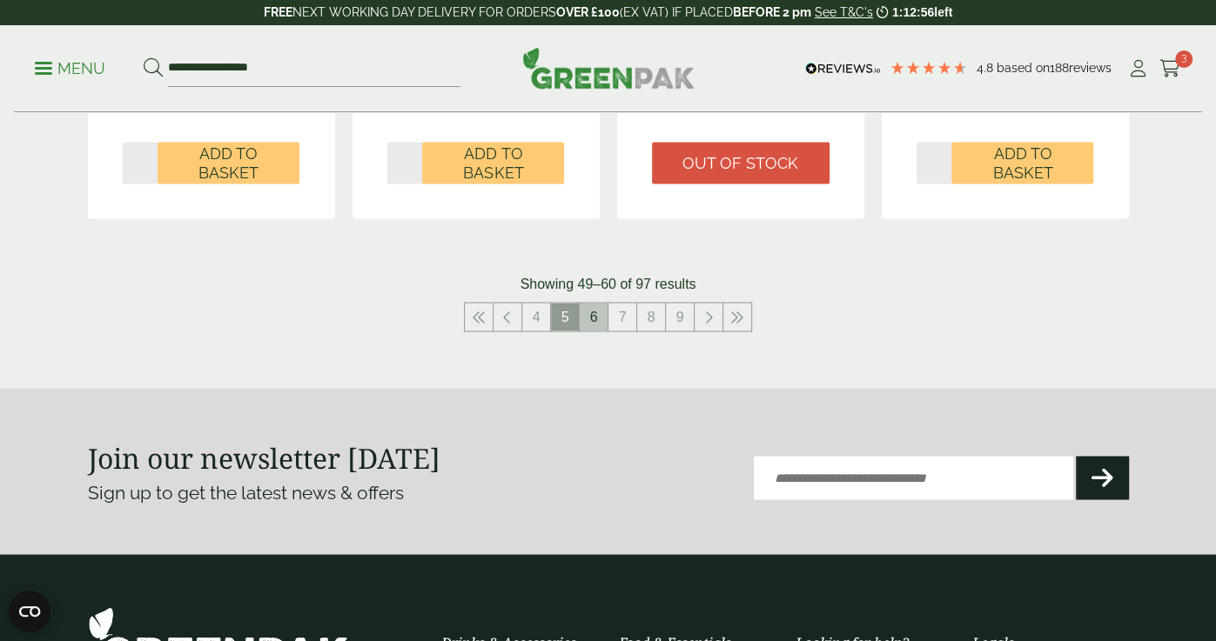
click at [599, 303] on link "6" at bounding box center [594, 317] width 28 height 28
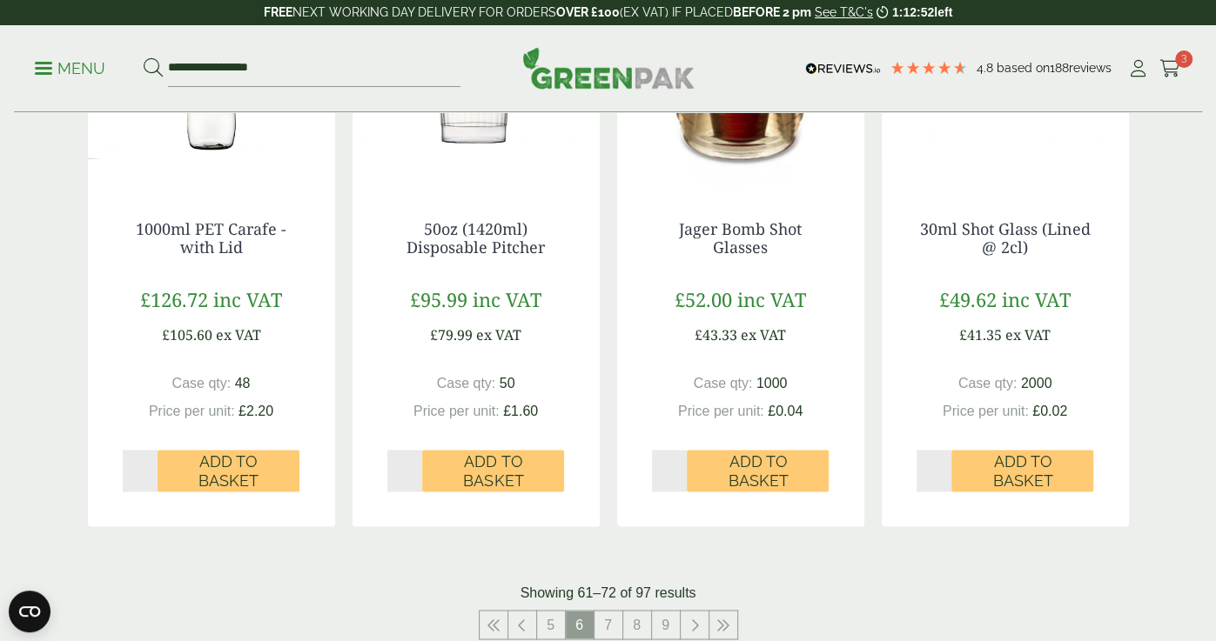
scroll to position [1685, 0]
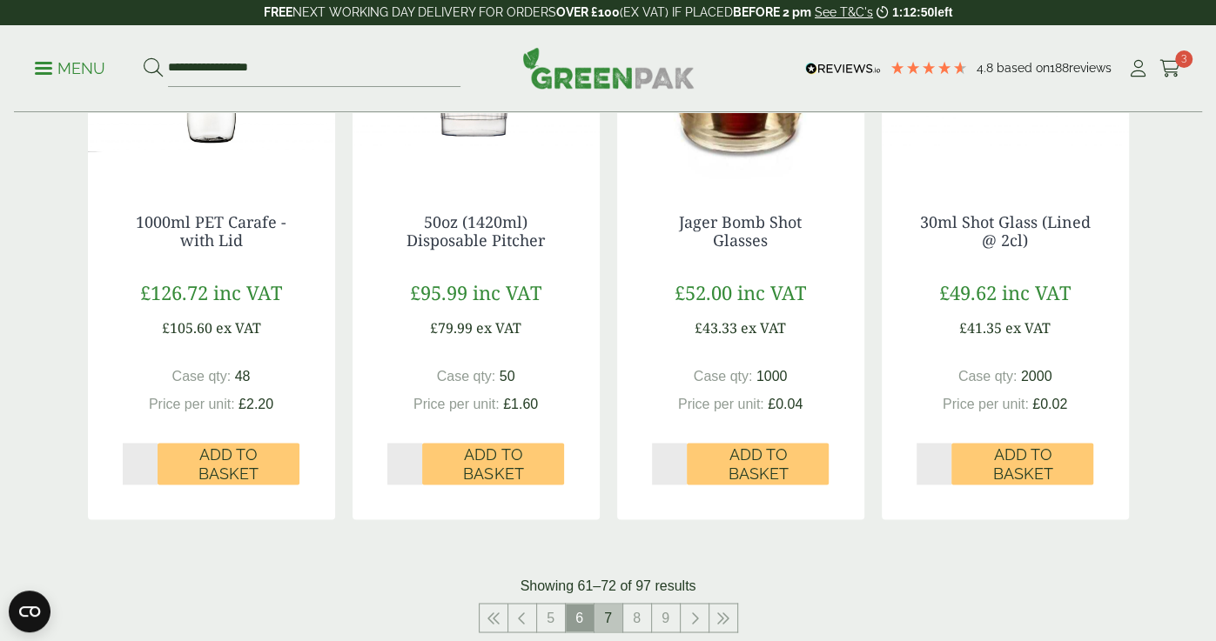
click at [611, 604] on link "7" at bounding box center [608, 618] width 28 height 28
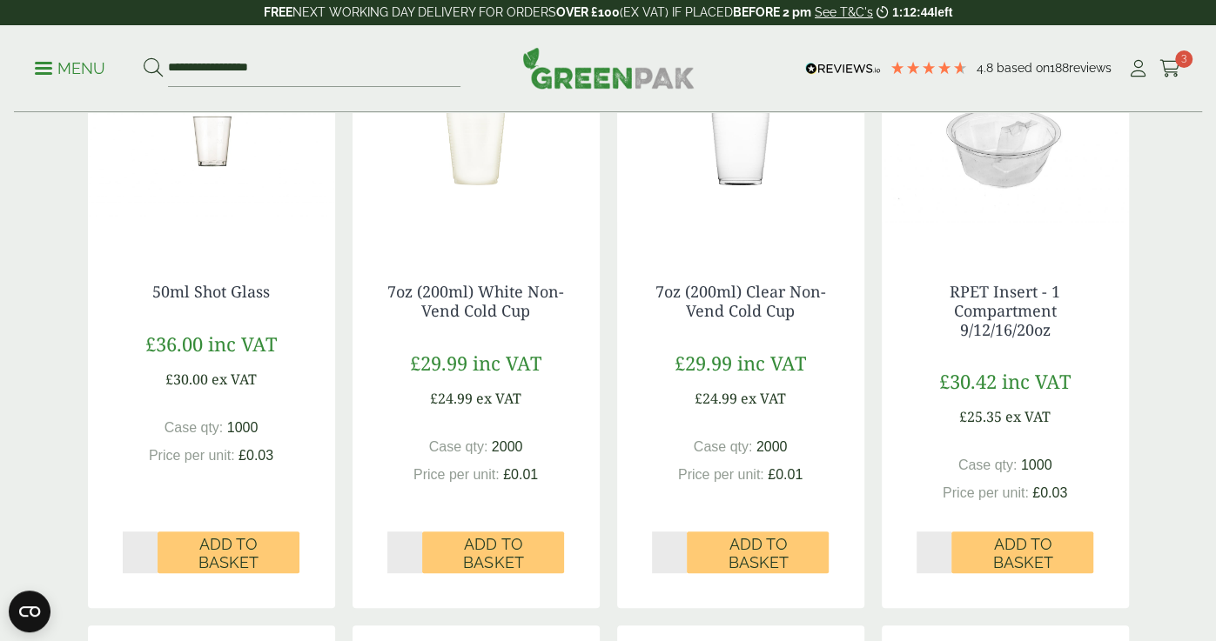
scroll to position [400, 0]
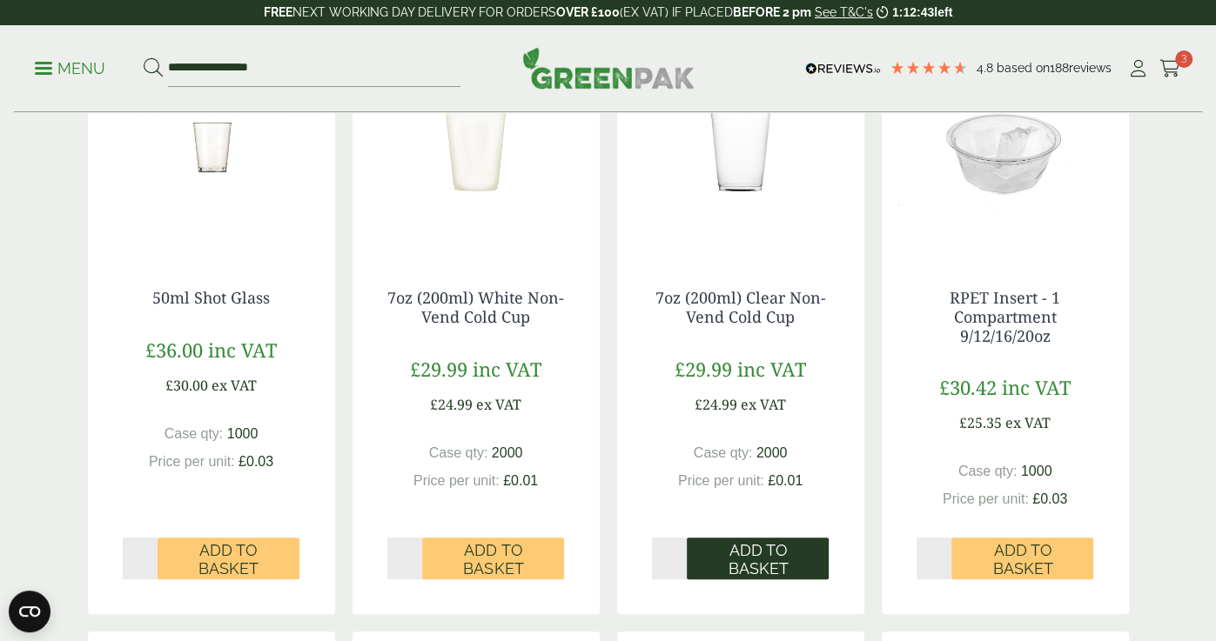
click at [751, 553] on span "Add to Basket" at bounding box center [757, 559] width 117 height 37
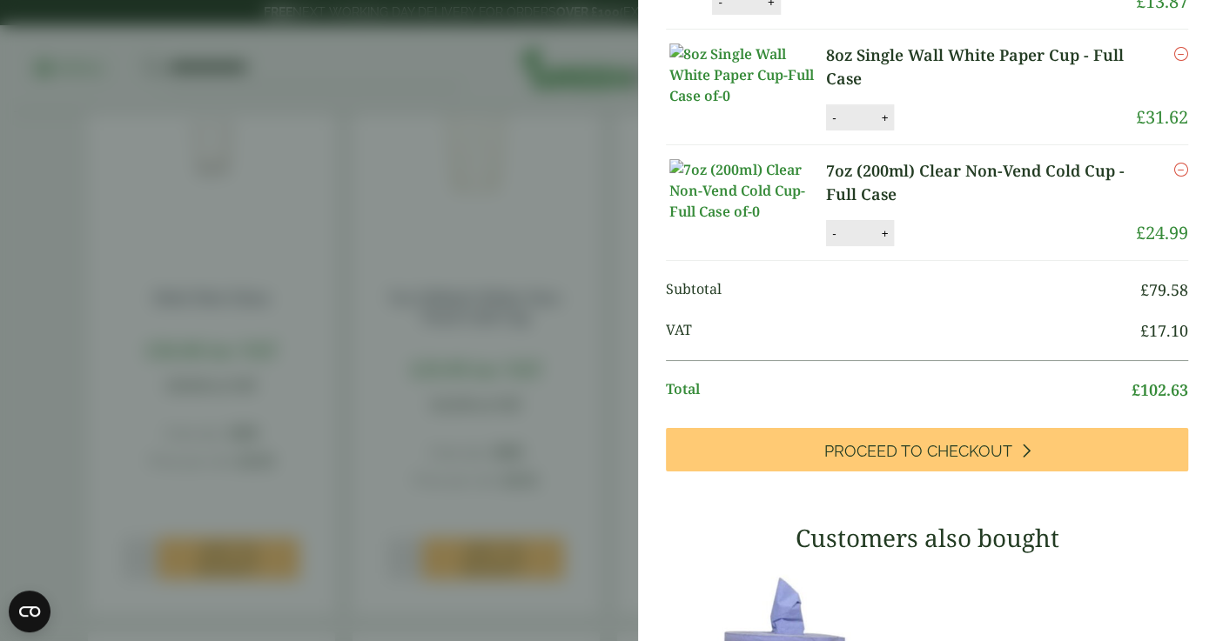
scroll to position [307, 0]
click at [858, 207] on link "7oz (200ml) Clear Non-Vend Cold Cup - Full Case" at bounding box center [981, 183] width 310 height 47
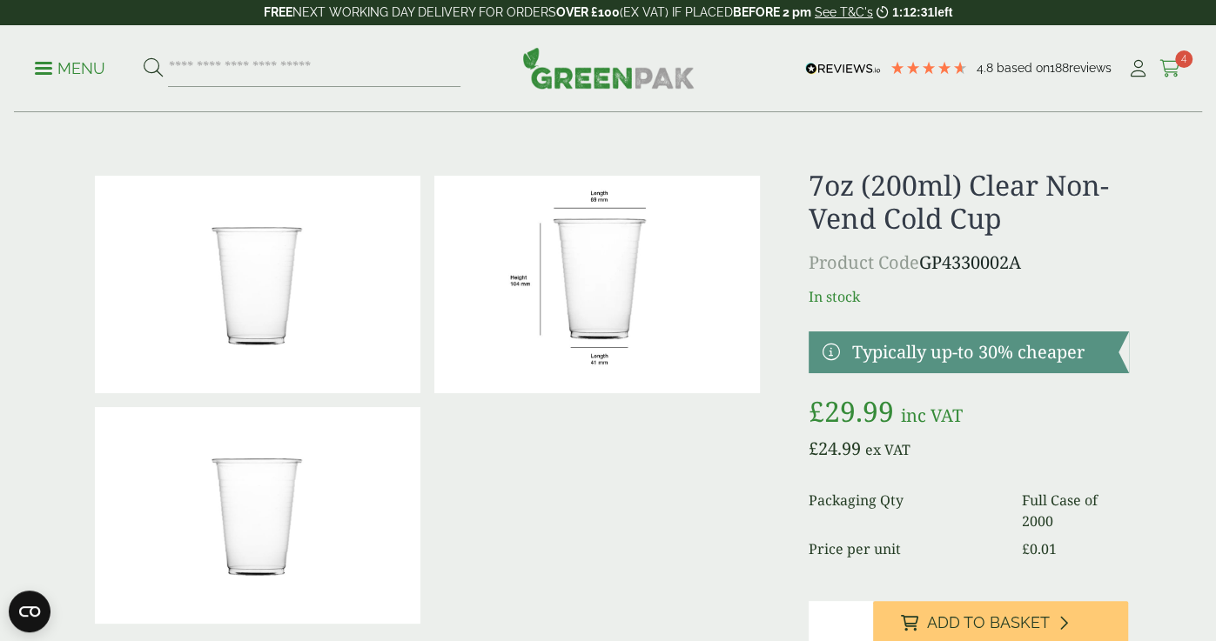
click at [1175, 69] on icon at bounding box center [1170, 68] width 22 height 17
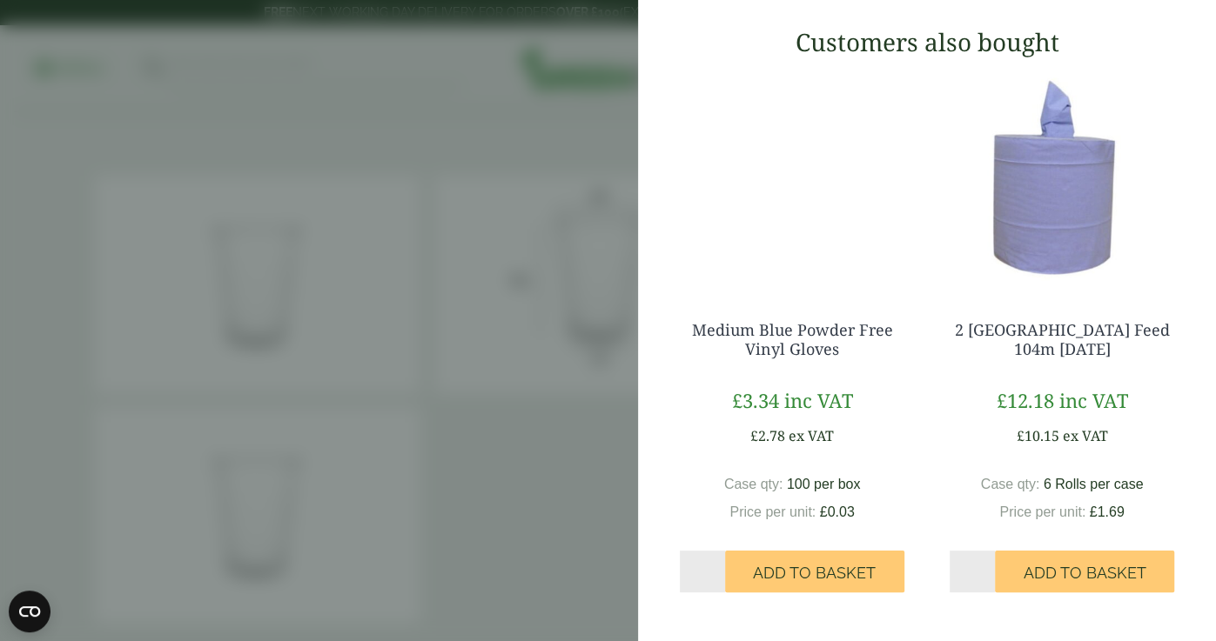
scroll to position [748, 0]
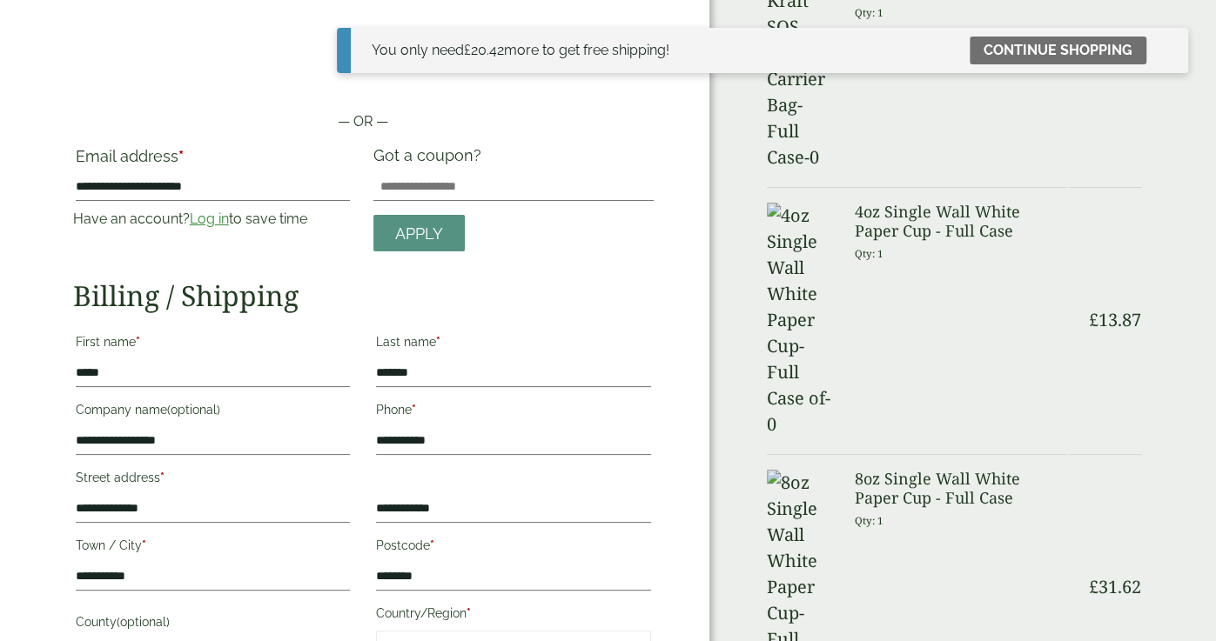
scroll to position [84, 0]
click at [236, 166] on label "Email address *" at bounding box center [213, 160] width 275 height 24
click at [236, 172] on input "**********" at bounding box center [213, 186] width 275 height 28
drag, startPoint x: 232, startPoint y: 193, endPoint x: 0, endPoint y: 185, distance: 232.5
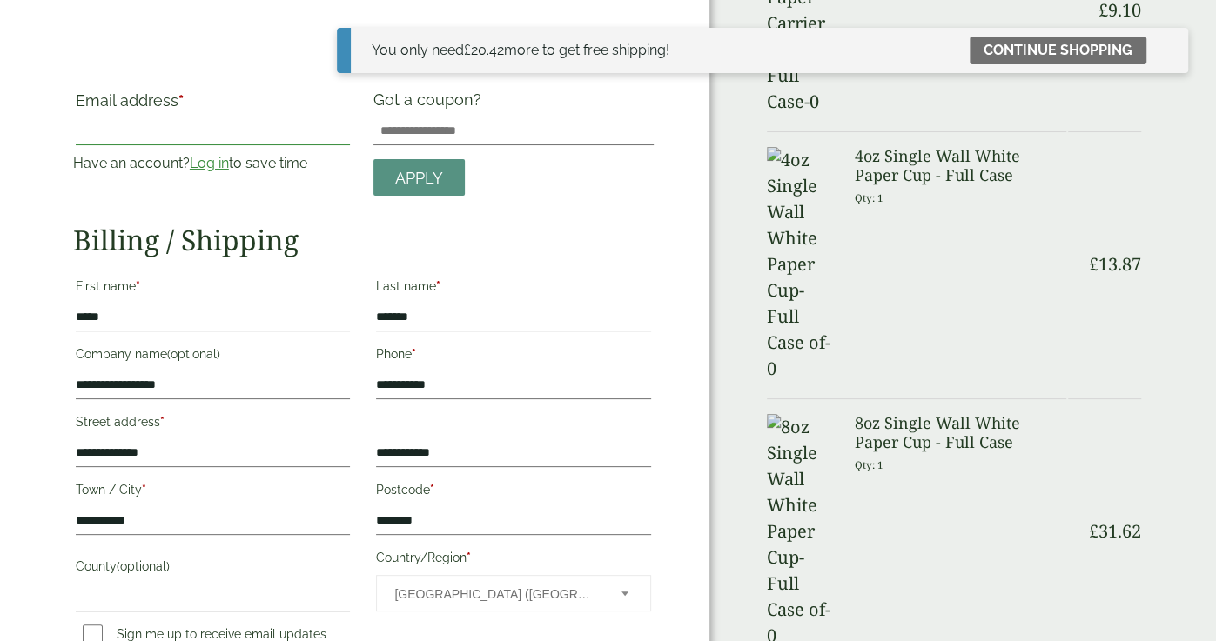
scroll to position [0, 0]
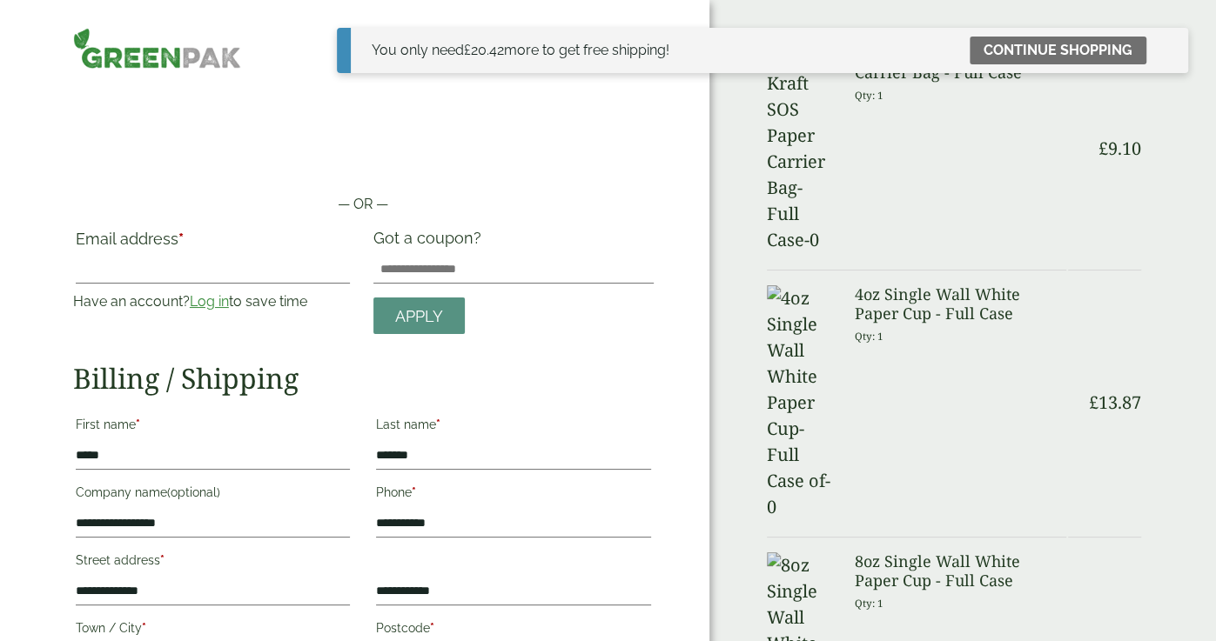
click at [268, 247] on label "Email address *" at bounding box center [213, 243] width 275 height 24
click at [268, 256] on input "Email address *" at bounding box center [213, 270] width 275 height 28
click at [245, 254] on label "Email address *" at bounding box center [213, 243] width 275 height 24
click at [245, 256] on input "Email address *" at bounding box center [213, 270] width 275 height 28
type input "**********"
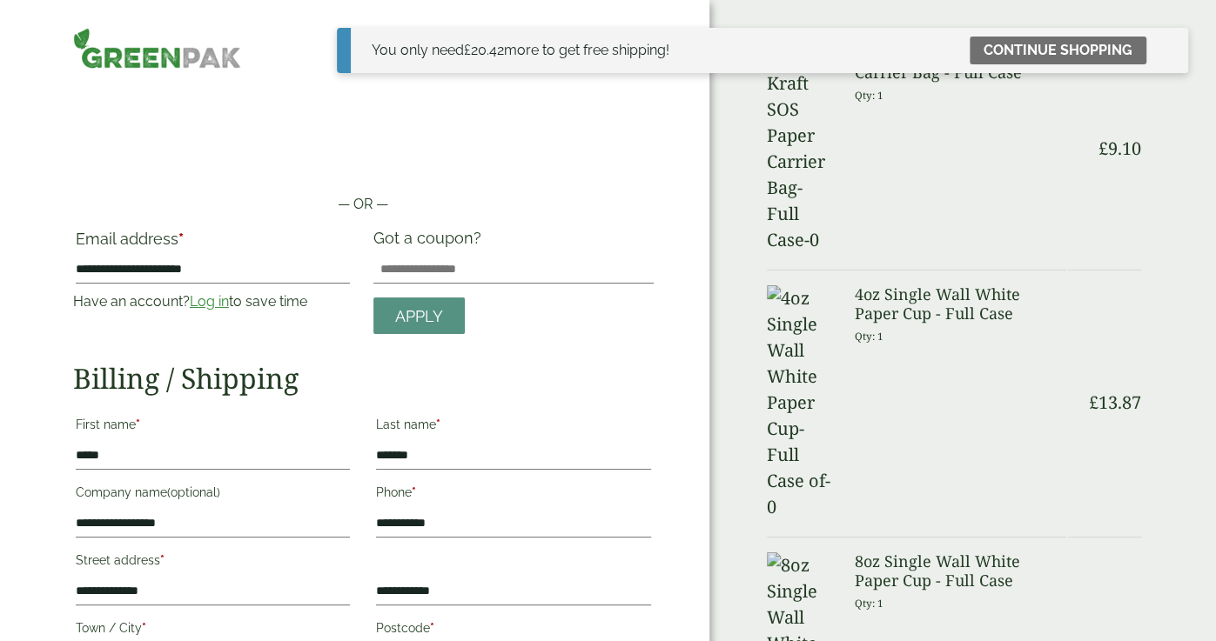
type input "*********"
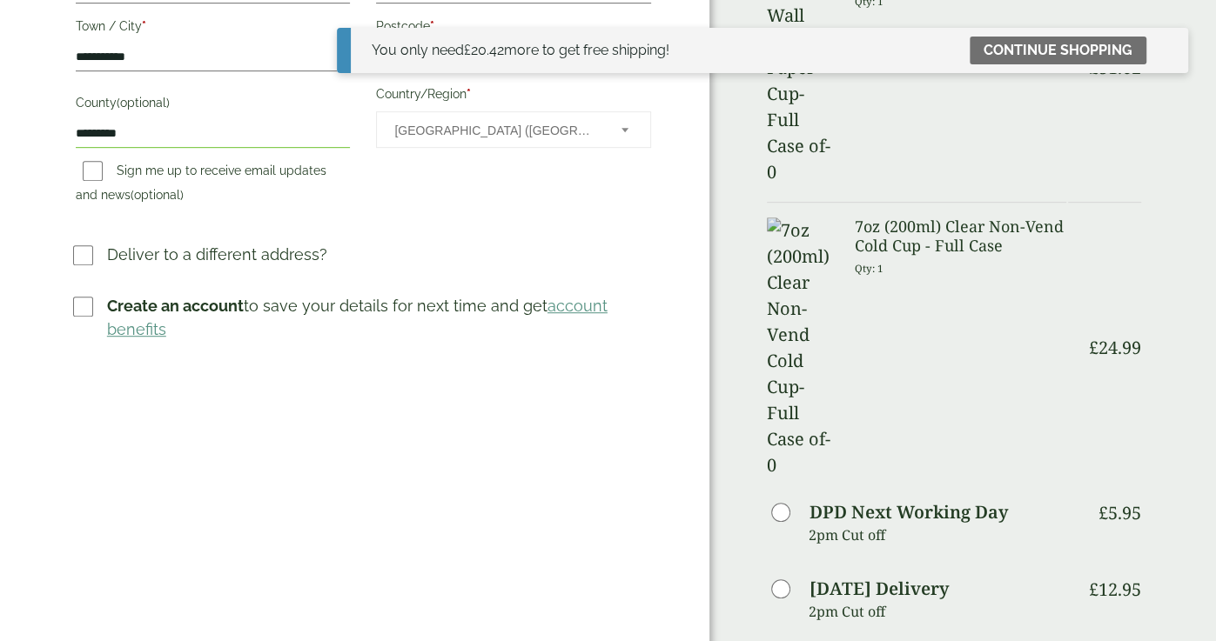
scroll to position [660, 0]
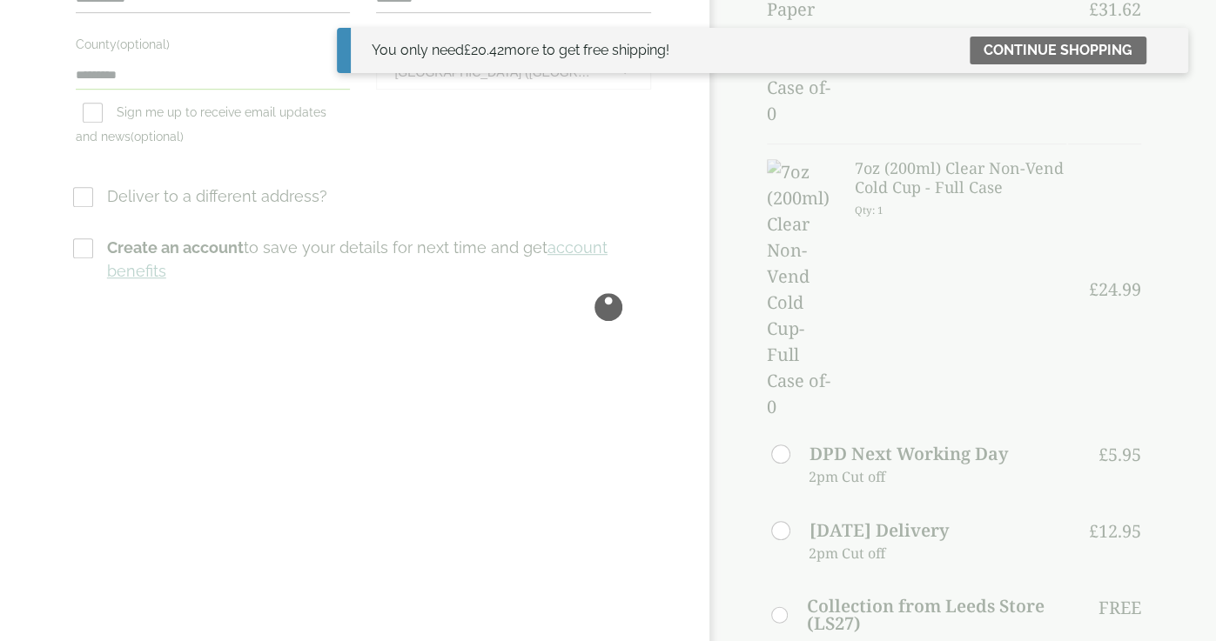
scroll to position [0, 0]
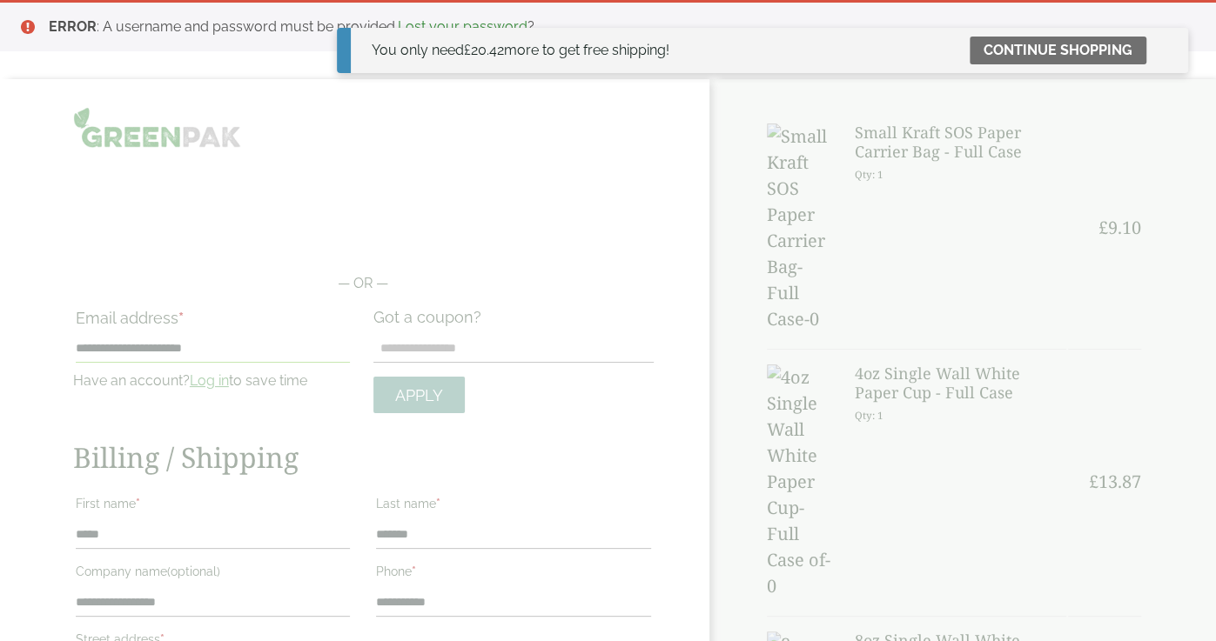
click at [1102, 50] on link "Continue shopping" at bounding box center [1057, 51] width 177 height 28
click at [1174, 49] on div "You only need £ 20.42 more to get free shipping! Continue shopping" at bounding box center [762, 50] width 851 height 45
click at [1173, 50] on icon at bounding box center [1167, 50] width 14 height 14
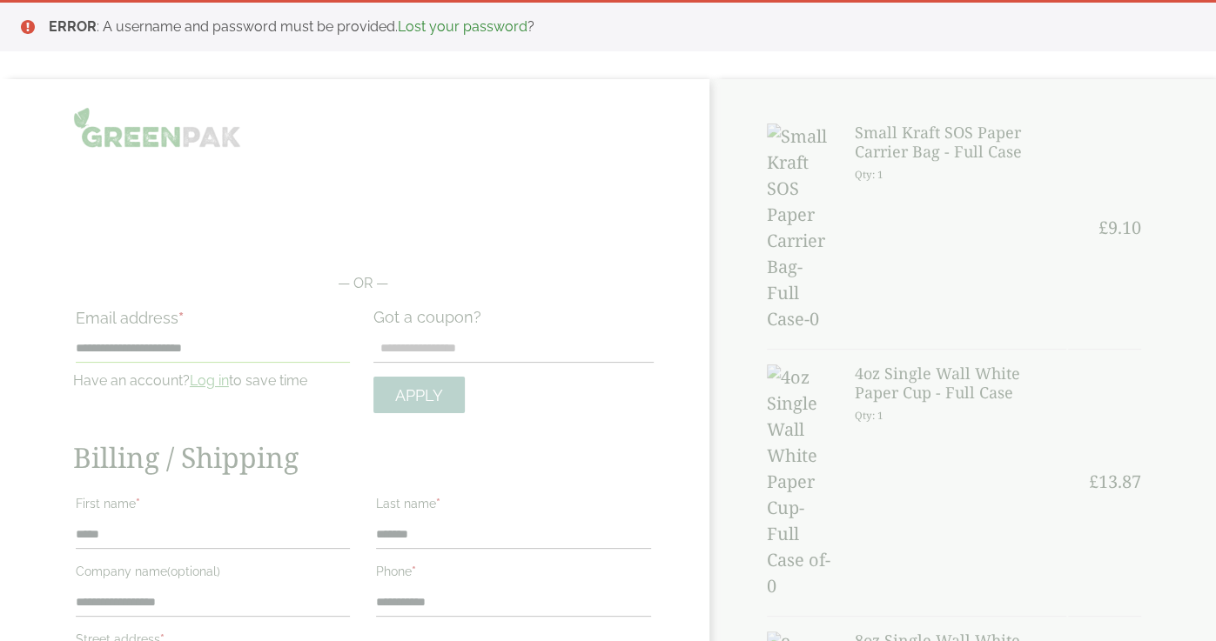
click at [1183, 23] on li "ERROR : A username and password must be provided. Lost your password ?" at bounding box center [618, 27] width 1139 height 21
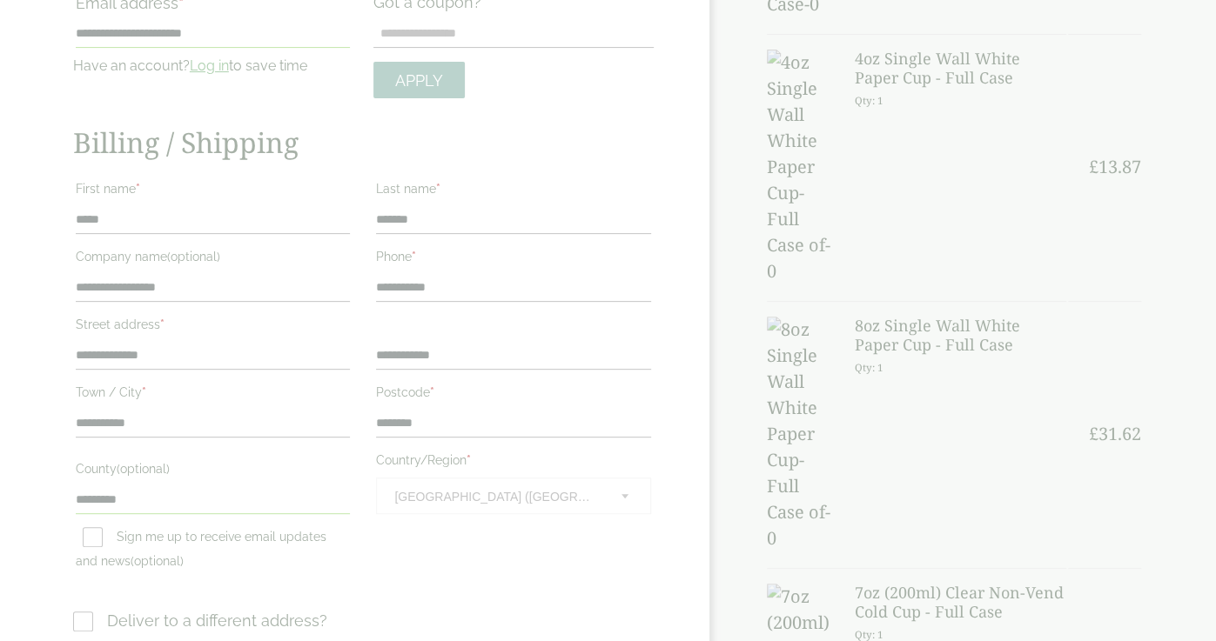
scroll to position [315, 0]
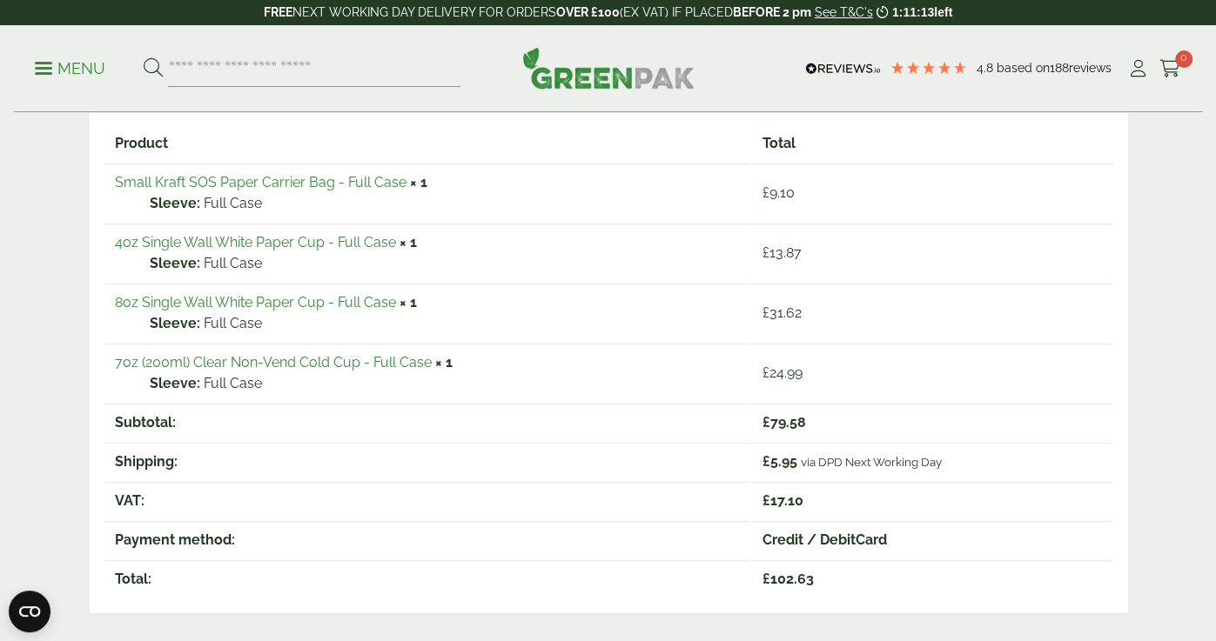
scroll to position [303, 0]
